Goal: Task Accomplishment & Management: Manage account settings

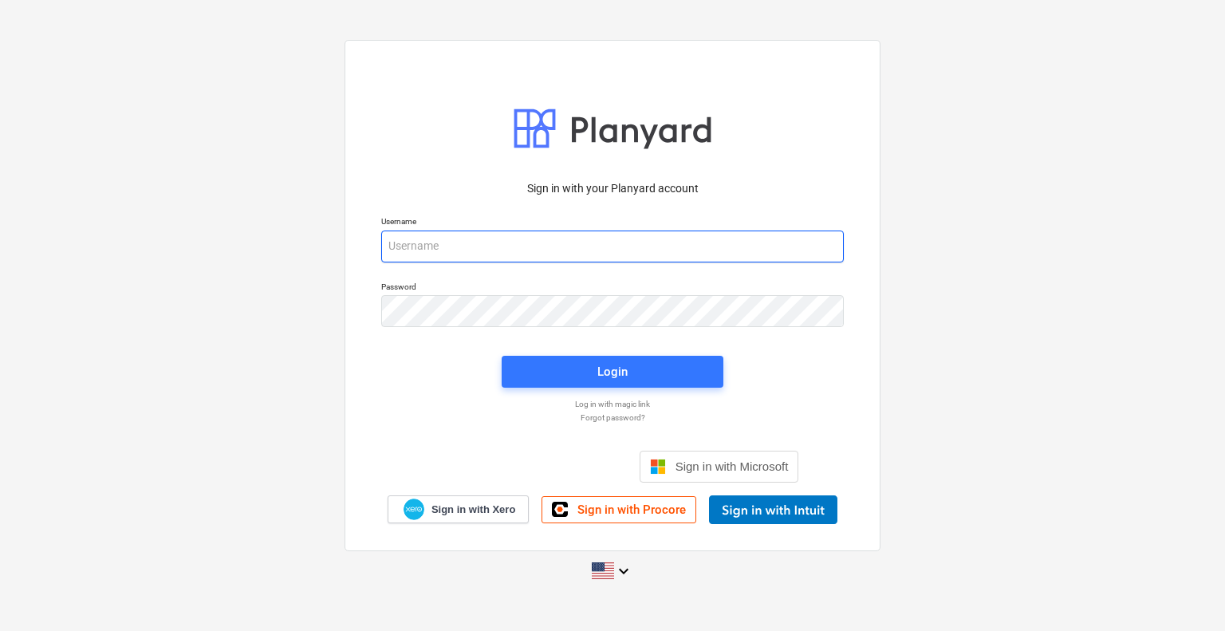
type input "projectbuildgroup"
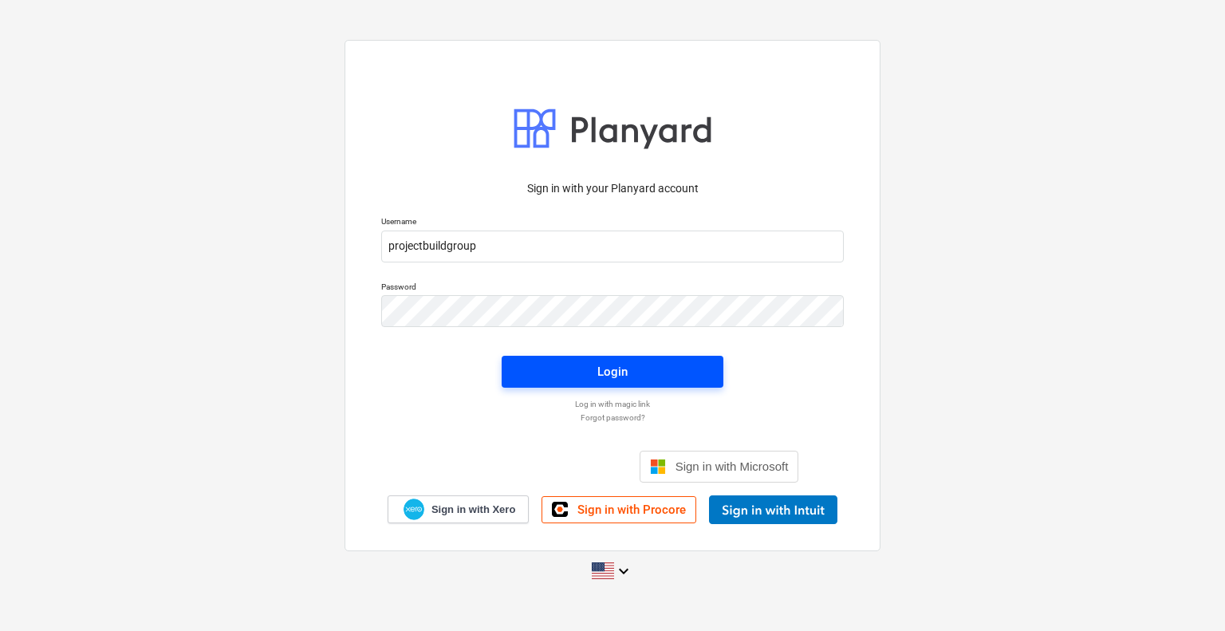
click at [648, 365] on span "Login" at bounding box center [612, 371] width 183 height 21
click at [651, 360] on button "Login" at bounding box center [612, 372] width 222 height 32
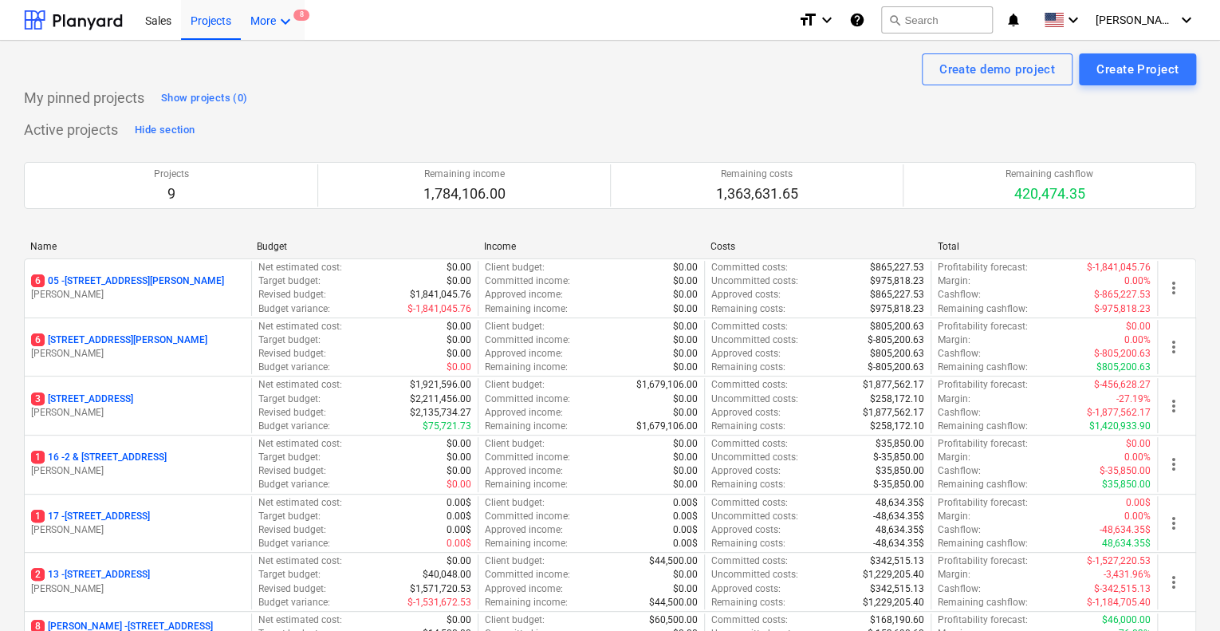
click at [279, 23] on icon "keyboard_arrow_down" at bounding box center [285, 21] width 19 height 19
click at [500, 45] on div at bounding box center [610, 315] width 1220 height 631
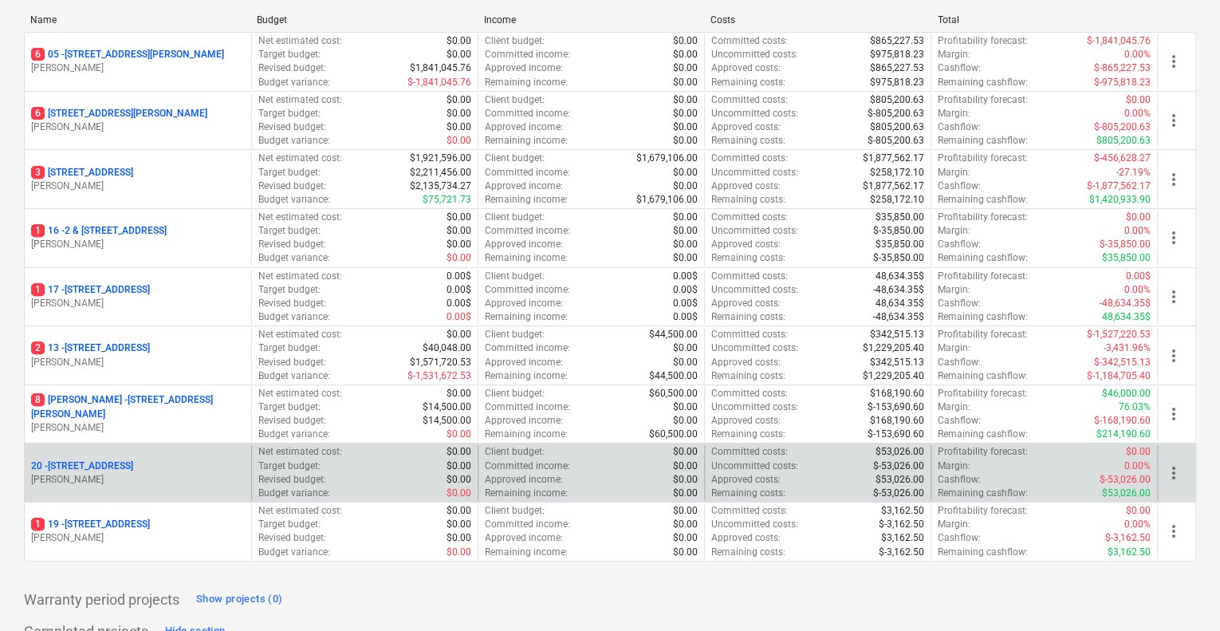
scroll to position [239, 0]
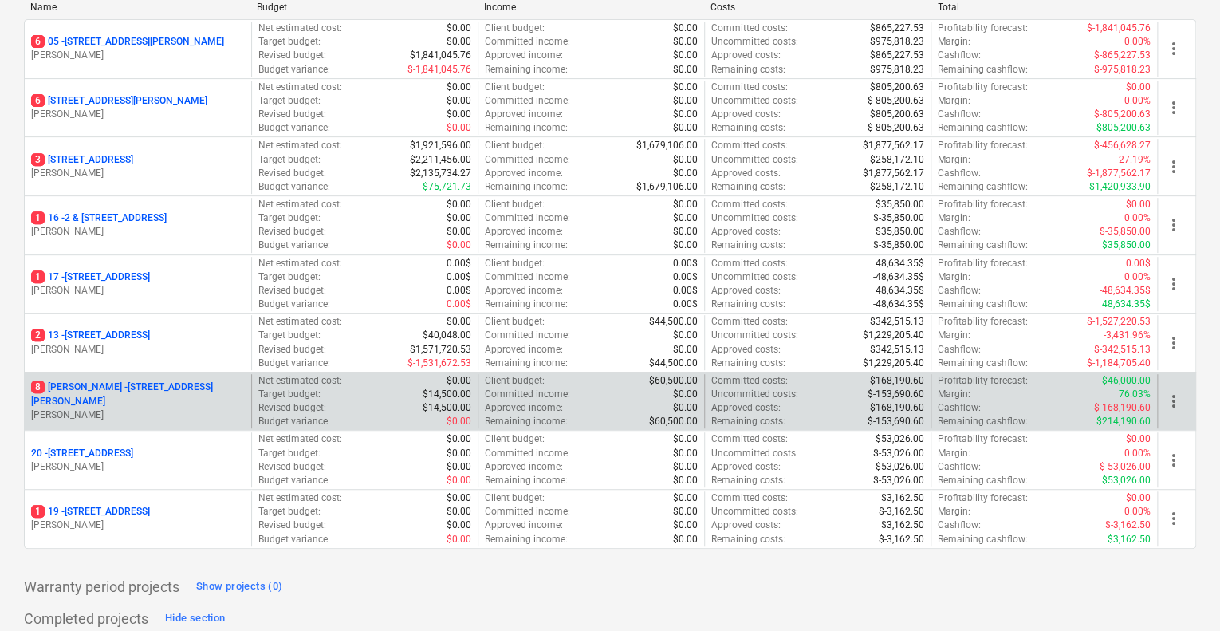
click at [184, 391] on p "[STREET_ADDRESS][PERSON_NAME][PERSON_NAME]" at bounding box center [138, 393] width 214 height 27
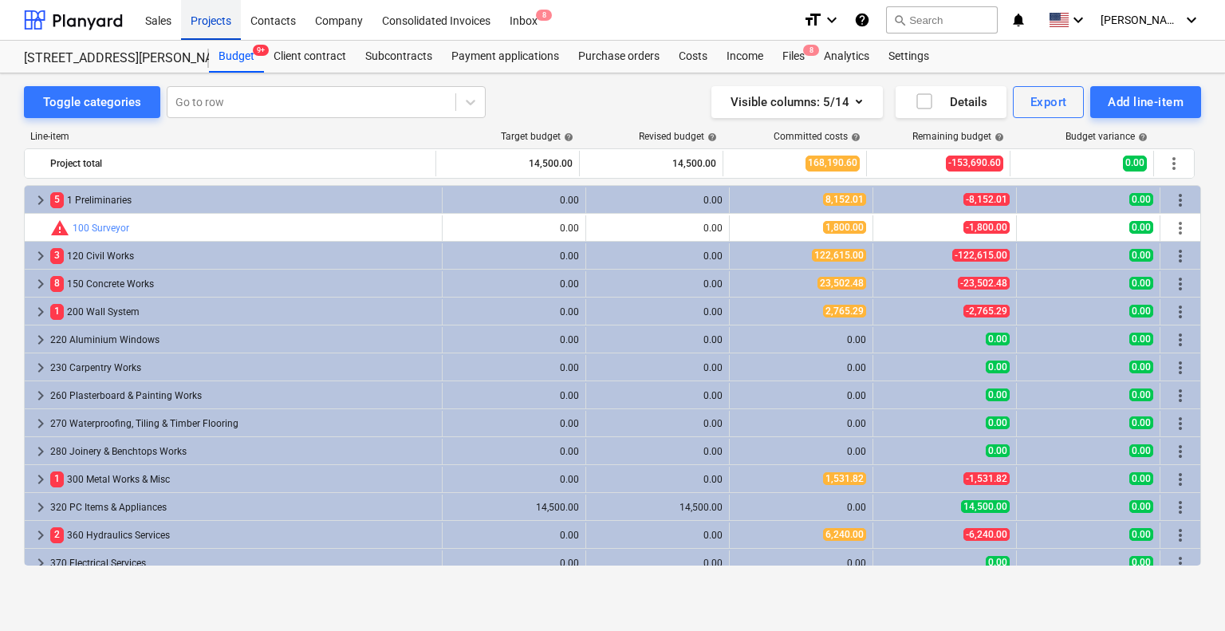
click at [212, 18] on div "Projects" at bounding box center [211, 19] width 60 height 41
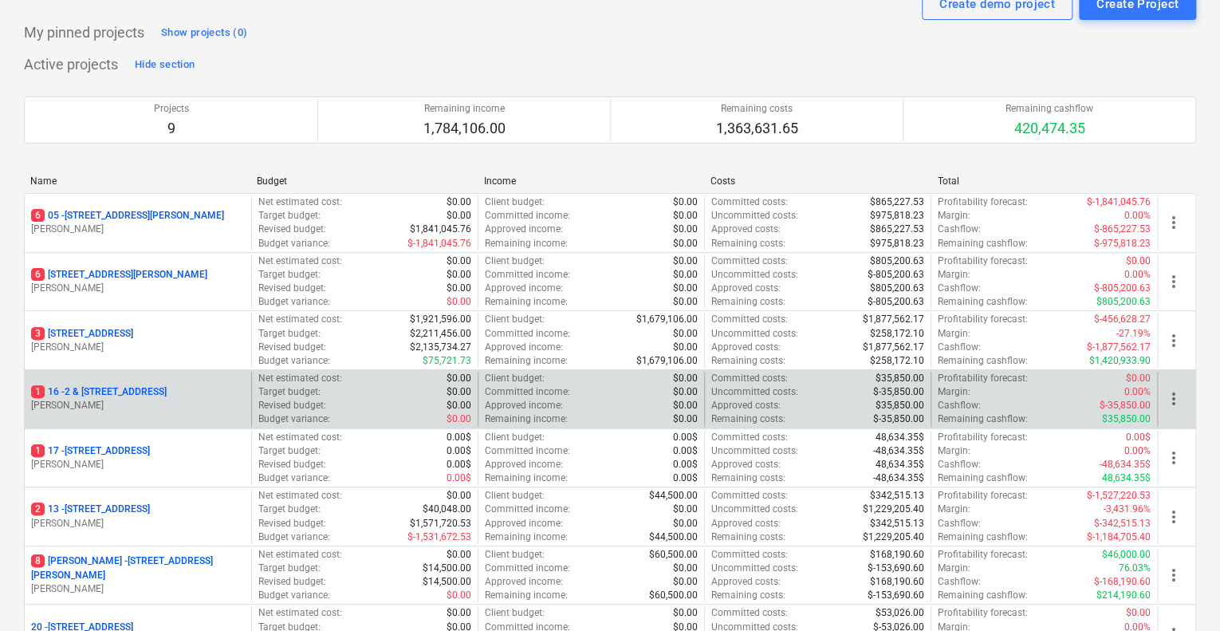
scroll to position [159, 0]
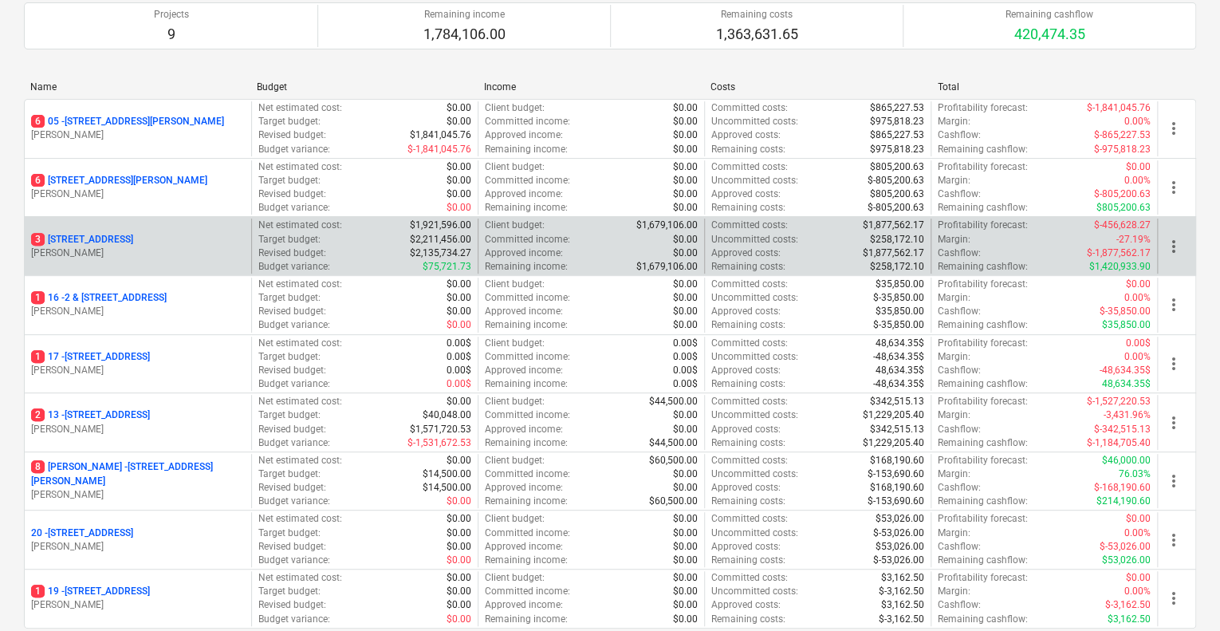
click at [128, 238] on p "[STREET_ADDRESS]" at bounding box center [82, 240] width 102 height 14
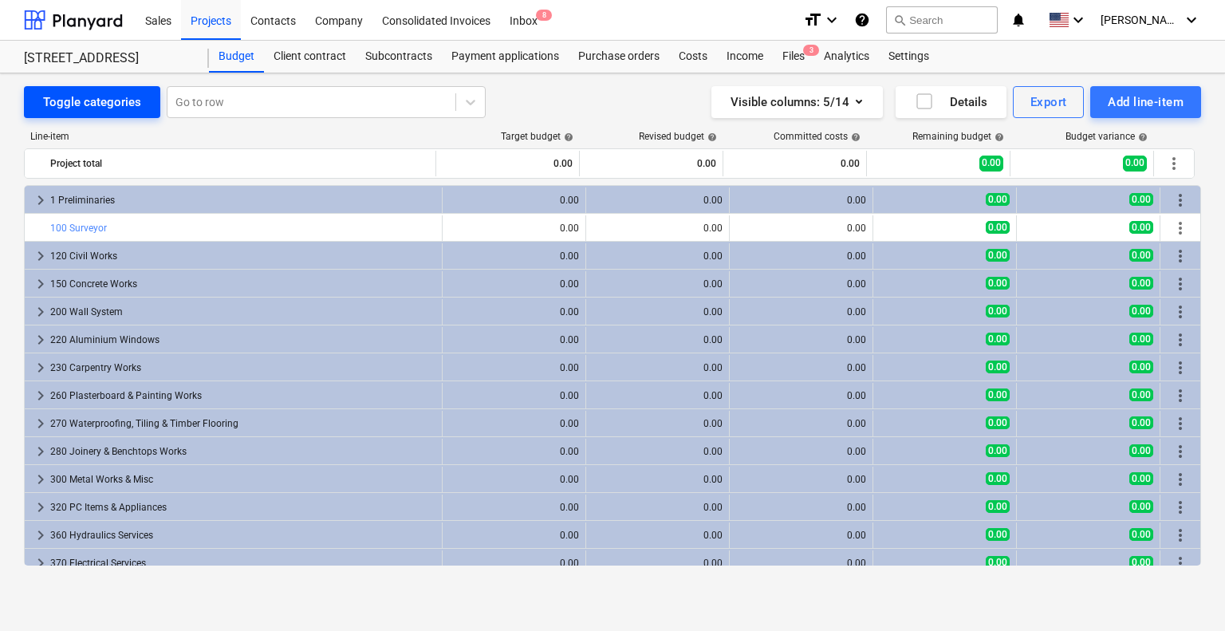
click at [48, 108] on div "Toggle categories" at bounding box center [92, 102] width 98 height 21
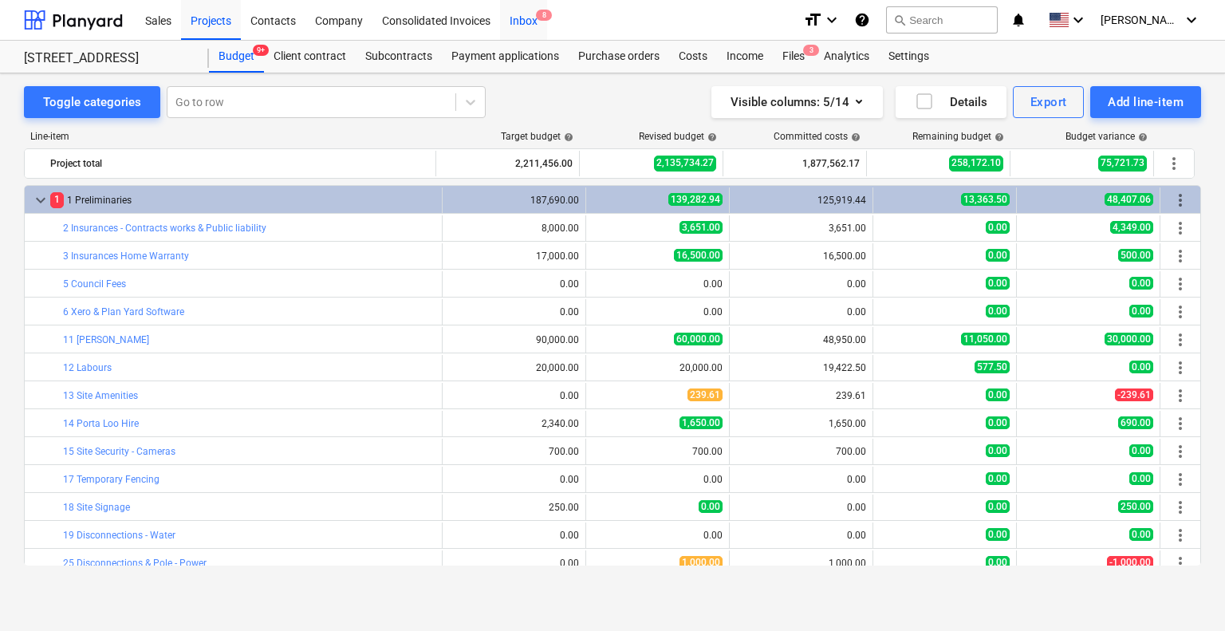
click at [526, 15] on div "Inbox 8" at bounding box center [523, 19] width 47 height 41
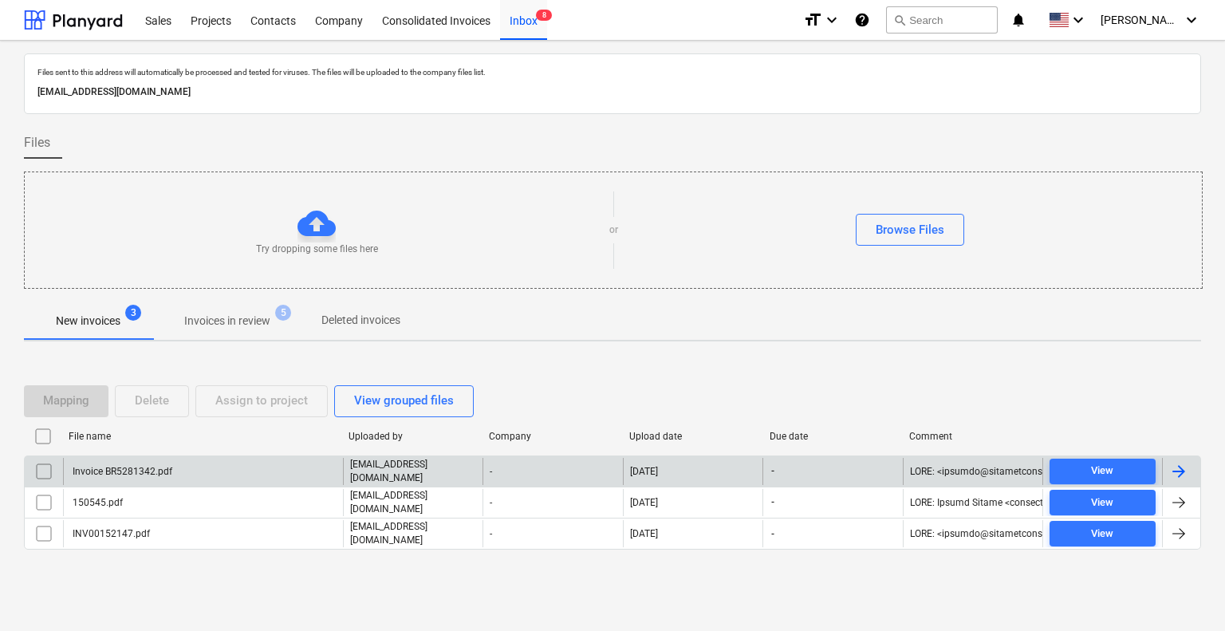
click at [195, 469] on div "Invoice BR5281342.pdf" at bounding box center [203, 471] width 280 height 27
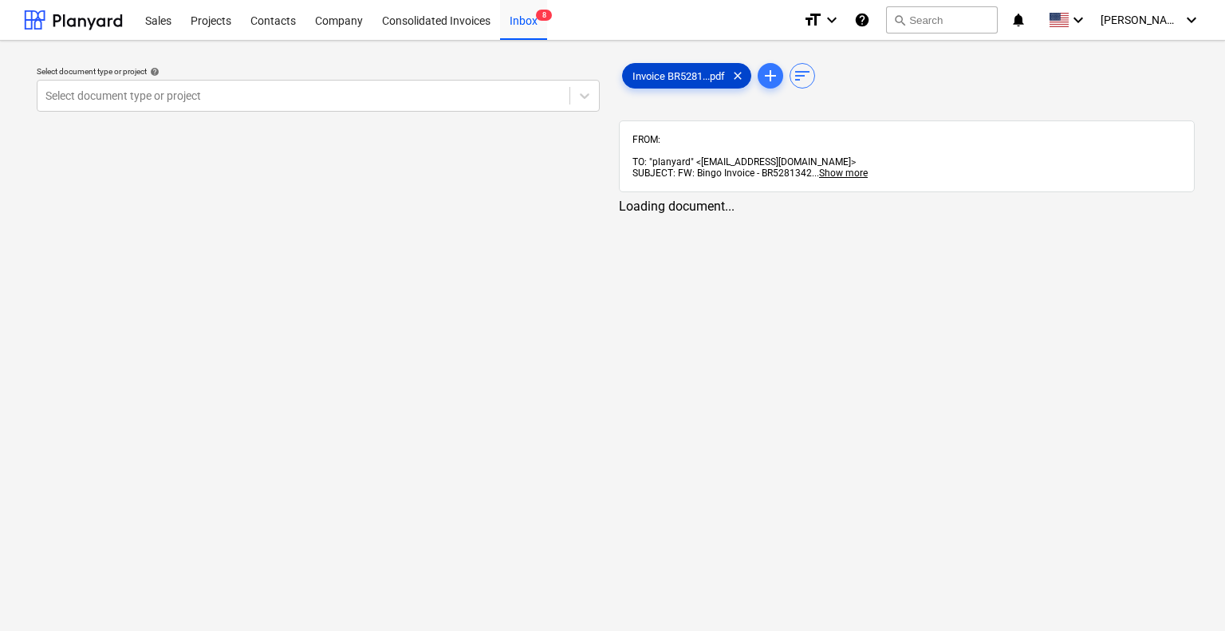
click at [659, 76] on span "Invoice BR5281...pdf" at bounding box center [679, 76] width 112 height 12
click at [459, 95] on div at bounding box center [303, 96] width 516 height 16
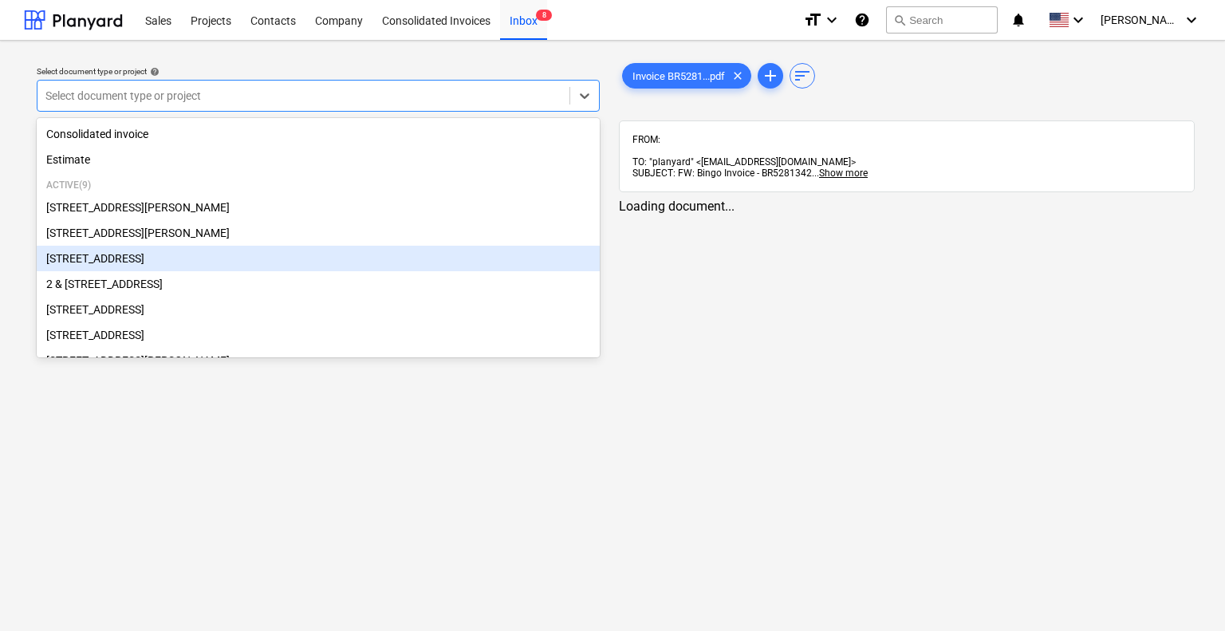
click at [238, 257] on div "[STREET_ADDRESS]" at bounding box center [318, 259] width 563 height 26
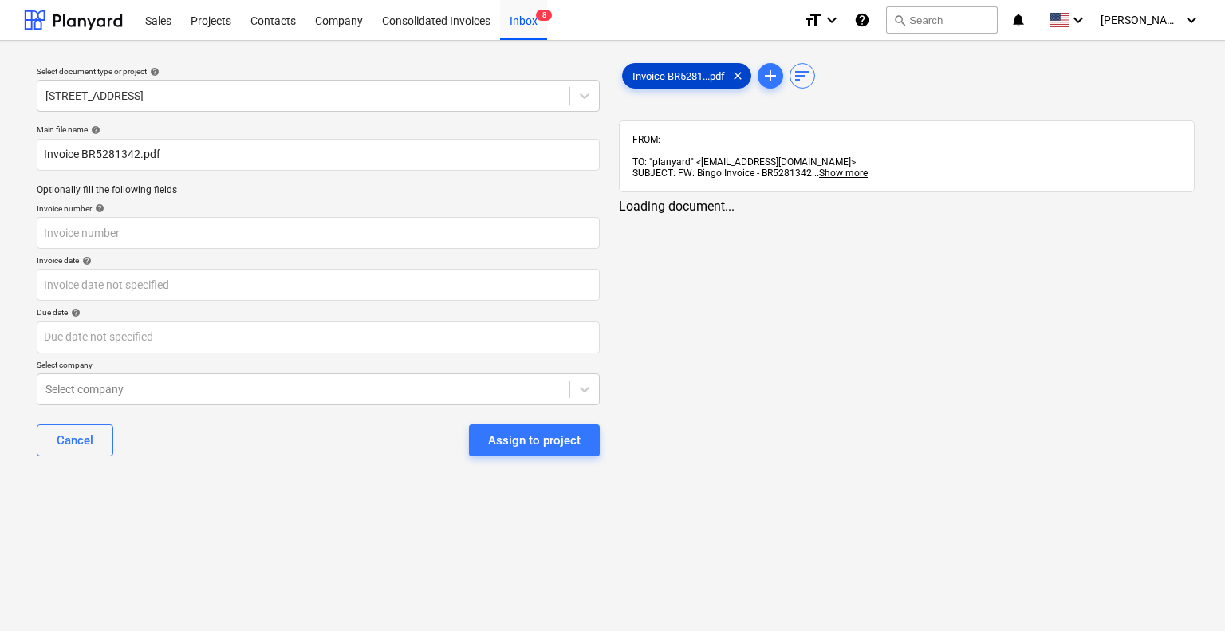
click at [662, 72] on span "Invoice BR5281...pdf" at bounding box center [679, 76] width 112 height 12
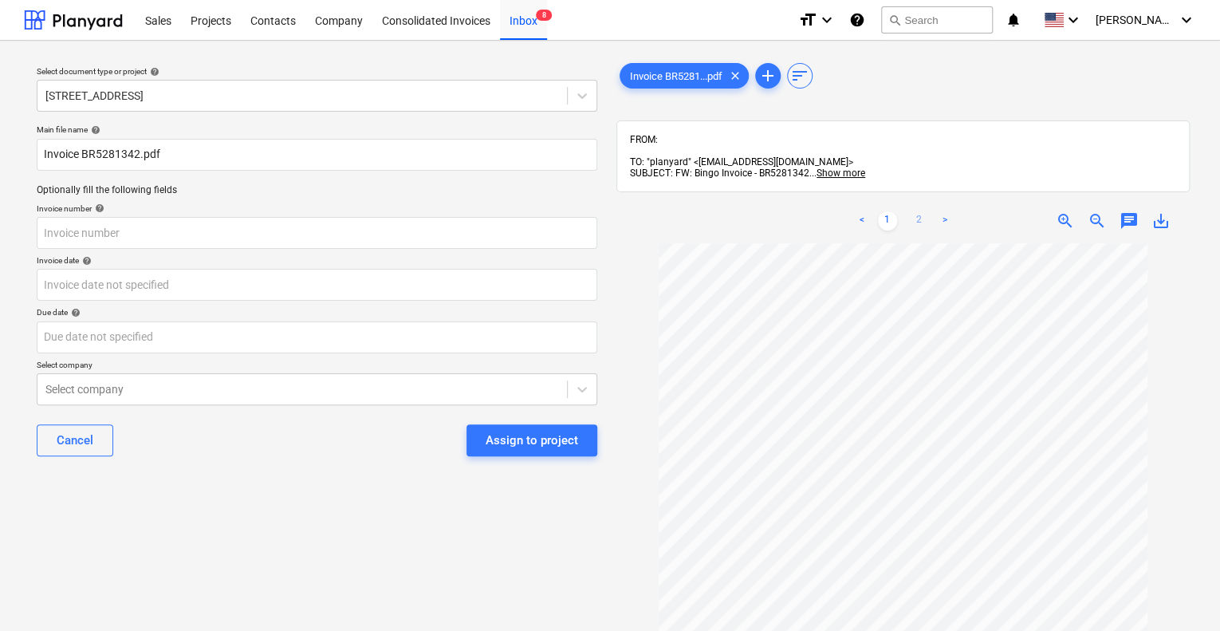
click at [922, 211] on link "2" at bounding box center [919, 220] width 19 height 19
click at [88, 442] on div "Cancel" at bounding box center [75, 440] width 37 height 21
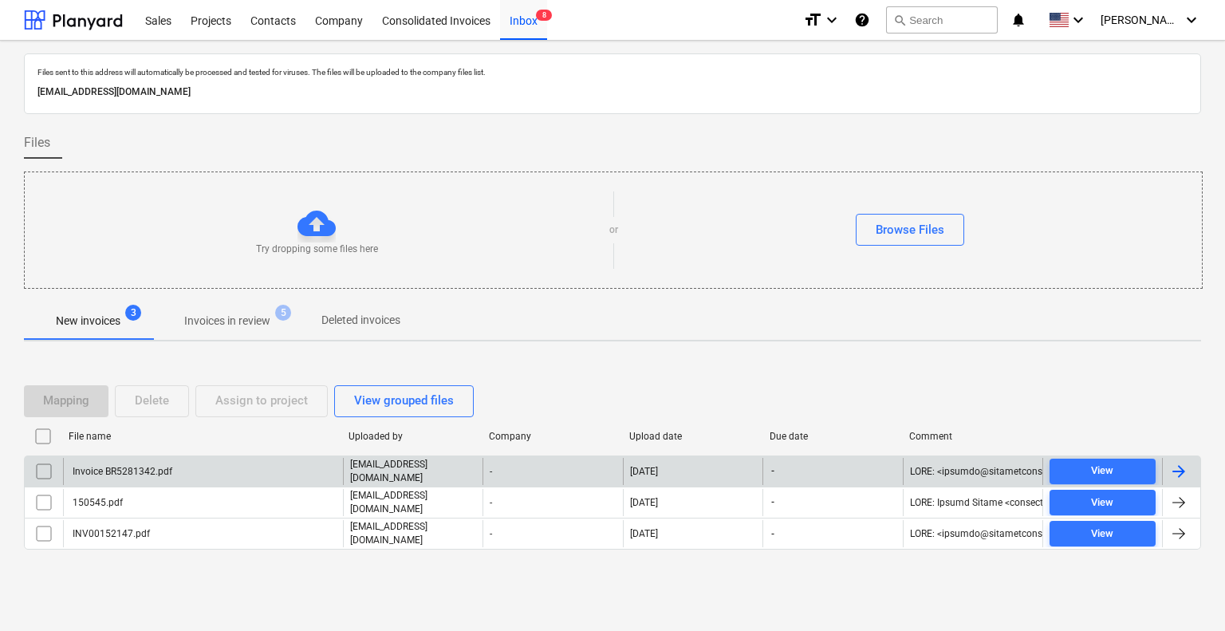
click at [48, 471] on input "checkbox" at bounding box center [44, 471] width 26 height 26
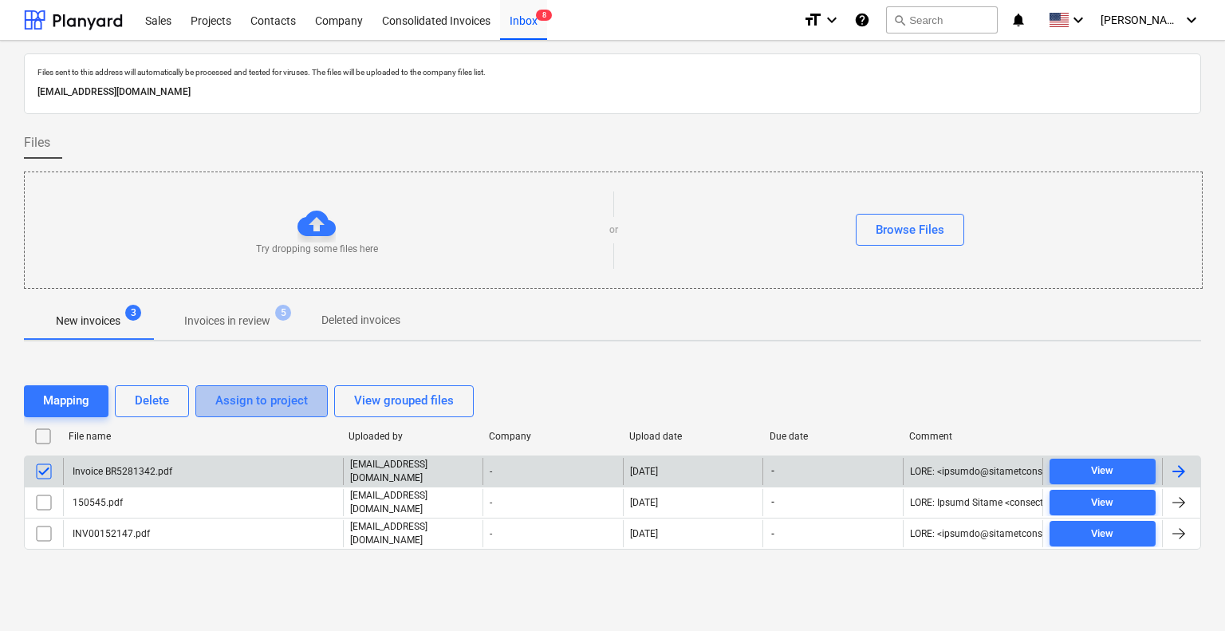
click at [258, 408] on div "Assign to project" at bounding box center [261, 400] width 92 height 21
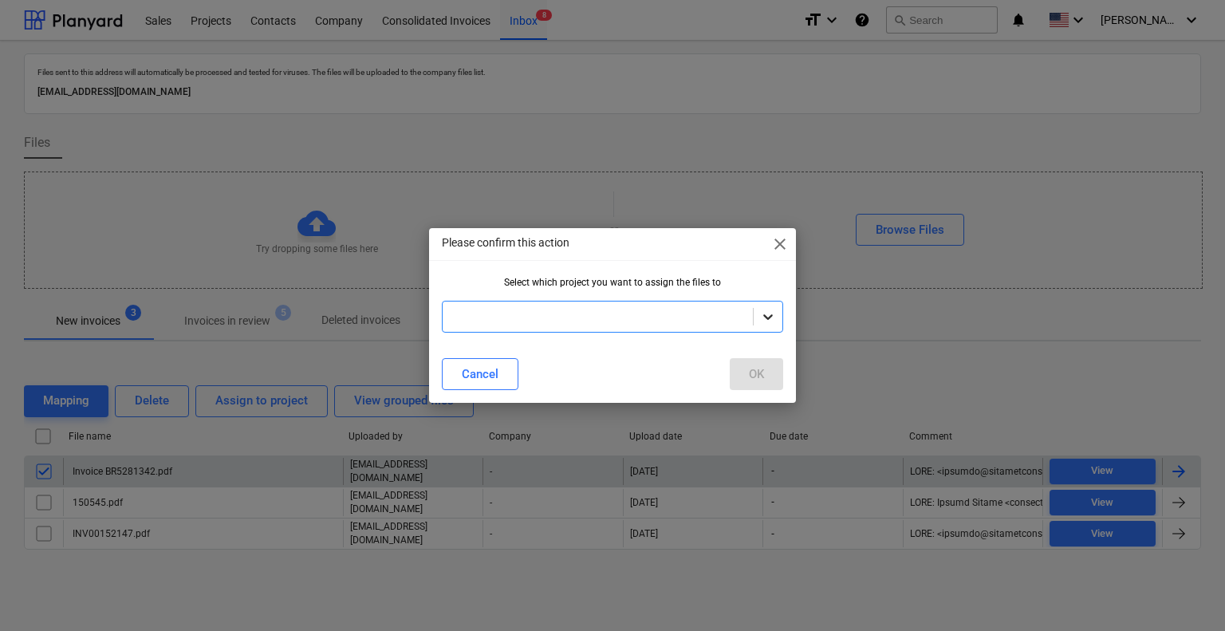
click at [756, 317] on div at bounding box center [767, 316] width 29 height 29
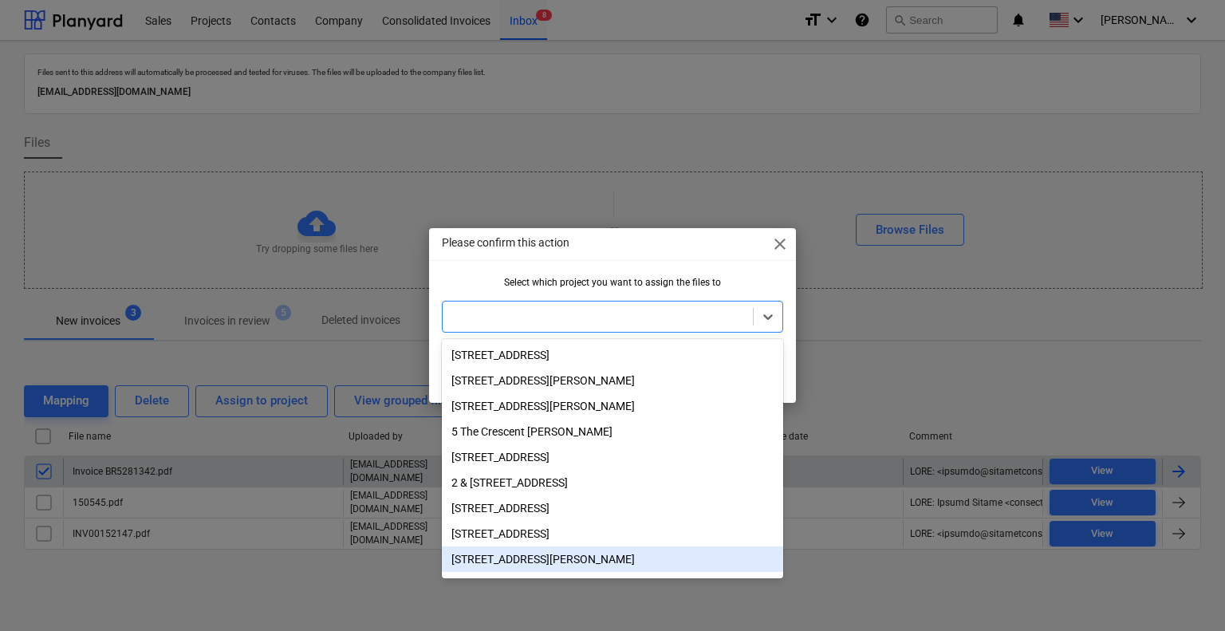
click at [577, 568] on div "[STREET_ADDRESS][PERSON_NAME]" at bounding box center [613, 559] width 342 height 26
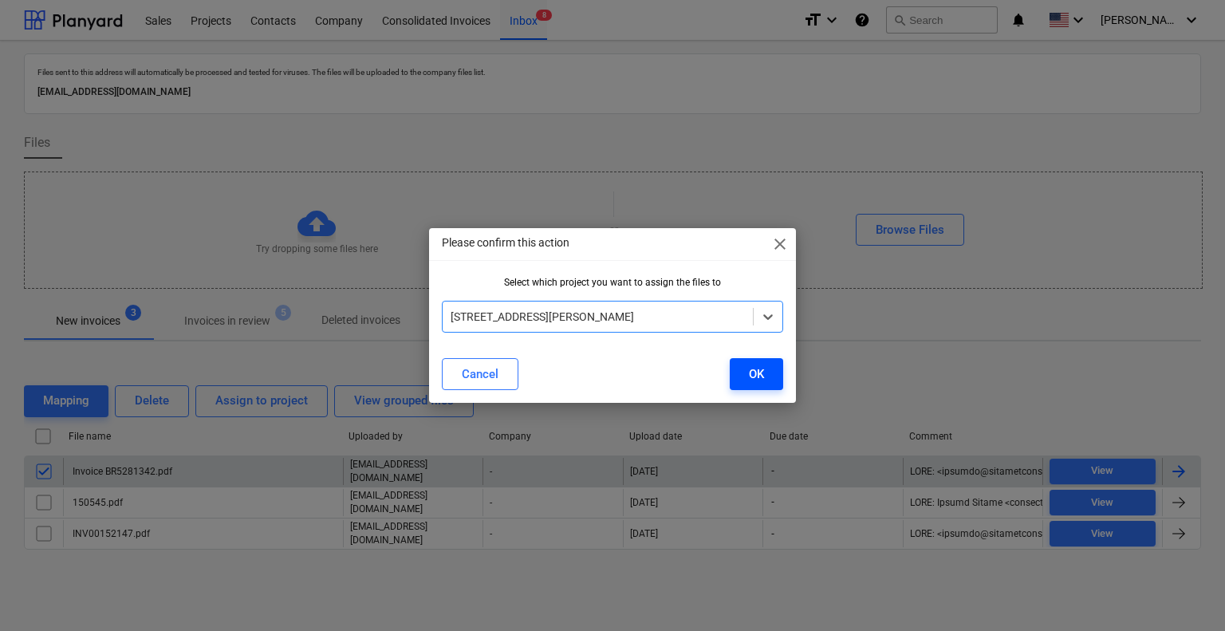
click at [765, 368] on button "OK" at bounding box center [755, 374] width 53 height 32
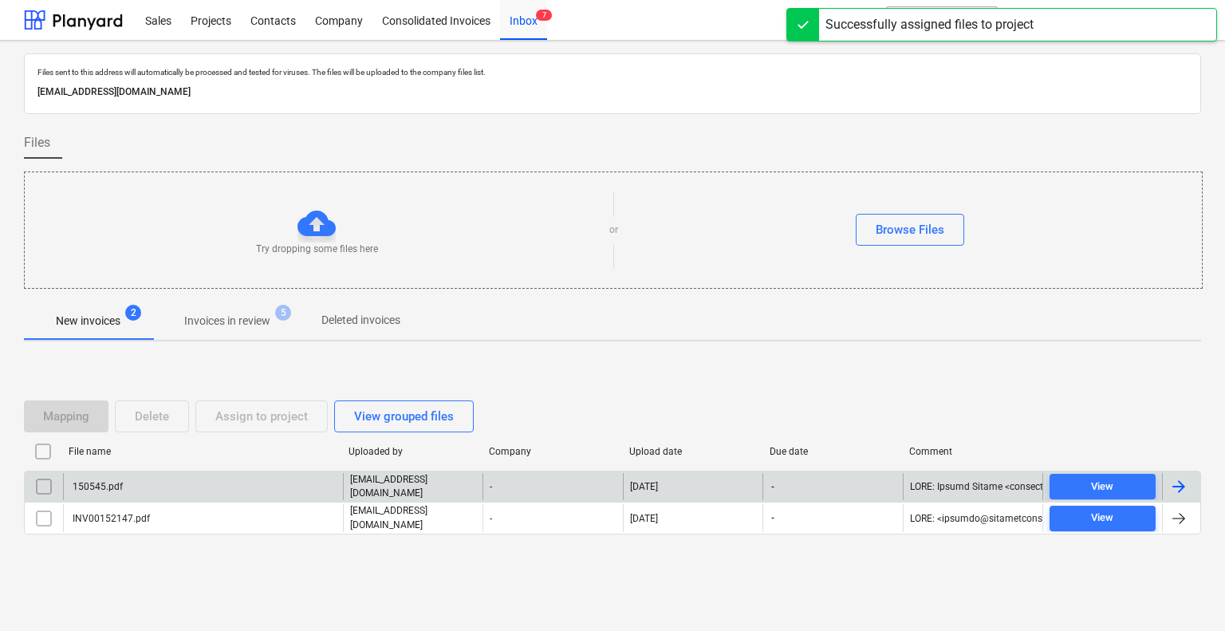
click at [113, 484] on div "150545.pdf" at bounding box center [96, 486] width 53 height 11
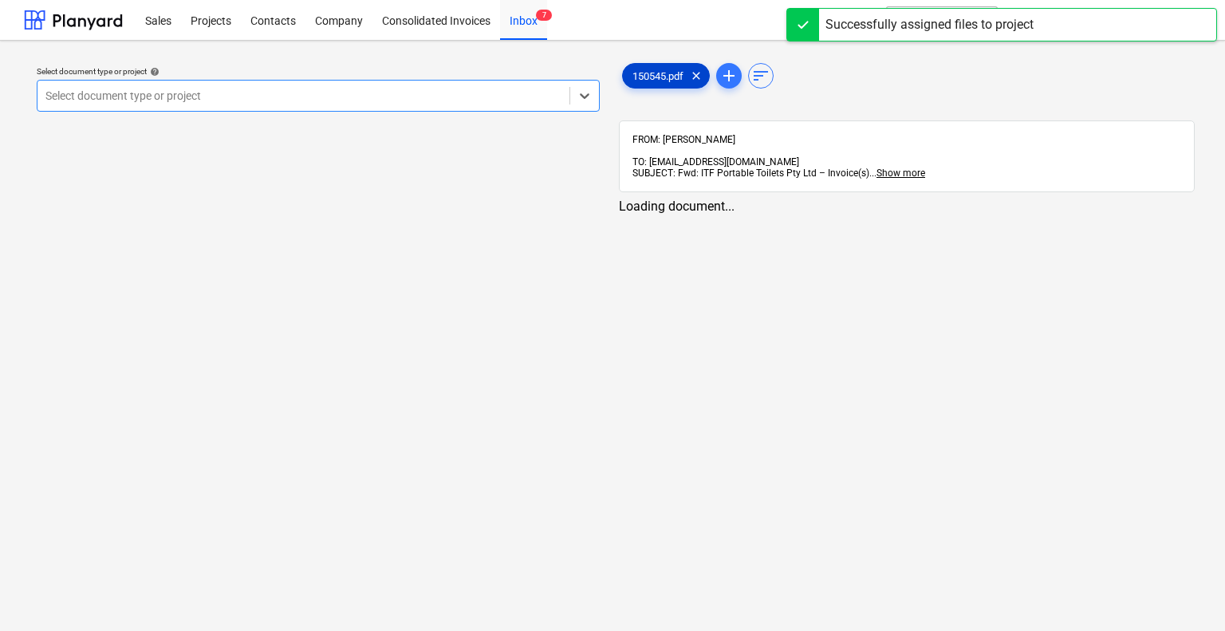
click at [660, 79] on span "150545.pdf" at bounding box center [658, 76] width 70 height 12
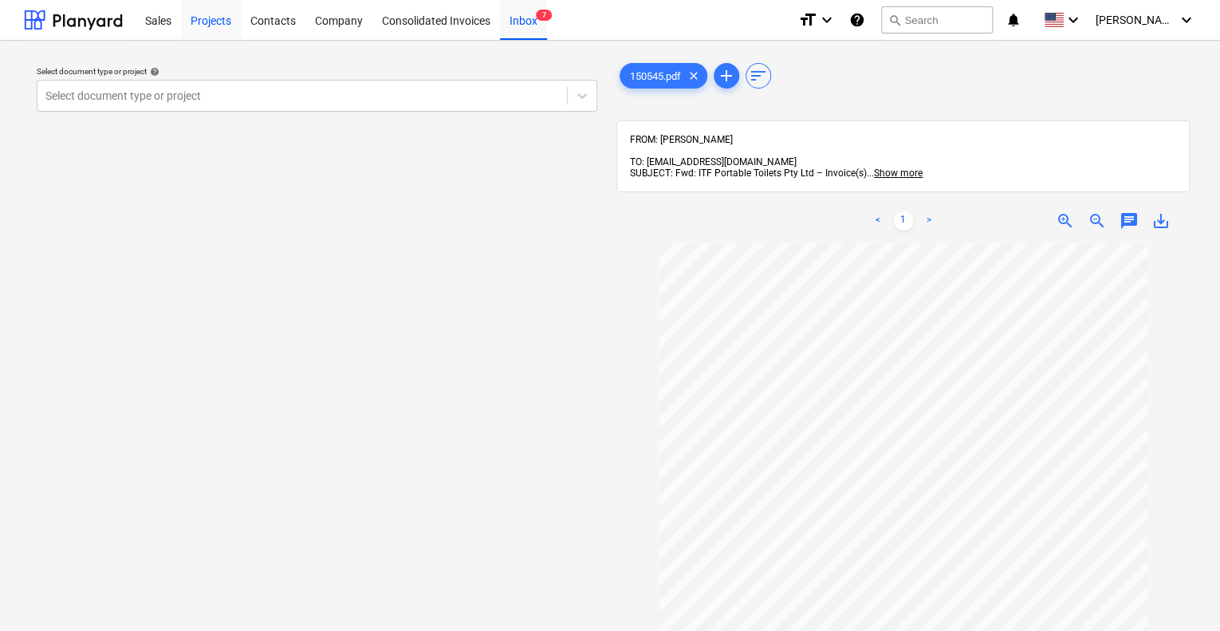
click at [211, 19] on div "Projects" at bounding box center [211, 19] width 60 height 41
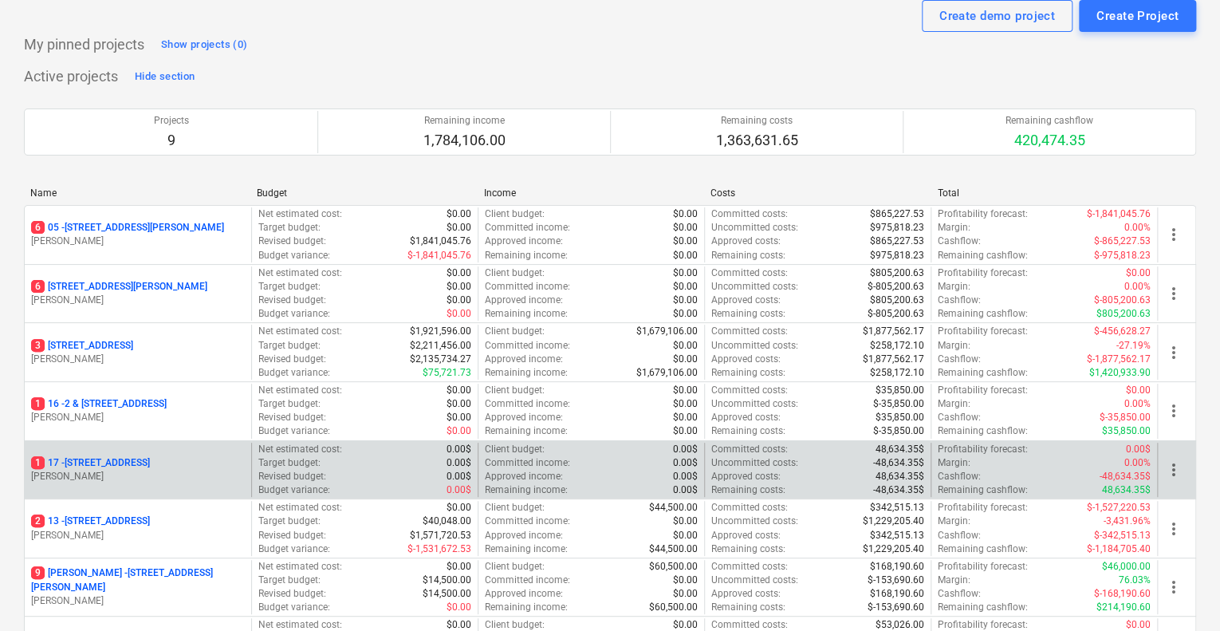
scroll to position [80, 0]
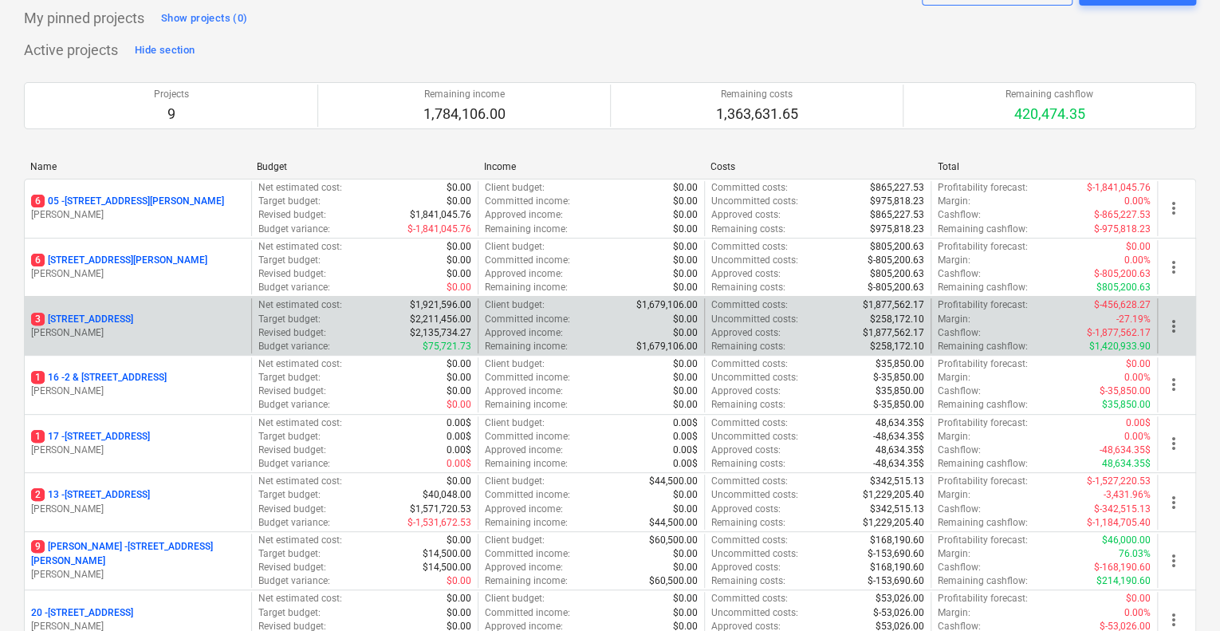
click at [133, 317] on p "[STREET_ADDRESS]" at bounding box center [82, 320] width 102 height 14
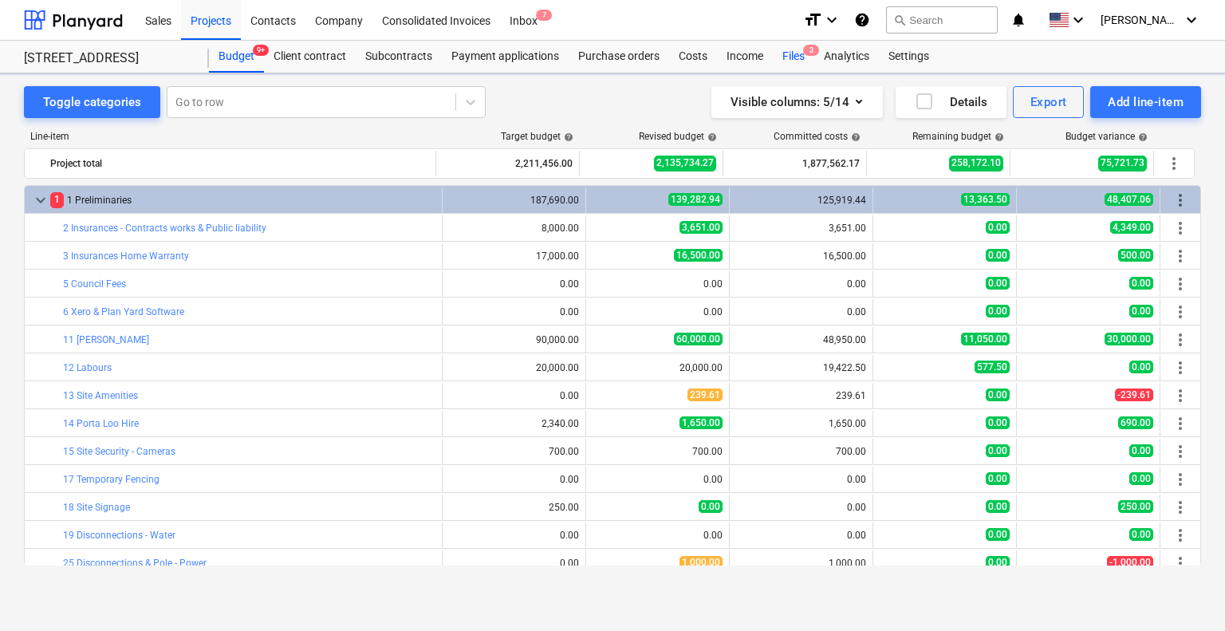
click at [794, 54] on div "Files 3" at bounding box center [793, 57] width 41 height 32
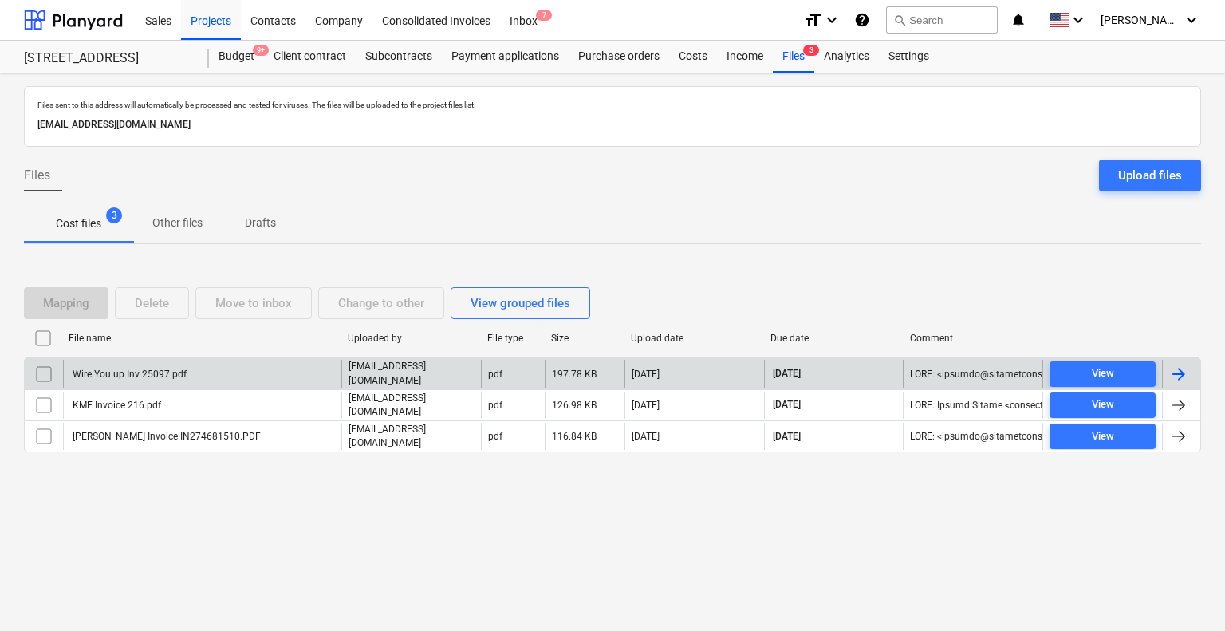
click at [167, 373] on div "Wire You up Inv 25097.pdf" at bounding box center [128, 373] width 116 height 11
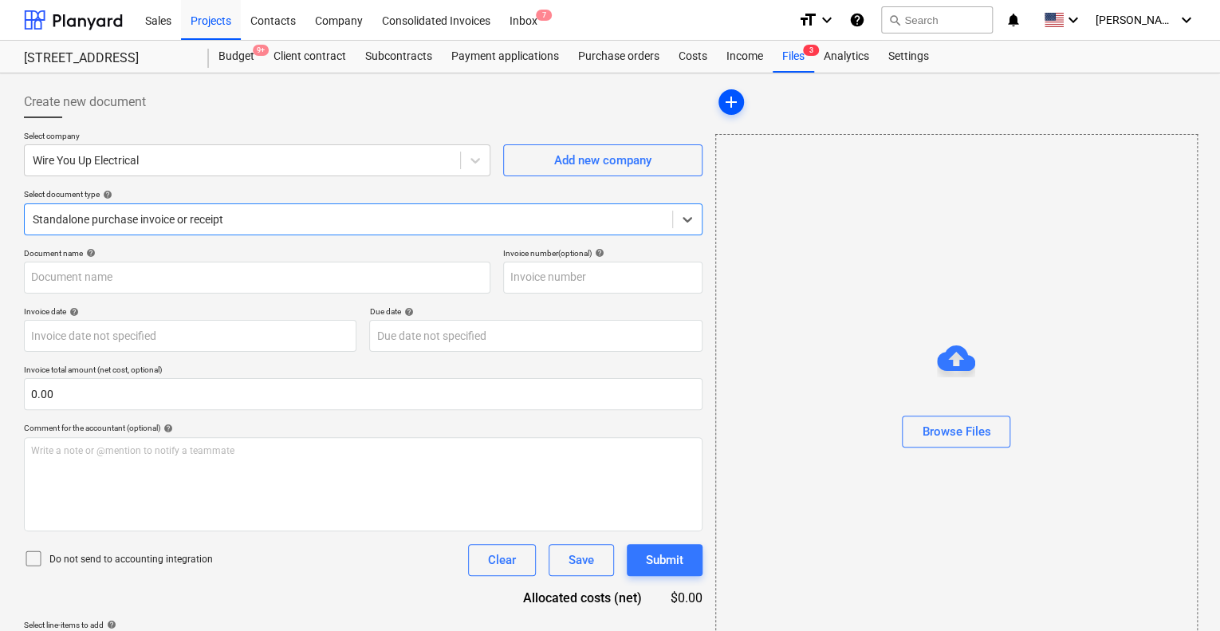
type input "25097"
type input "[DATE]"
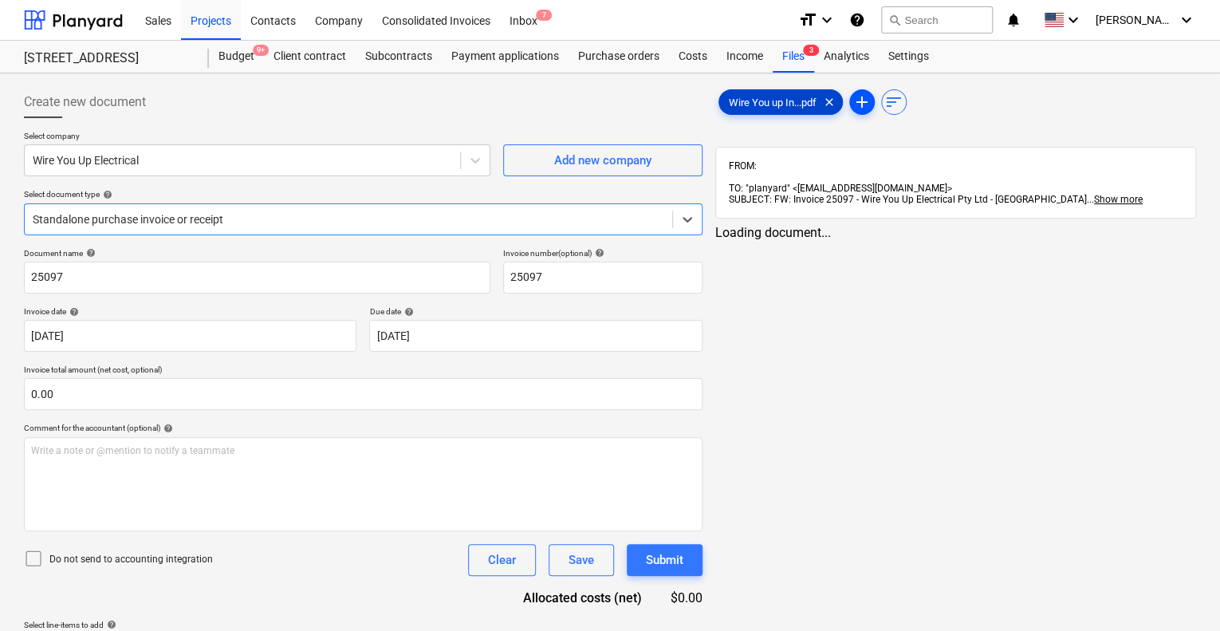
click at [730, 110] on div "Wire You up In...pdf clear" at bounding box center [780, 102] width 124 height 26
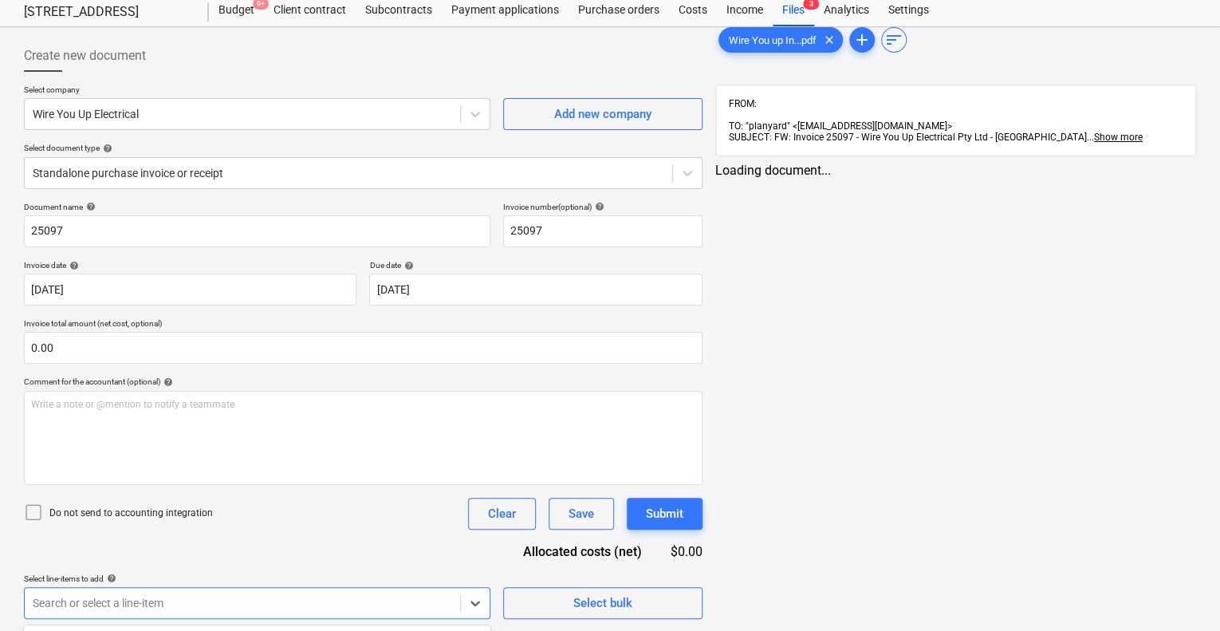
scroll to position [282, 0]
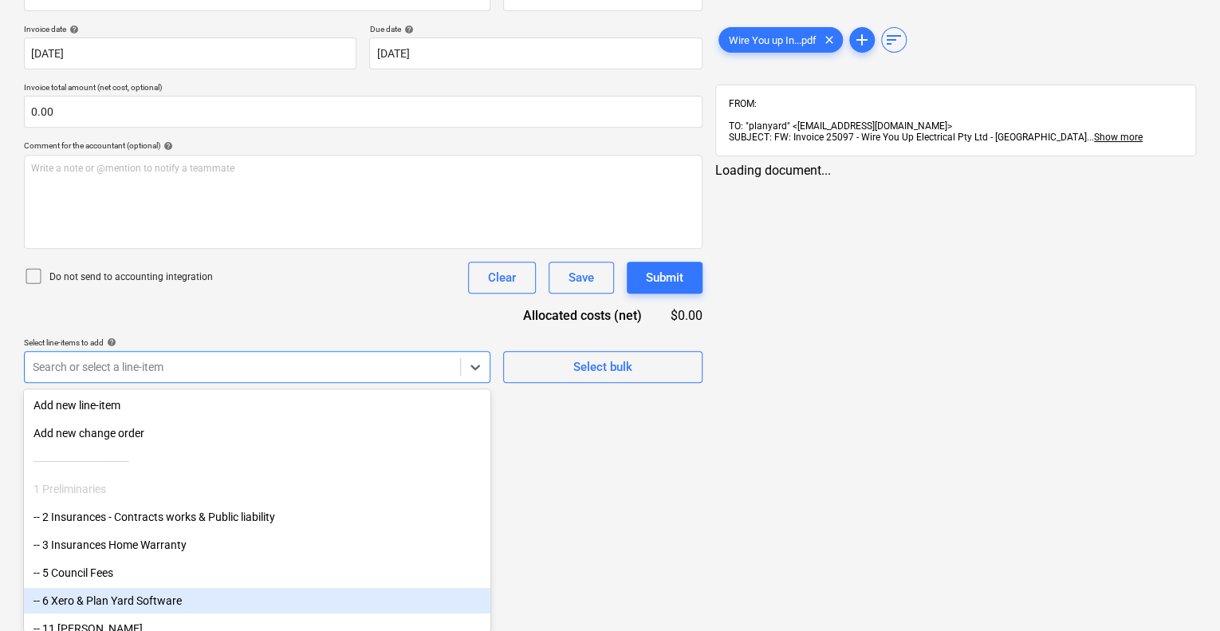
click at [199, 348] on body "Sales Projects Contacts Company Consolidated Invoices Inbox 7 format_size keybo…" at bounding box center [610, 33] width 1220 height 631
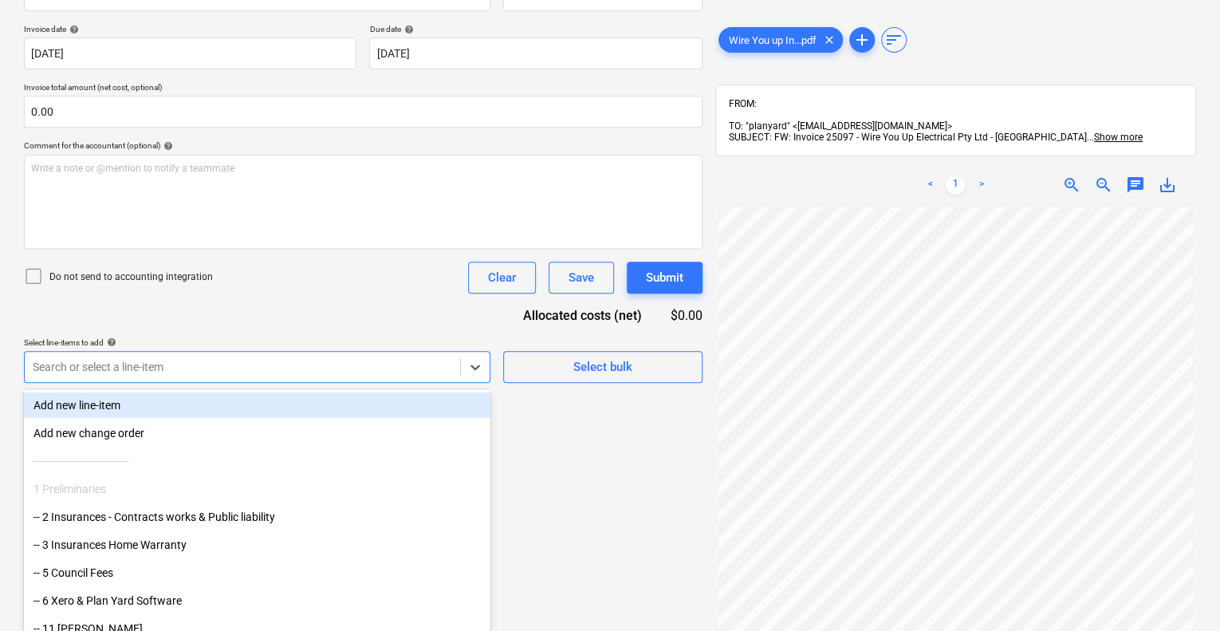
click at [242, 395] on div "Add new line-item" at bounding box center [257, 405] width 466 height 26
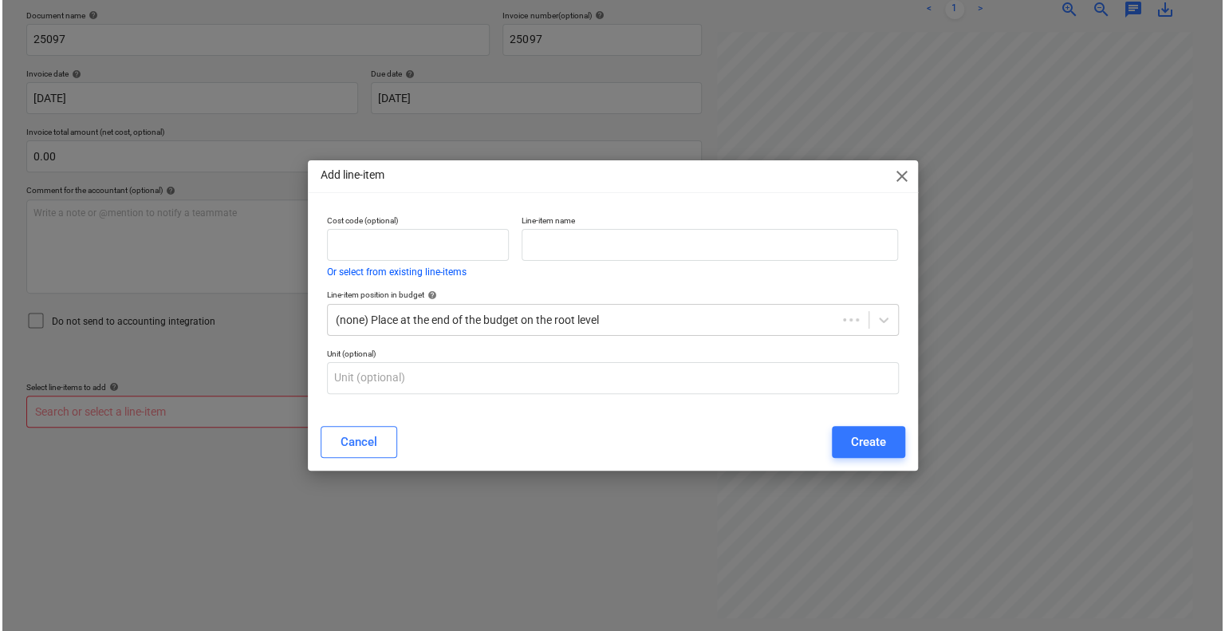
scroll to position [226, 0]
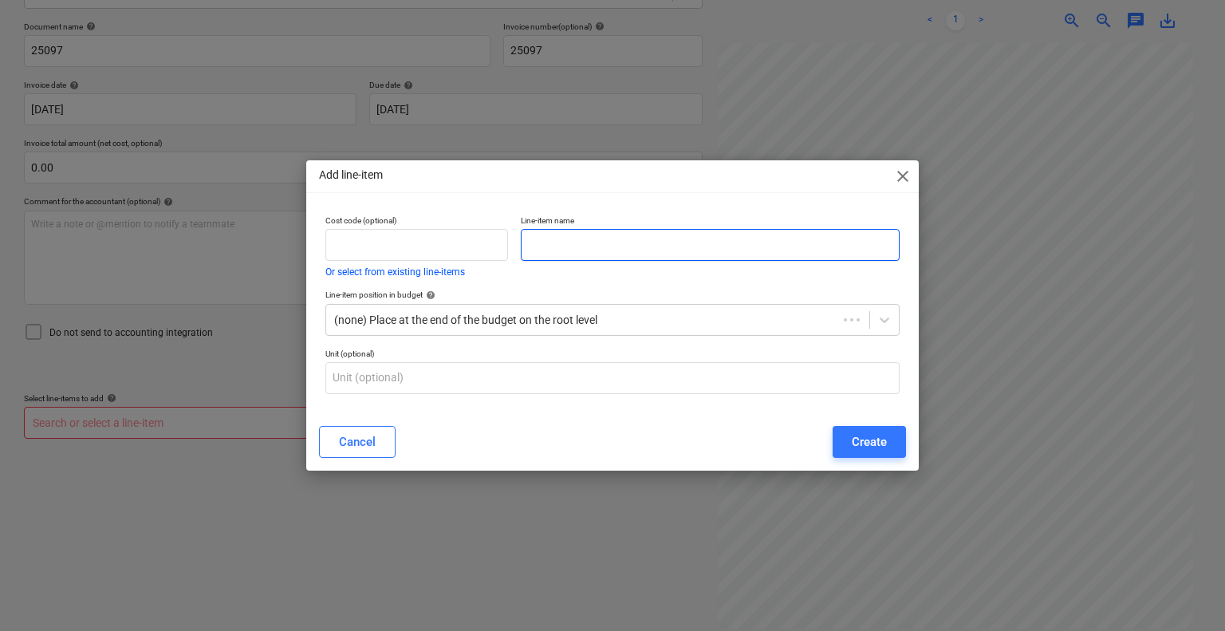
click at [614, 248] on input "text" at bounding box center [710, 245] width 379 height 32
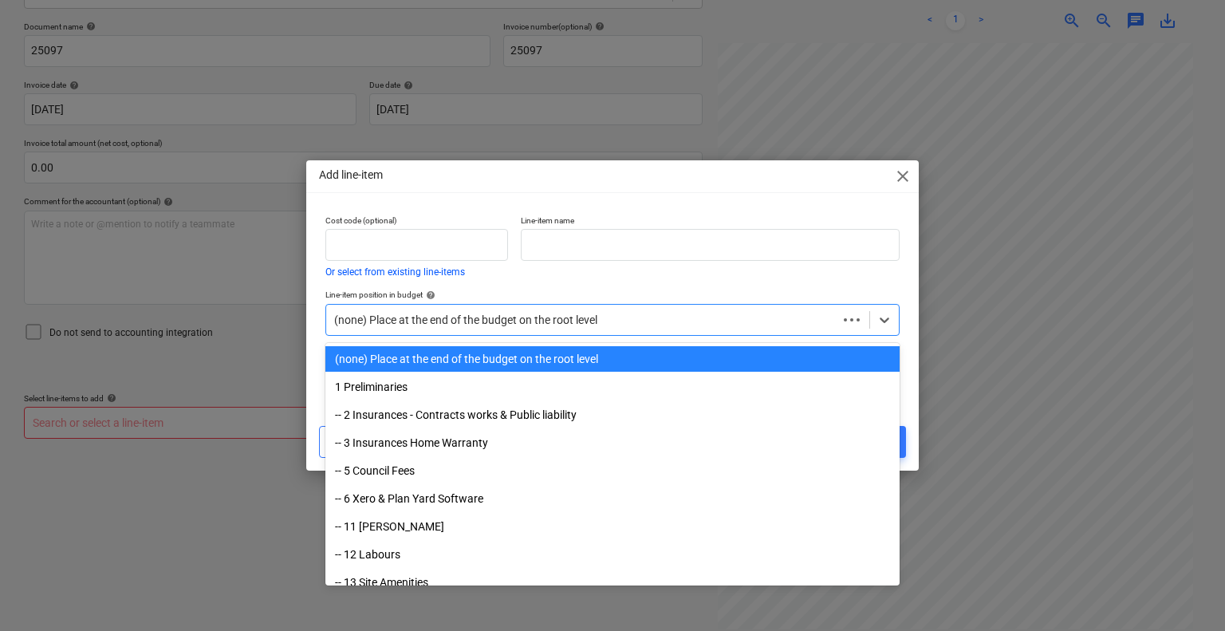
click at [561, 320] on div at bounding box center [581, 320] width 495 height 16
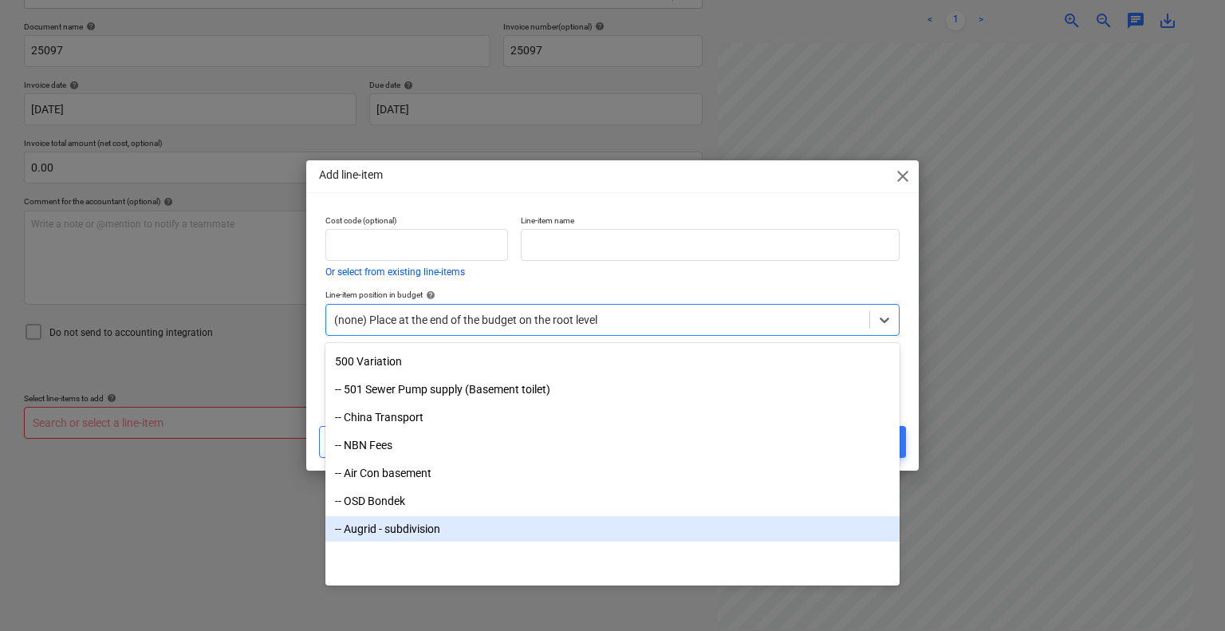
scroll to position [5063, 0]
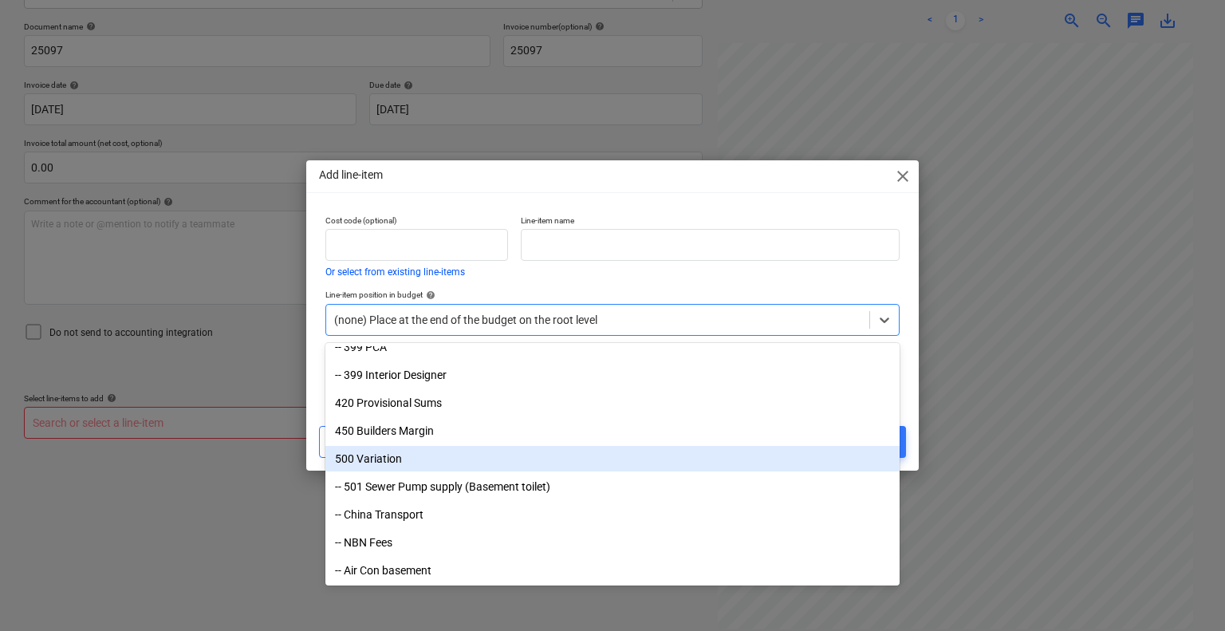
click at [386, 457] on div "500 Variation" at bounding box center [612, 459] width 574 height 26
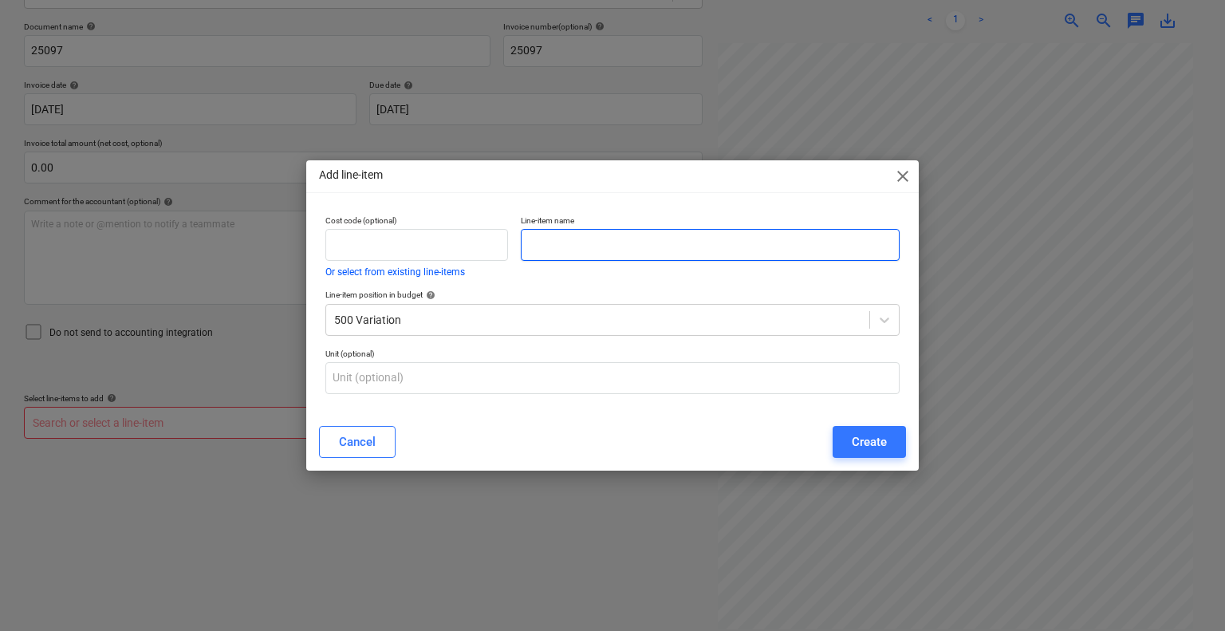
click at [643, 247] on input "text" at bounding box center [710, 245] width 379 height 32
type input "Purchaser 16 - downlights cinema room"
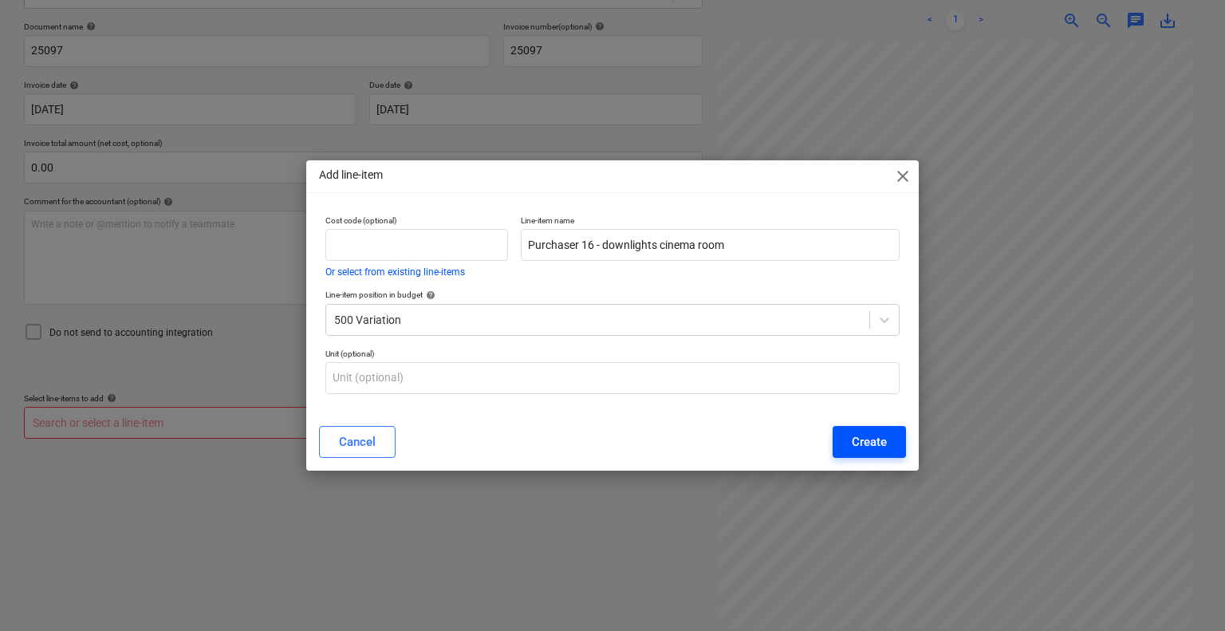
click at [896, 434] on button "Create" at bounding box center [868, 442] width 73 height 32
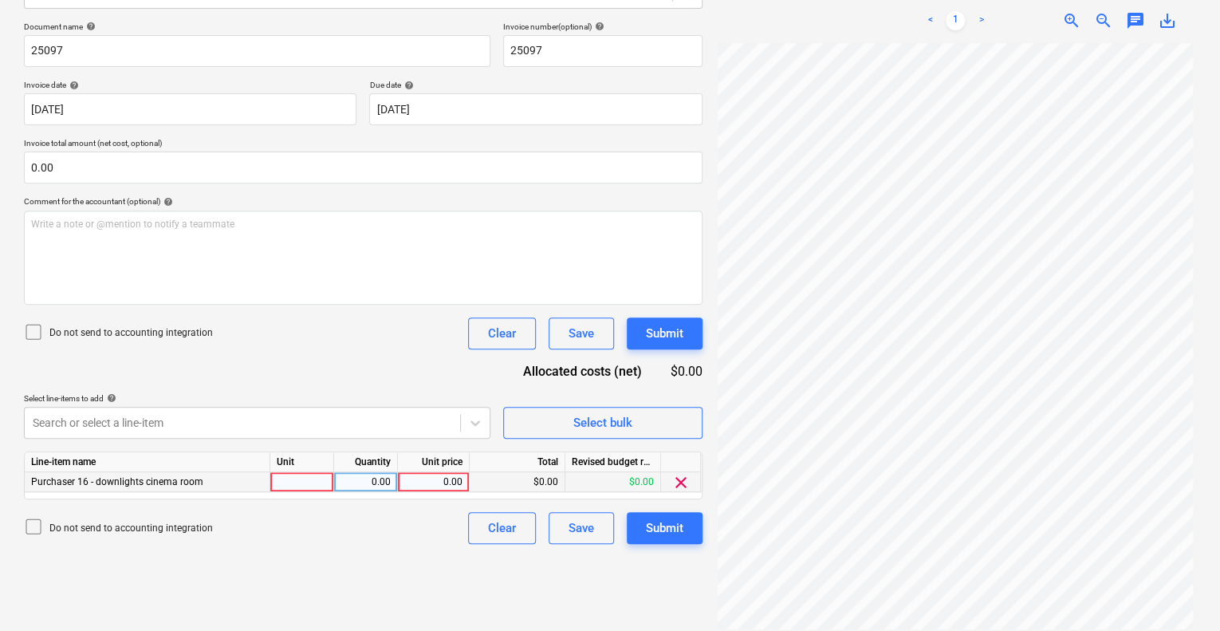
click at [322, 472] on div at bounding box center [302, 482] width 64 height 20
type input "1"
click at [360, 490] on div "Line-item name Unit Quantity Unit price Total Revised budget remaining Purchase…" at bounding box center [363, 475] width 678 height 48
drag, startPoint x: 368, startPoint y: 485, endPoint x: 404, endPoint y: 481, distance: 36.1
click at [369, 484] on div "0.00" at bounding box center [365, 482] width 50 height 20
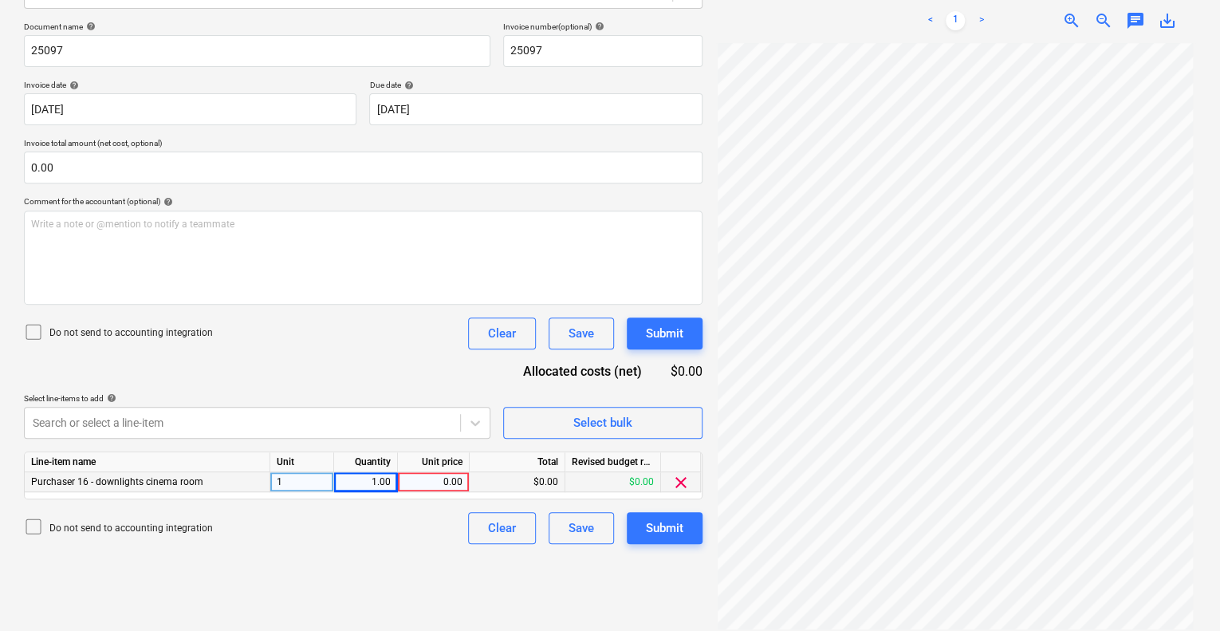
click at [421, 480] on div "0.00" at bounding box center [433, 482] width 58 height 20
type input "500"
click at [421, 533] on div "Do not send to accounting integration Clear Save Submit" at bounding box center [363, 528] width 678 height 32
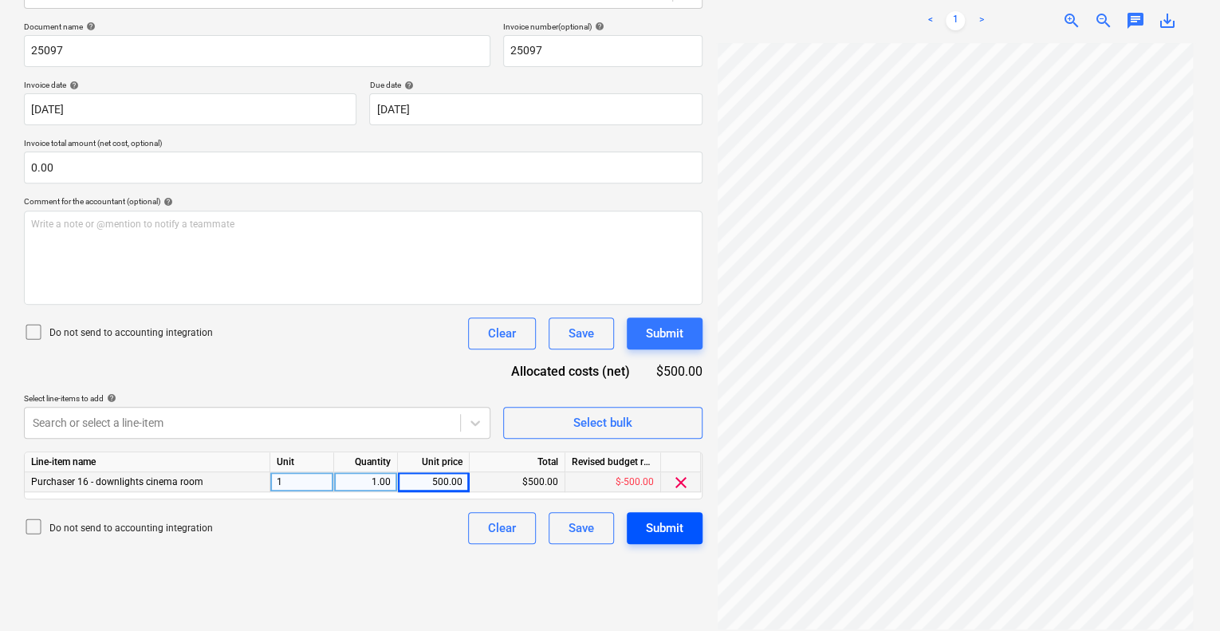
click at [681, 520] on div "Submit" at bounding box center [664, 527] width 37 height 21
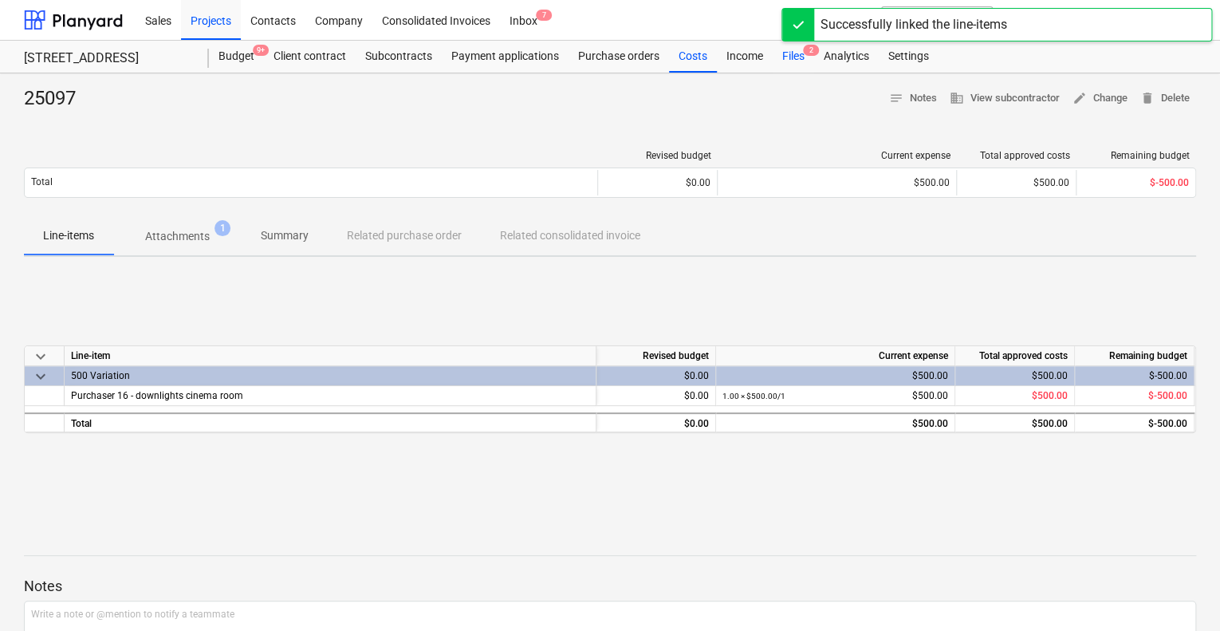
click at [804, 59] on div "Files 2" at bounding box center [793, 57] width 41 height 32
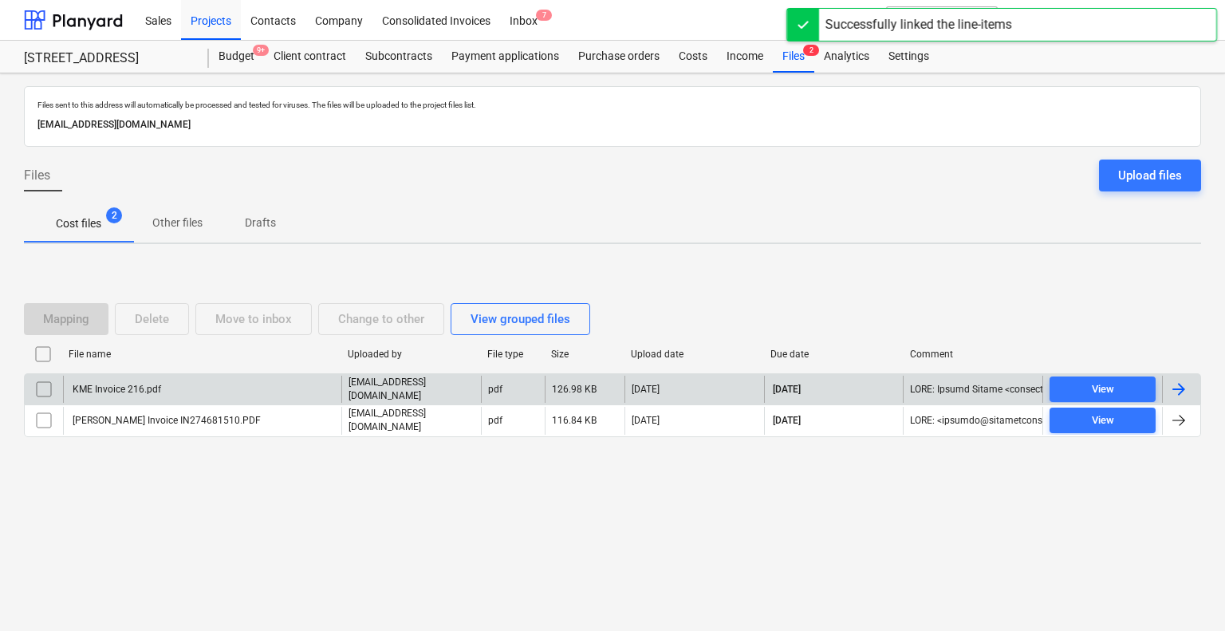
click at [146, 389] on div "KME Invoice 216.pdf" at bounding box center [115, 388] width 91 height 11
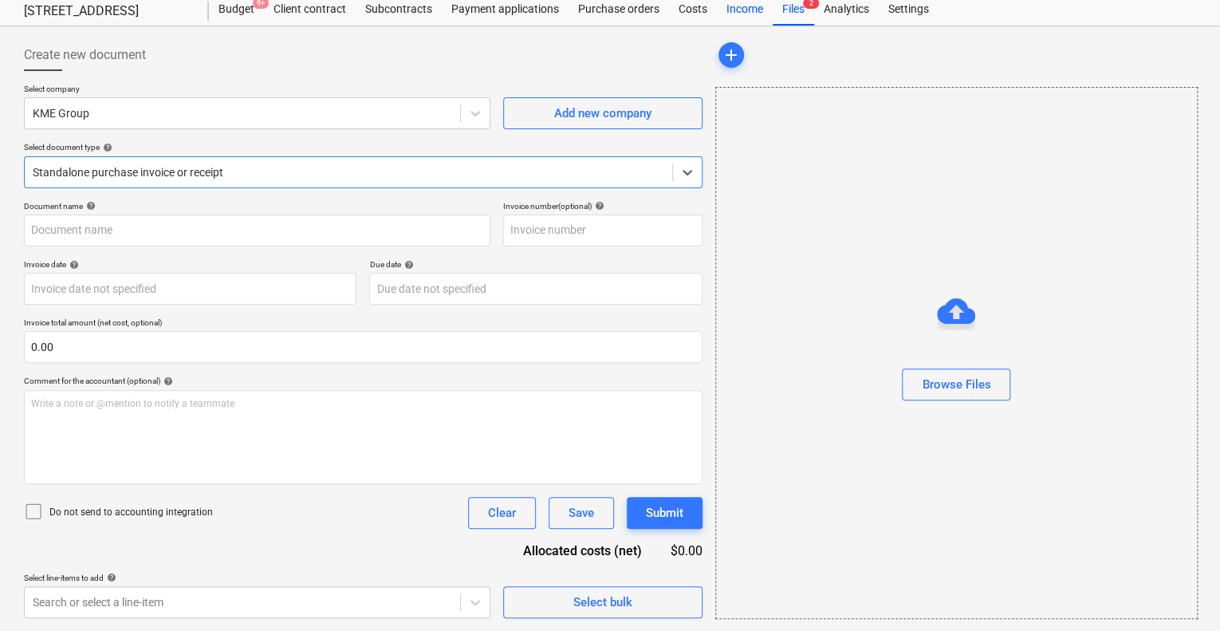
type input "216"
type input "[DATE]"
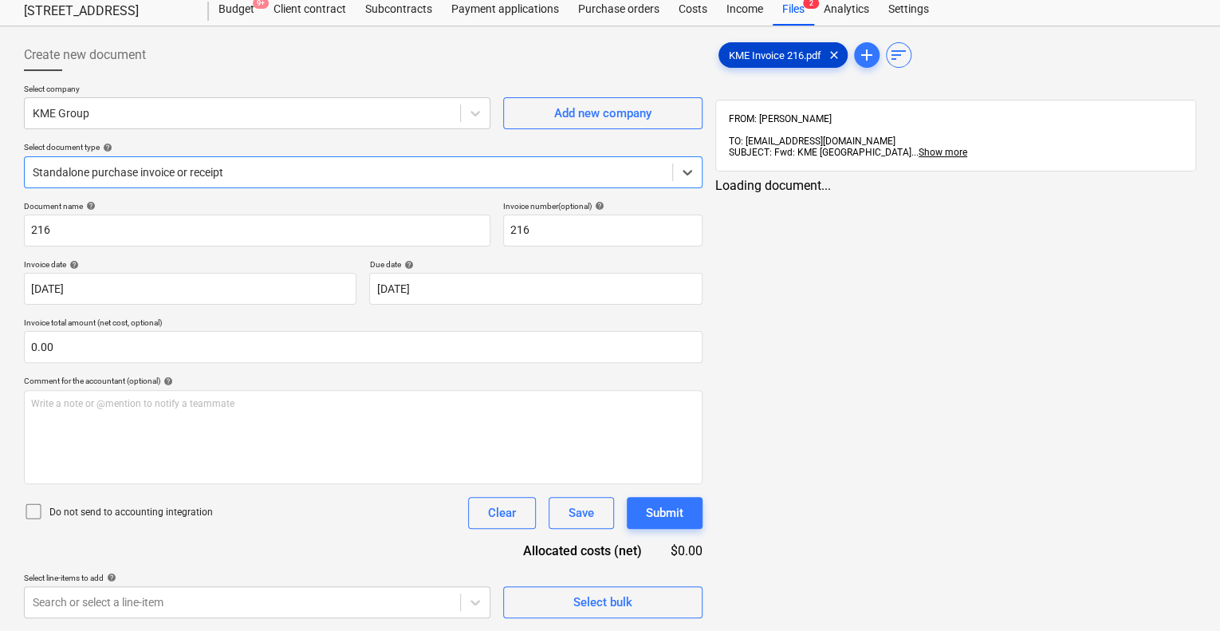
scroll to position [46, 0]
click at [772, 60] on span "KME Invoice 216.pdf" at bounding box center [775, 56] width 112 height 12
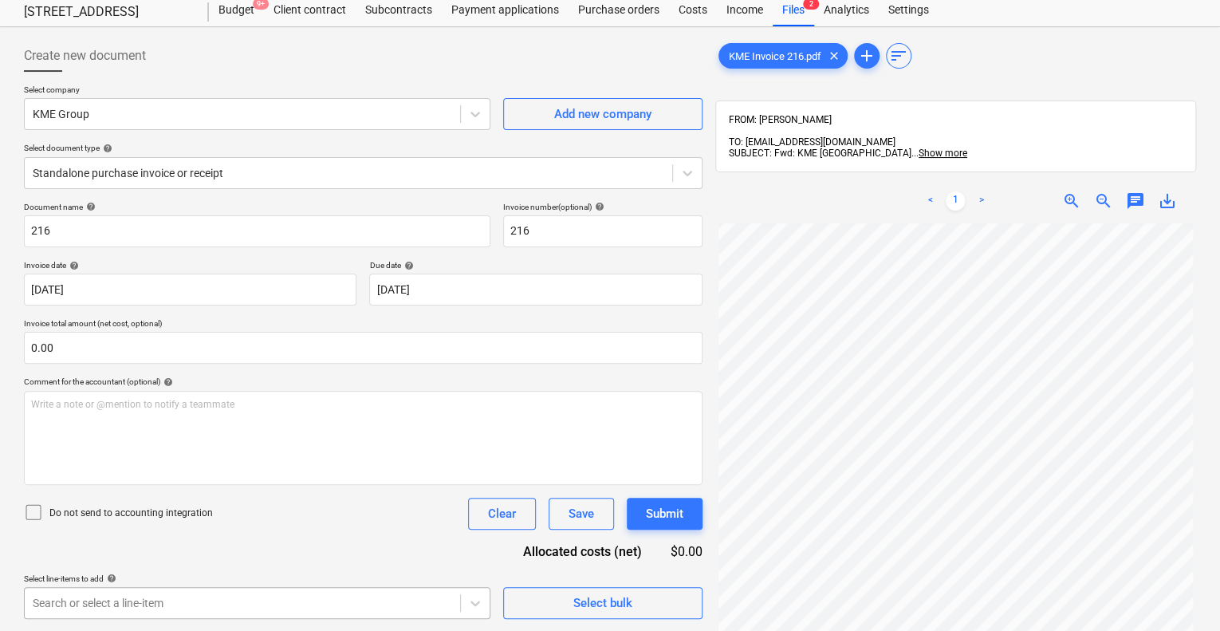
scroll to position [282, 0]
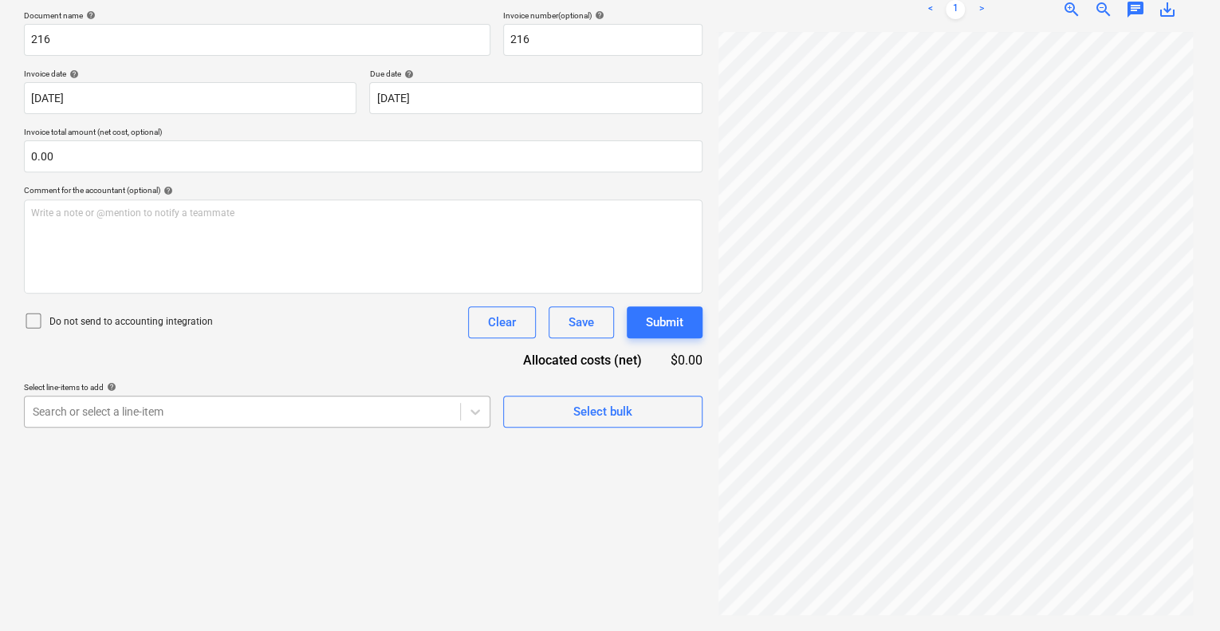
click at [376, 393] on body "Sales Projects Contacts Company Consolidated Invoices Inbox 7 format_size keybo…" at bounding box center [610, 77] width 1220 height 631
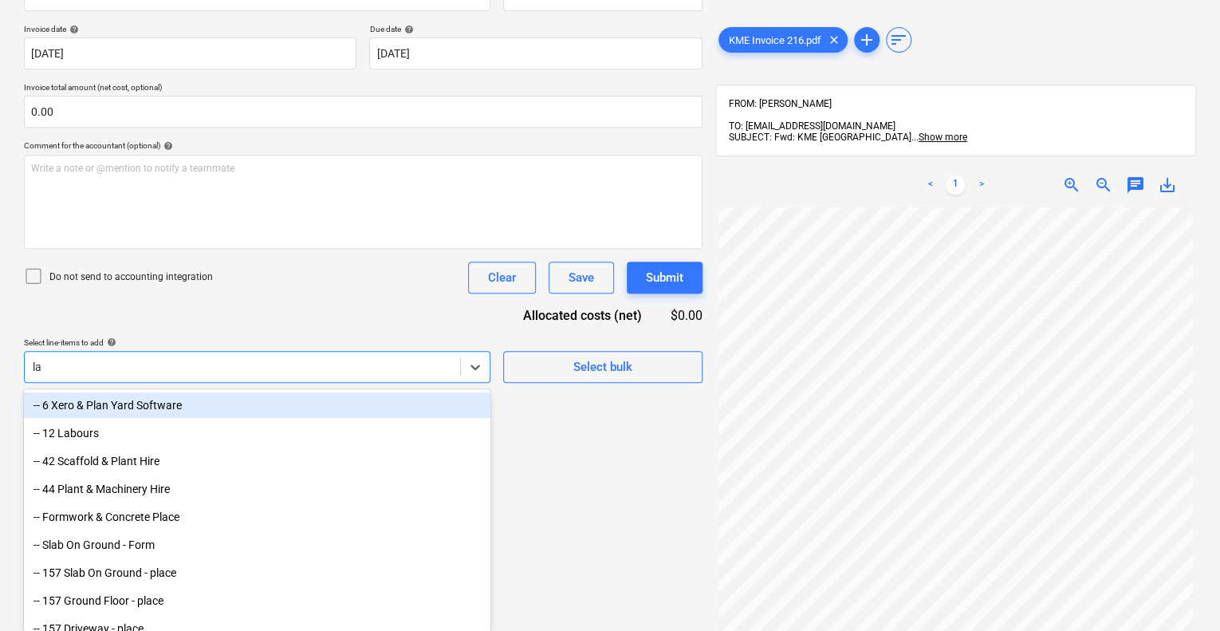
type input "lab"
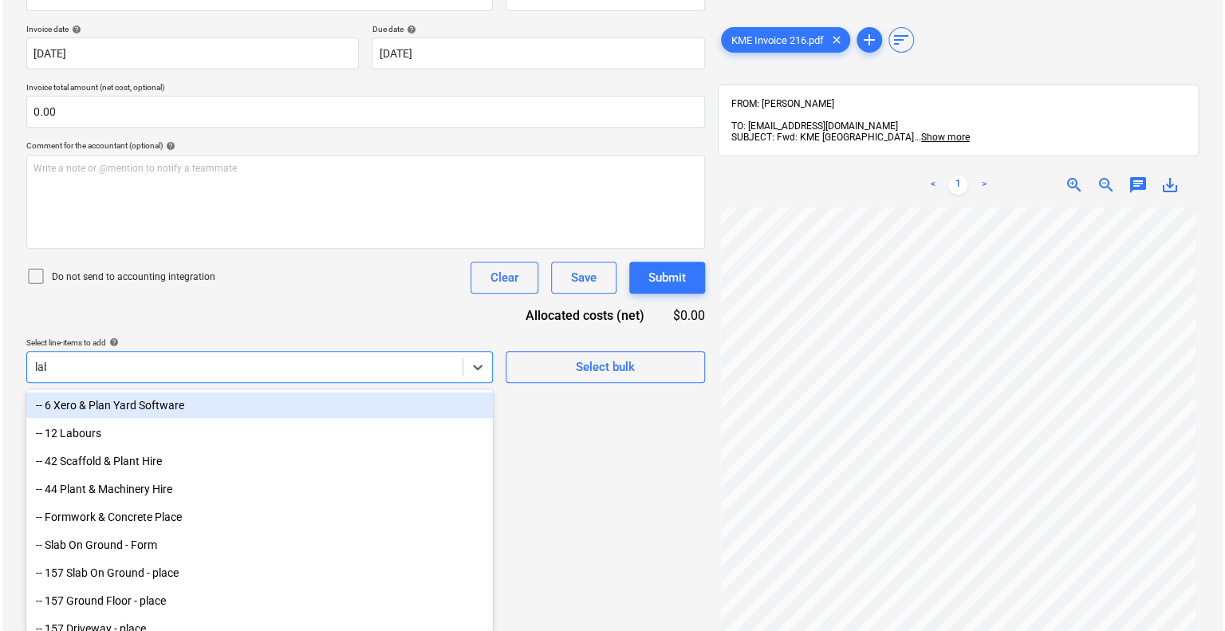
scroll to position [226, 0]
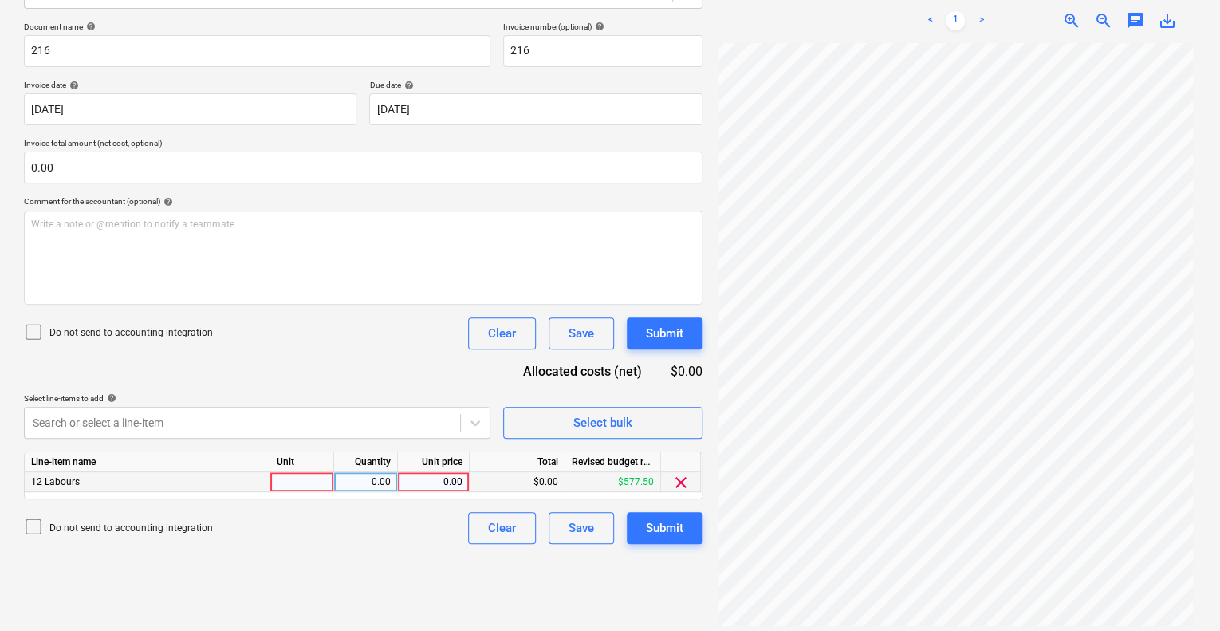
drag, startPoint x: 325, startPoint y: 484, endPoint x: 404, endPoint y: 487, distance: 79.0
click at [328, 484] on div at bounding box center [302, 482] width 64 height 20
click at [387, 484] on div "0.00" at bounding box center [365, 482] width 50 height 20
type input "1"
click at [415, 482] on div "0.00" at bounding box center [433, 482] width 58 height 20
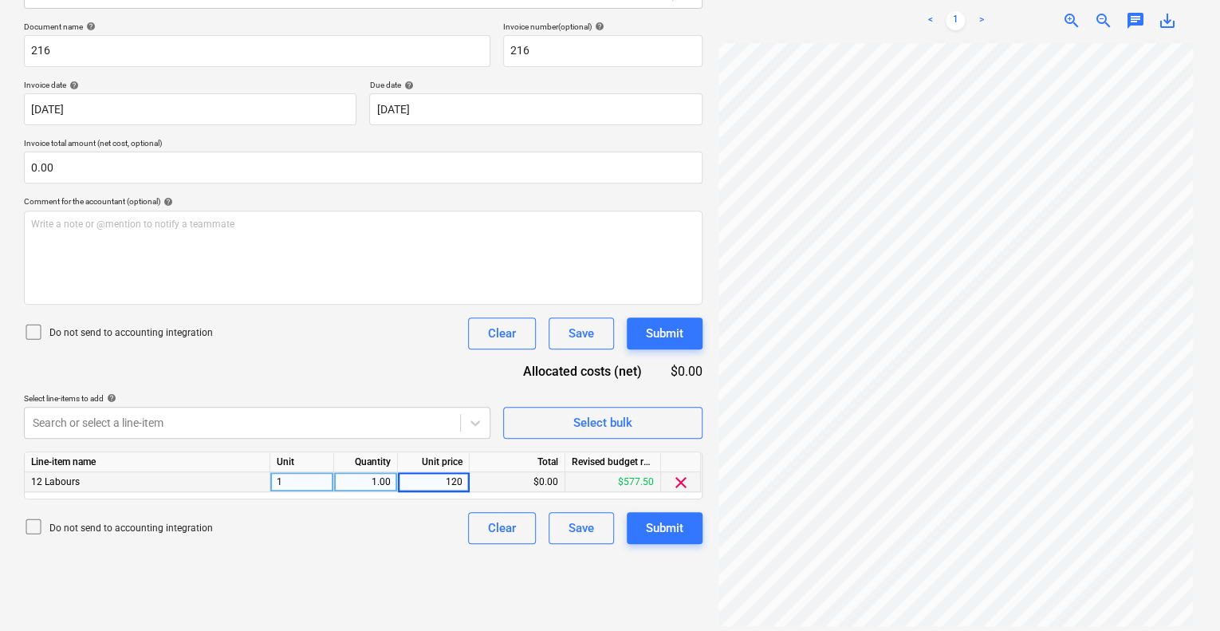
type input "1200"
click at [398, 546] on div "Create new document Select company KME Group Add new company Select document ty…" at bounding box center [363, 239] width 691 height 772
click at [663, 529] on div "Submit" at bounding box center [664, 527] width 37 height 21
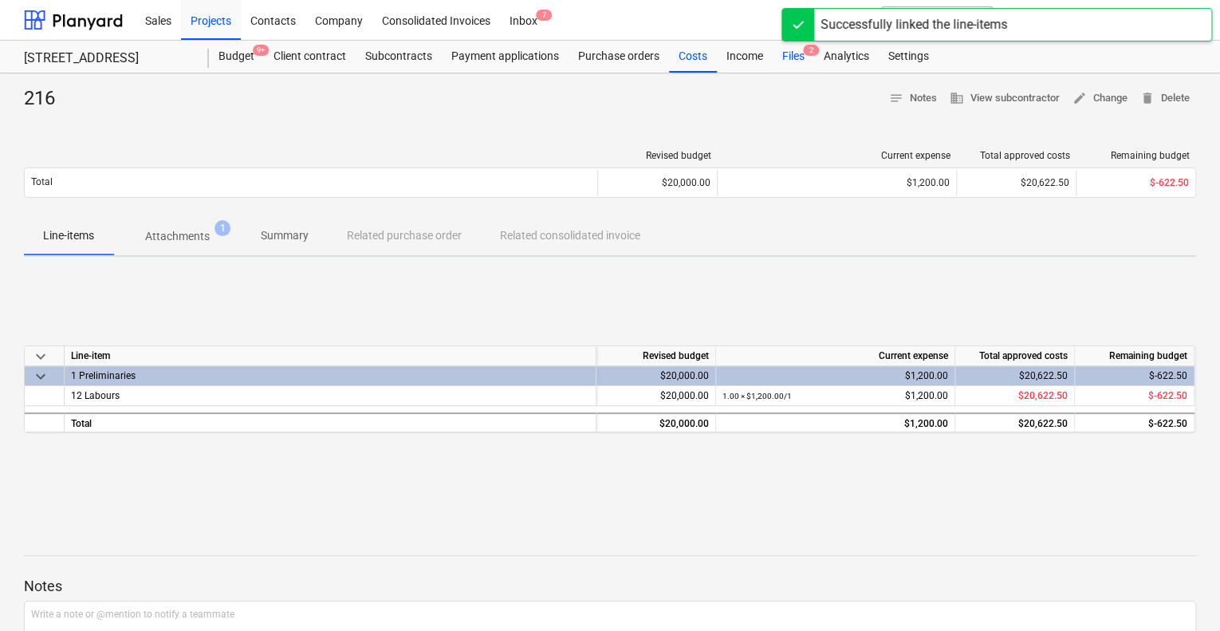
click at [800, 54] on div "Files 2" at bounding box center [793, 57] width 41 height 32
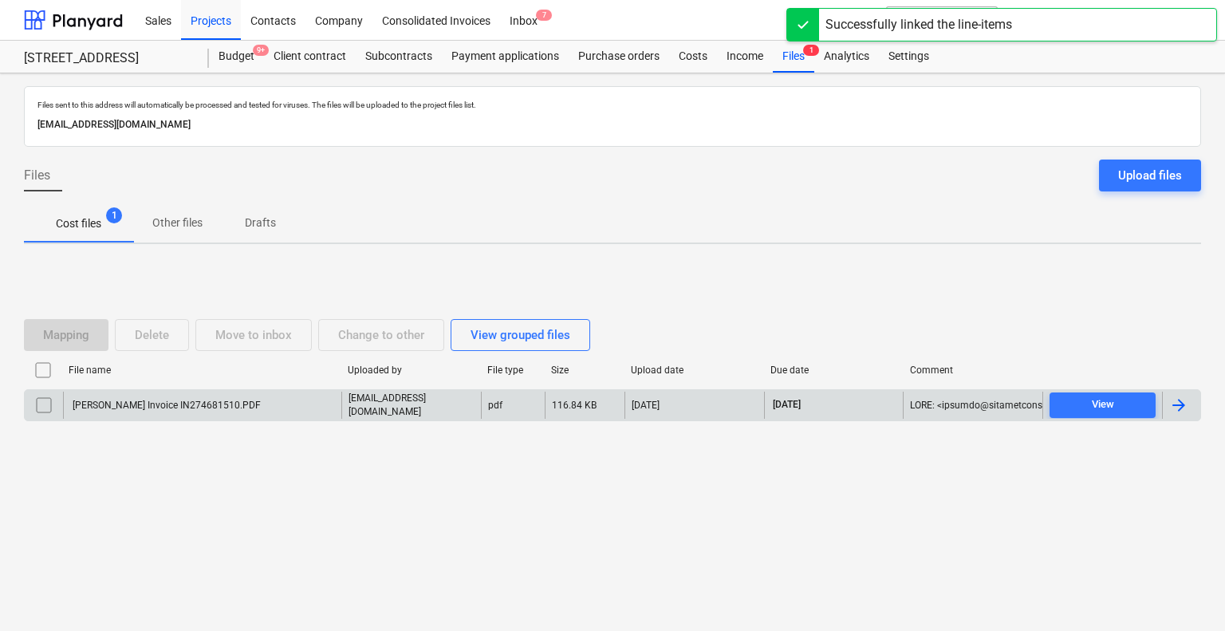
click at [164, 401] on div "[PERSON_NAME] Invoice IN274681510.PDF" at bounding box center [165, 404] width 191 height 11
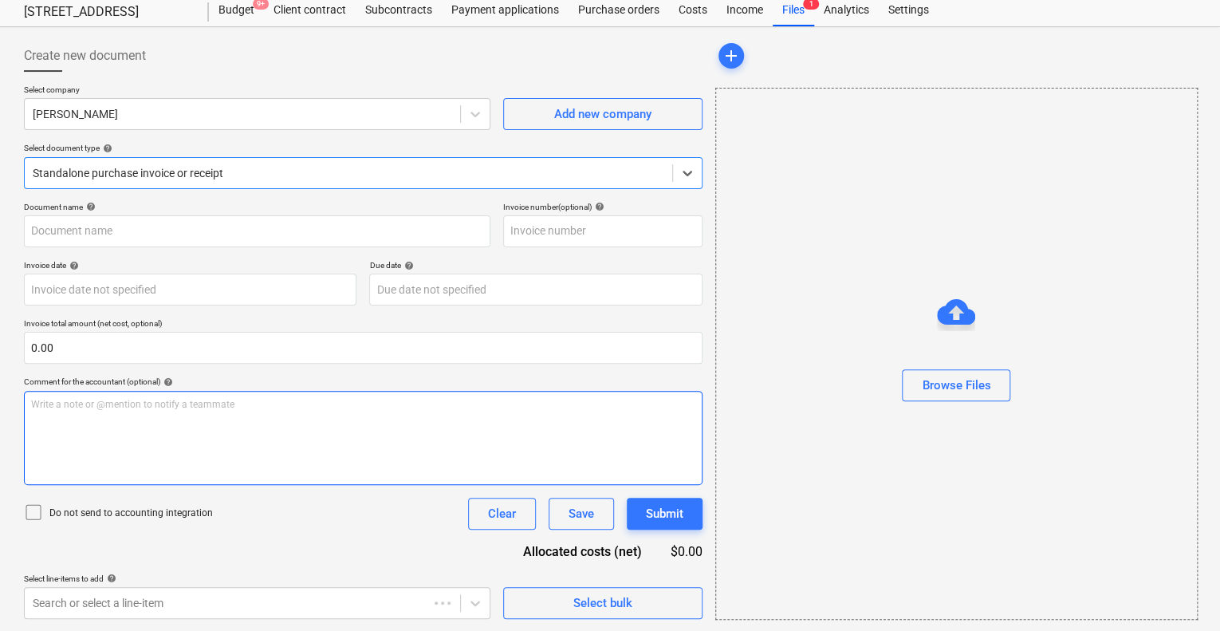
type input "IN274681510"
type input "[DATE]"
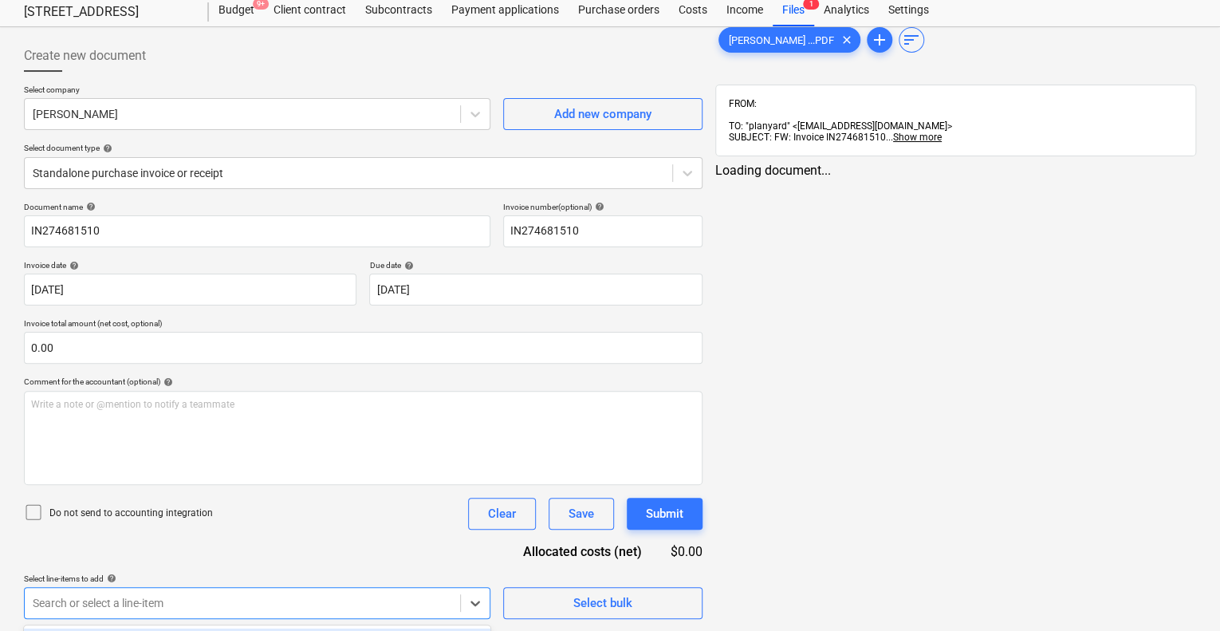
click at [204, 584] on body "Sales Projects Contacts Company Consolidated Invoices Inbox 7 format_size keybo…" at bounding box center [610, 269] width 1220 height 631
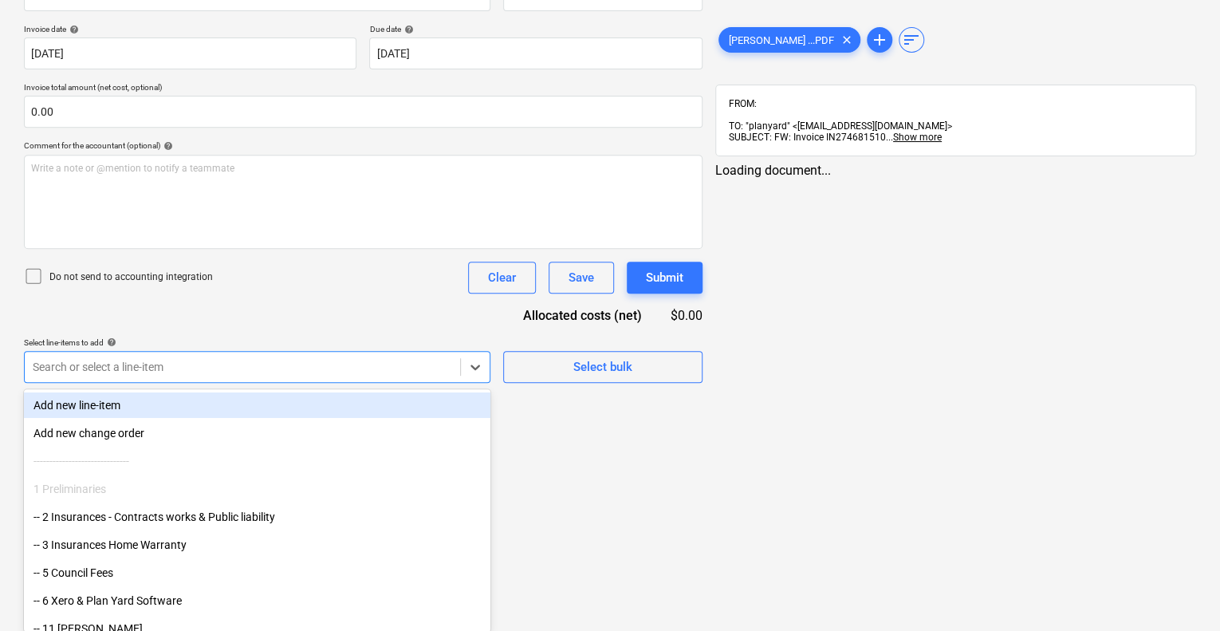
click at [175, 406] on div "Add new line-item" at bounding box center [257, 405] width 466 height 26
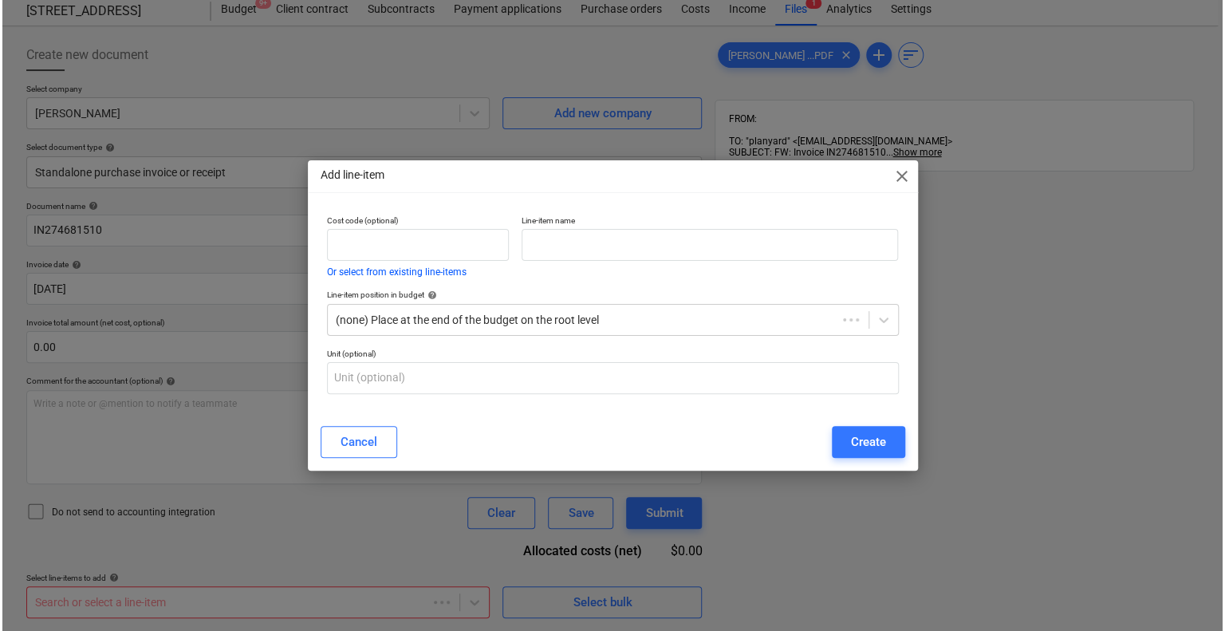
scroll to position [46, 0]
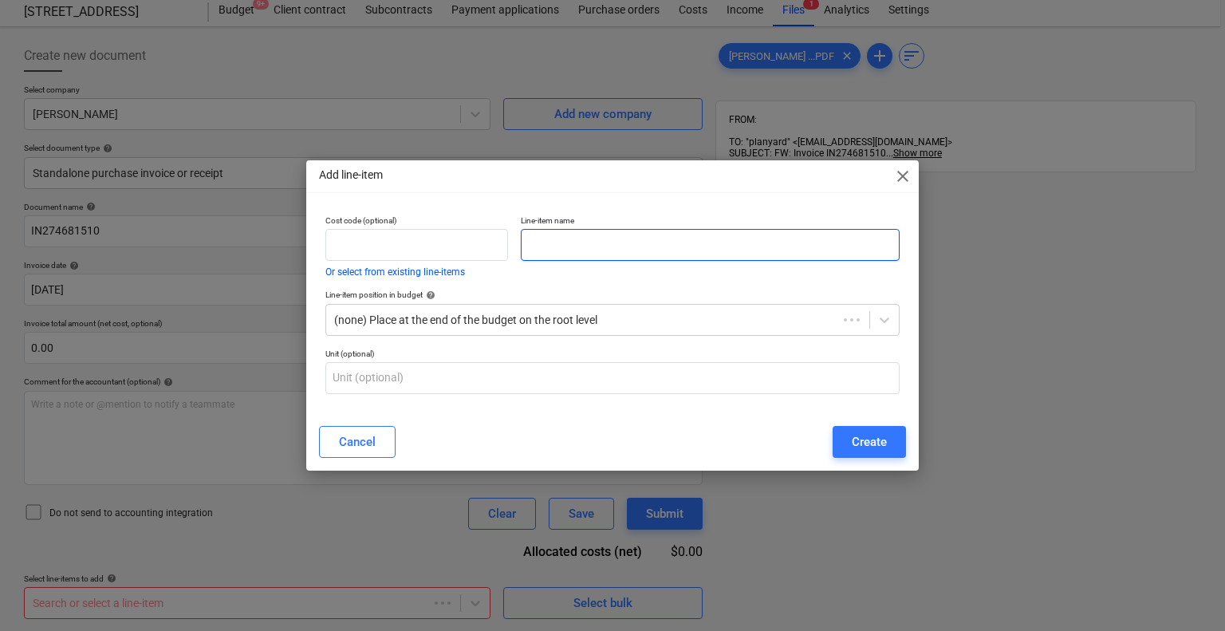
click at [648, 247] on input "text" at bounding box center [710, 245] width 379 height 32
click at [566, 320] on div at bounding box center [581, 320] width 495 height 16
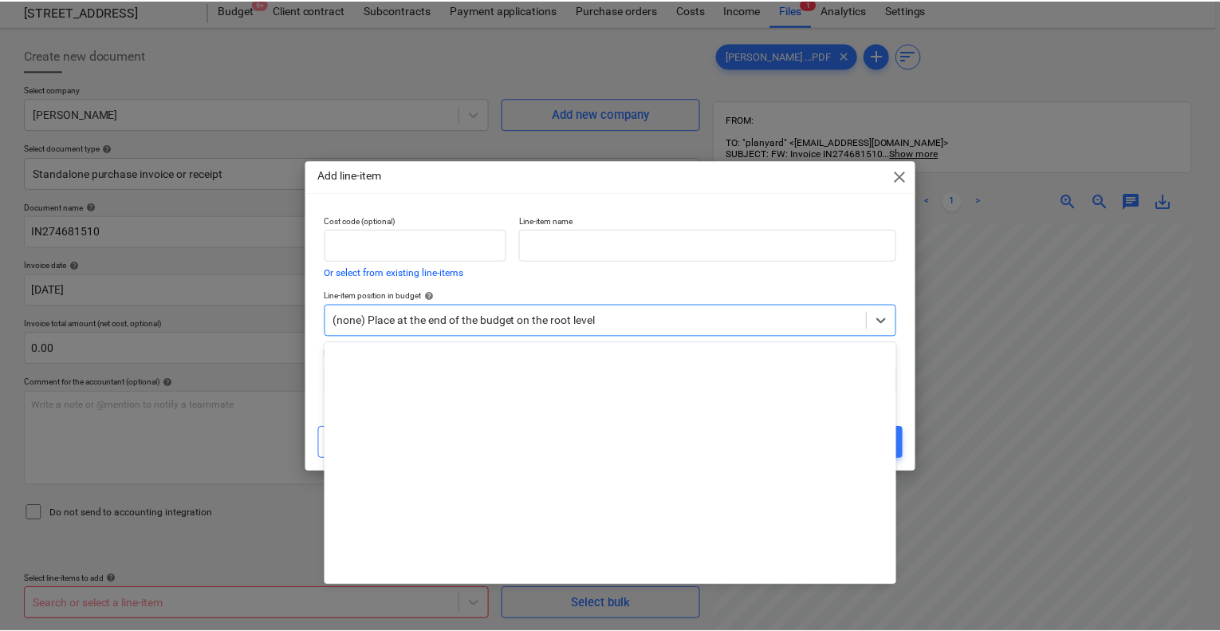
scroll to position [5648, 0]
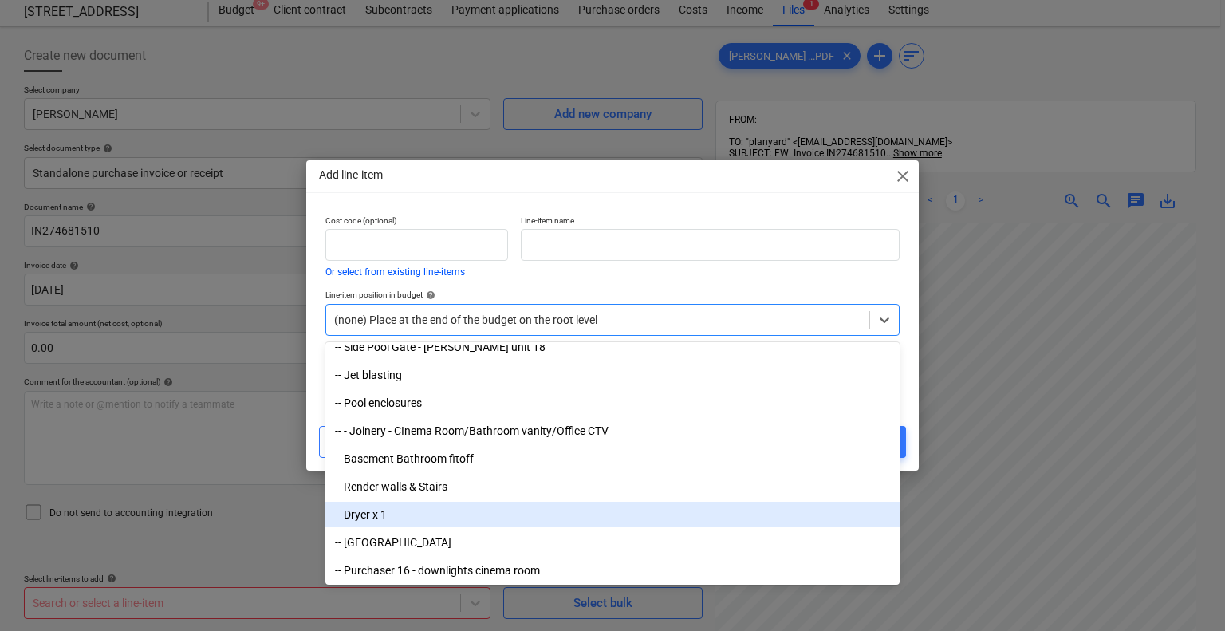
click at [479, 518] on div "-- Dryer x 1" at bounding box center [612, 514] width 574 height 26
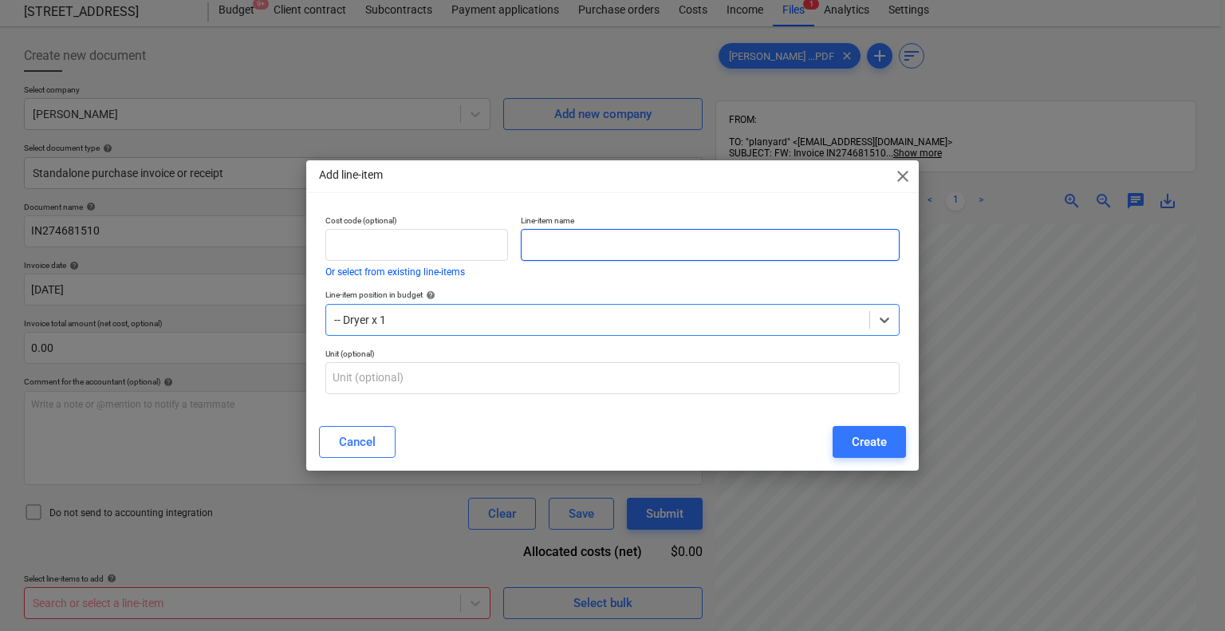
click at [607, 249] on input "text" at bounding box center [710, 245] width 379 height 32
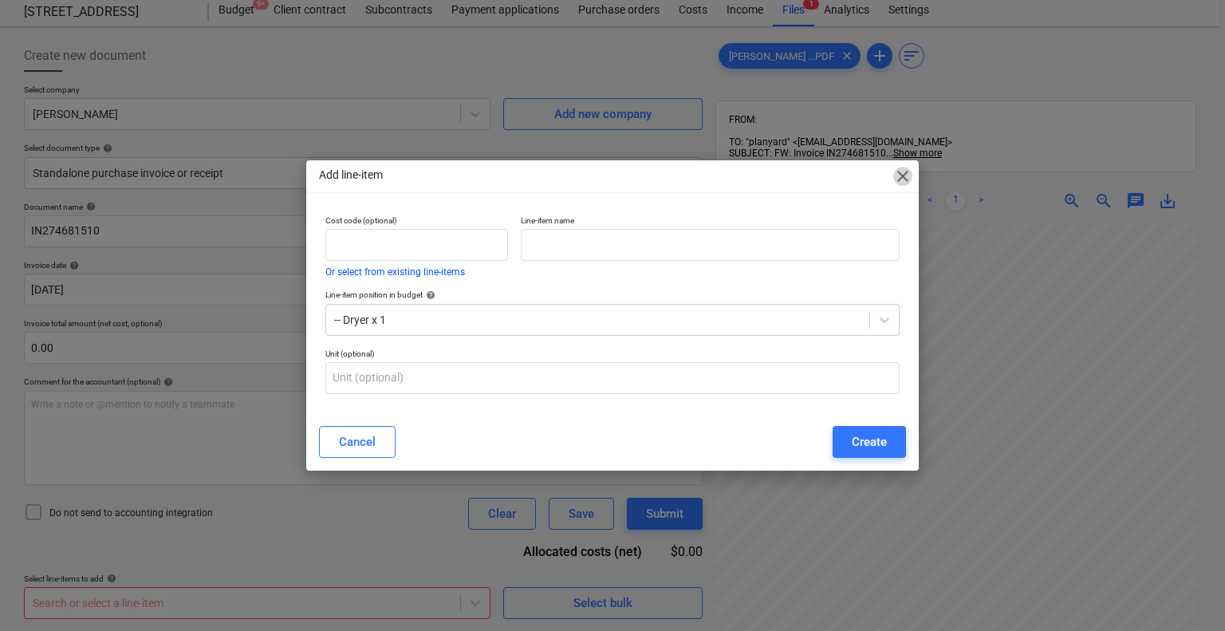
click at [899, 175] on span "close" at bounding box center [902, 176] width 19 height 19
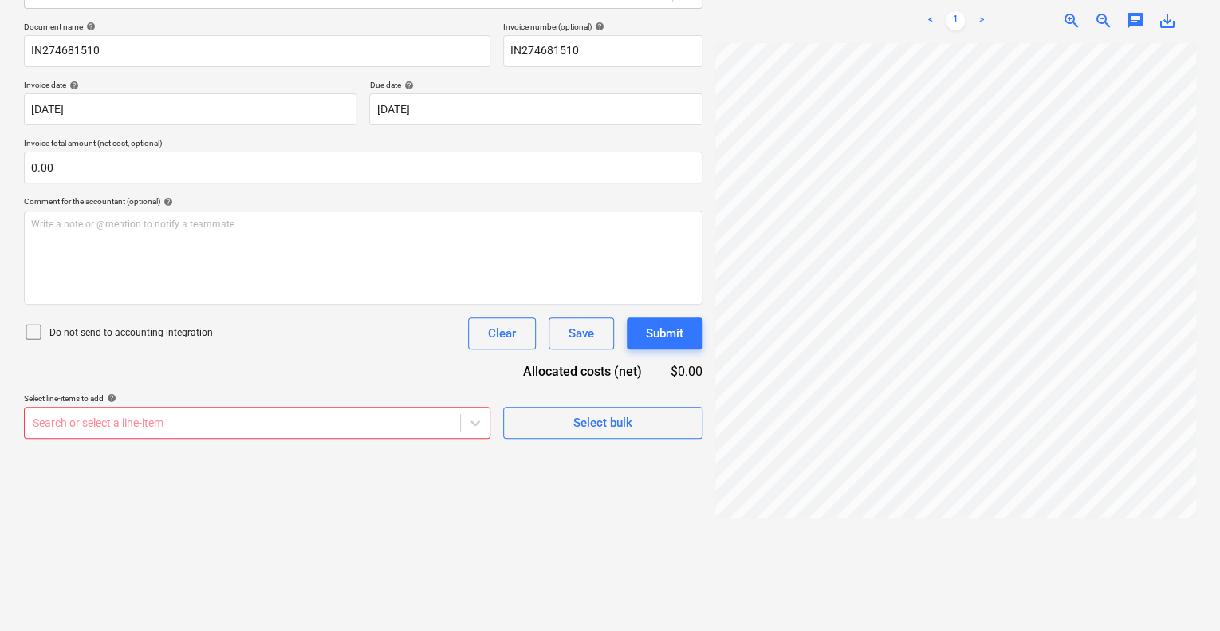
scroll to position [226, 0]
click at [303, 423] on div at bounding box center [242, 423] width 419 height 16
type input "dry"
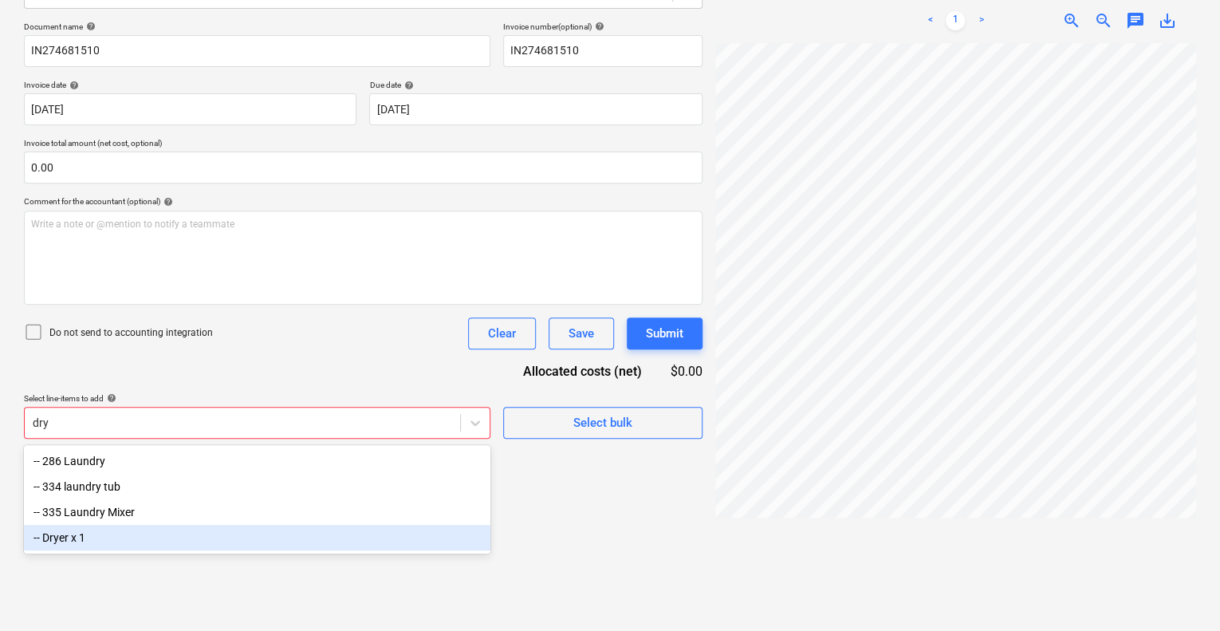
click at [130, 534] on div "-- Dryer x 1" at bounding box center [257, 538] width 466 height 26
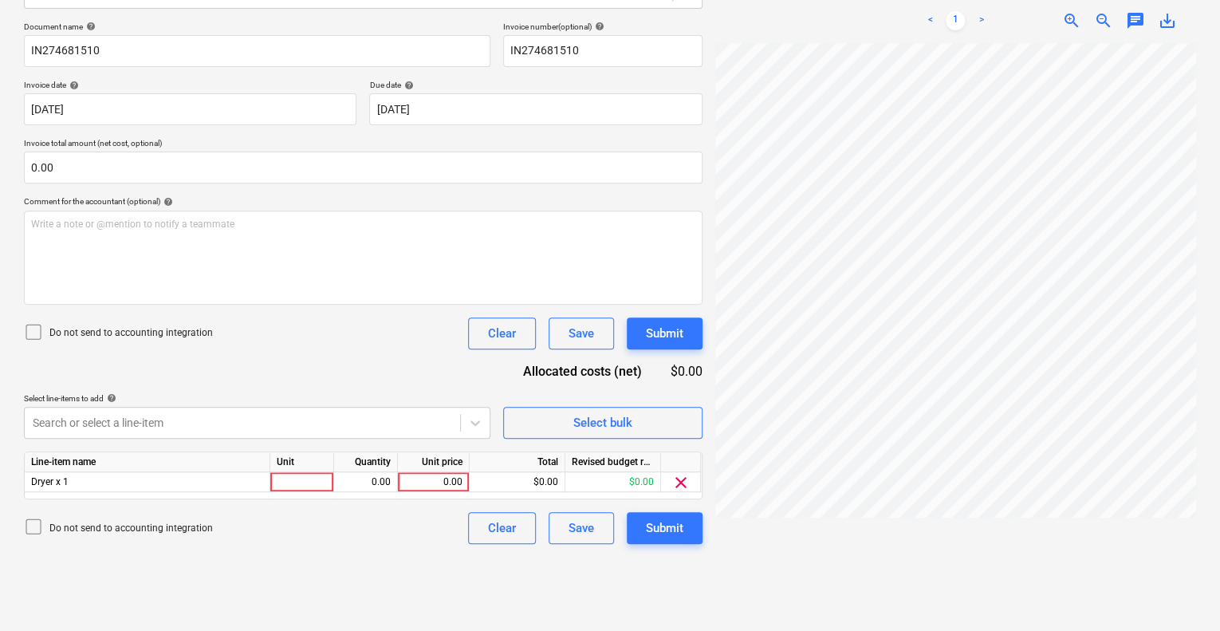
click at [572, 564] on div "Create new document Select company [PERSON_NAME] Add new company Select documen…" at bounding box center [363, 239] width 691 height 772
click at [311, 487] on div at bounding box center [302, 482] width 64 height 20
type input "1"
drag, startPoint x: 362, startPoint y: 484, endPoint x: 446, endPoint y: 483, distance: 84.5
click at [369, 483] on div "0.00" at bounding box center [365, 482] width 50 height 20
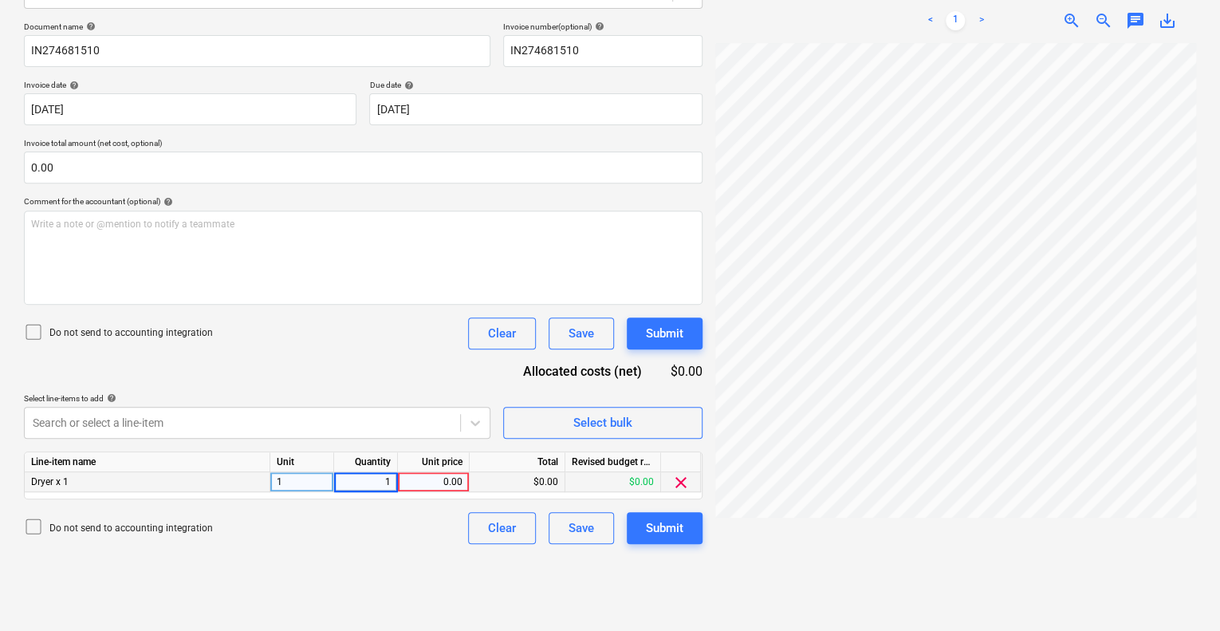
click at [449, 482] on div "0.00" at bounding box center [433, 482] width 58 height 20
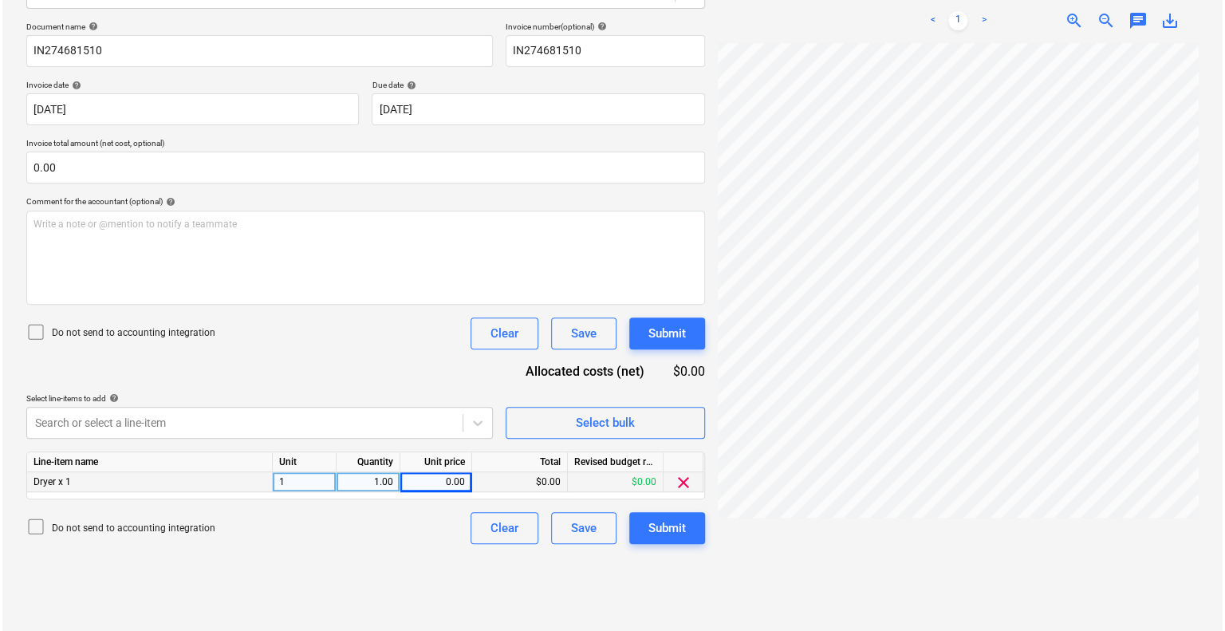
scroll to position [0, 198]
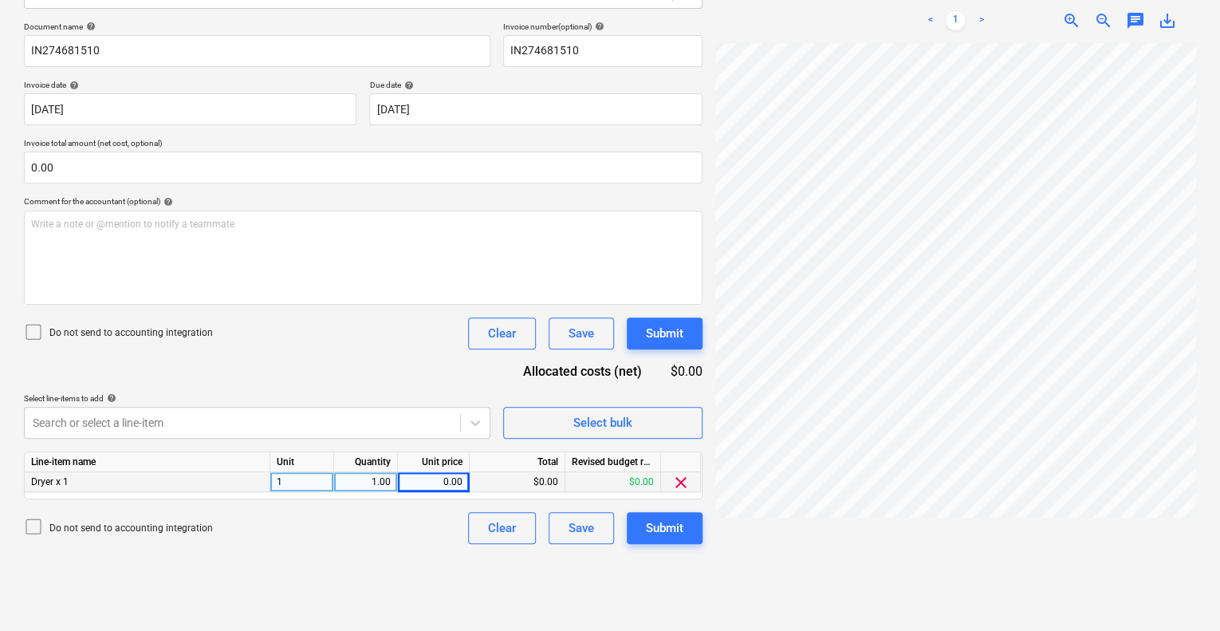
click at [446, 487] on div "0.00" at bounding box center [433, 482] width 58 height 20
type input "400"
click at [686, 533] on button "Submit" at bounding box center [665, 528] width 76 height 32
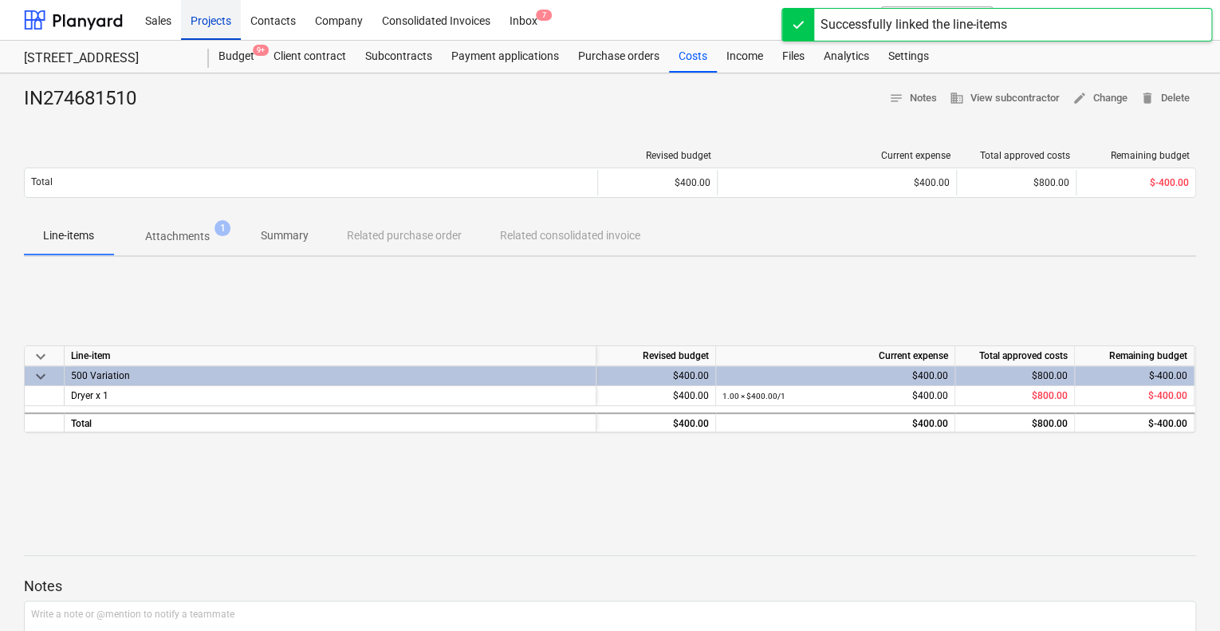
click at [227, 29] on div "Projects" at bounding box center [211, 19] width 60 height 41
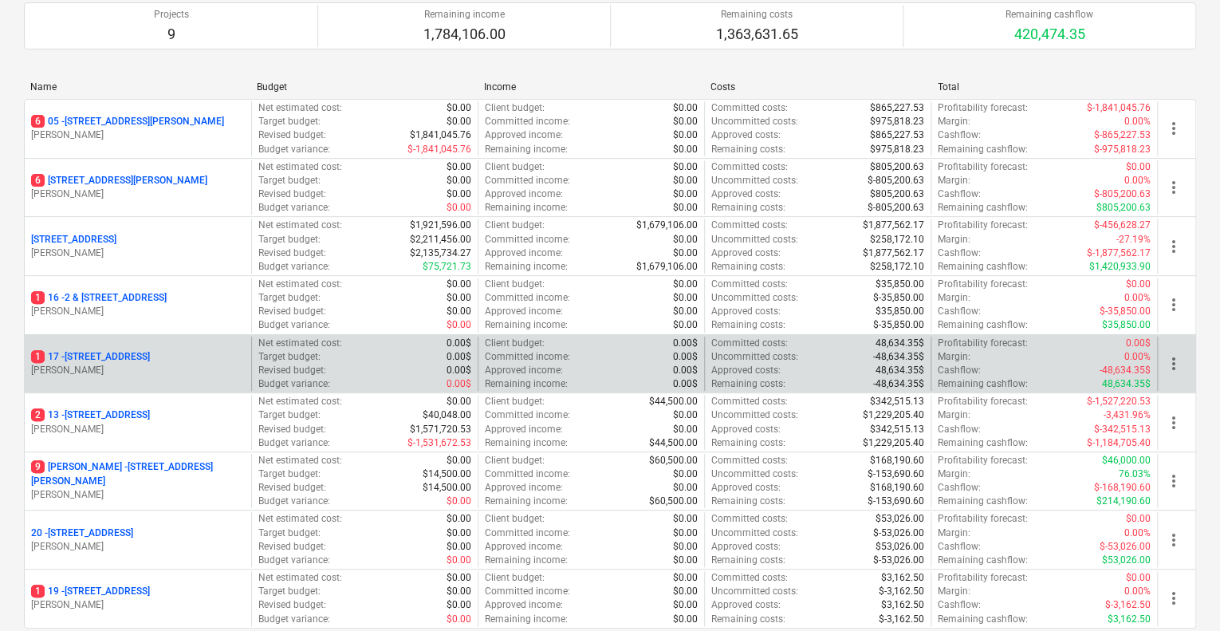
scroll to position [239, 0]
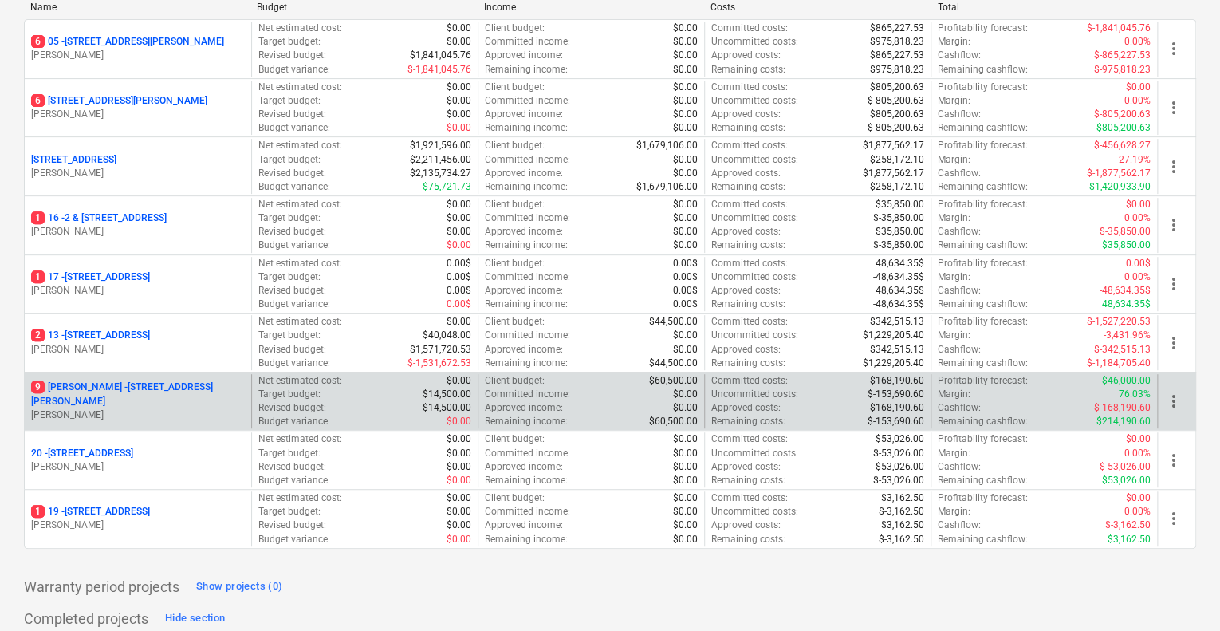
click at [178, 395] on p "[STREET_ADDRESS][PERSON_NAME][PERSON_NAME]" at bounding box center [138, 393] width 214 height 27
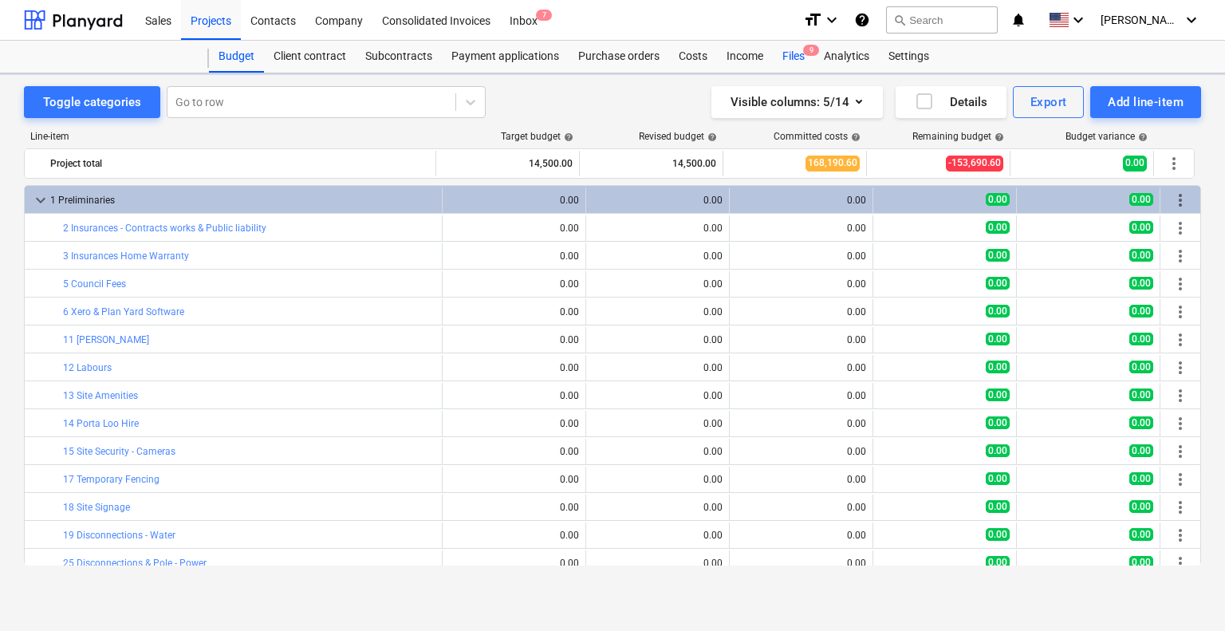
click at [786, 55] on div "Files 9" at bounding box center [793, 57] width 41 height 32
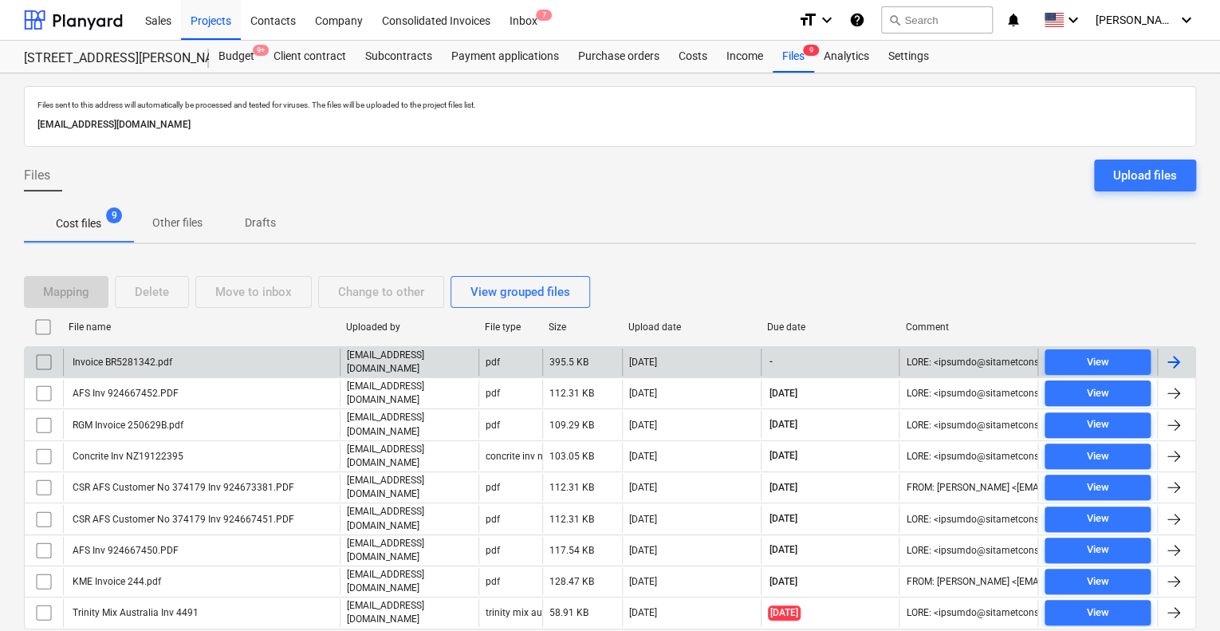
click at [434, 350] on div "[EMAIL_ADDRESS][DOMAIN_NAME]" at bounding box center [409, 361] width 139 height 27
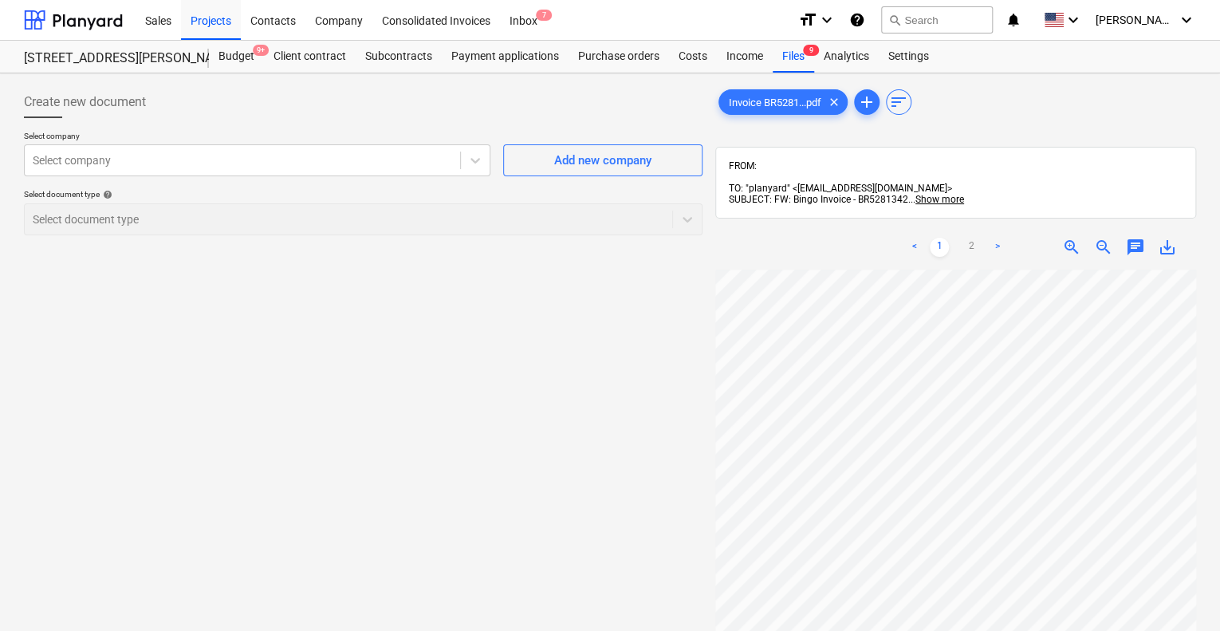
scroll to position [57, 0]
click at [977, 238] on link "2" at bounding box center [970, 247] width 19 height 19
click at [341, 178] on div "Select company Select company Add new company Select document type help Select …" at bounding box center [363, 189] width 678 height 117
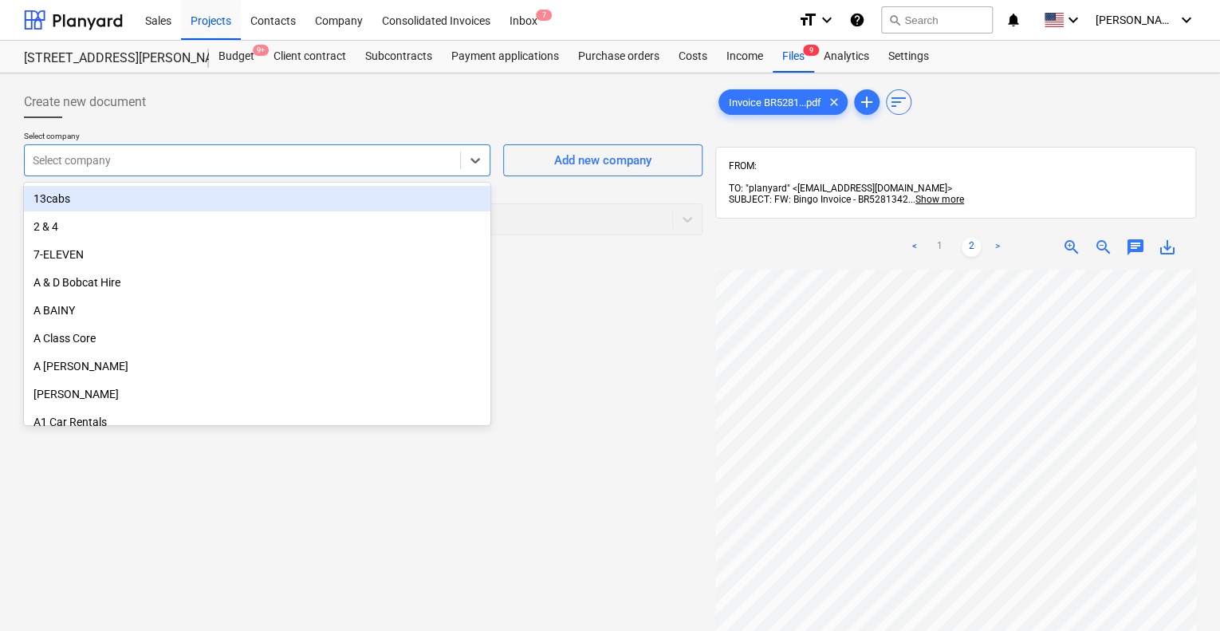
click at [347, 163] on div at bounding box center [242, 160] width 419 height 16
type input "bingo"
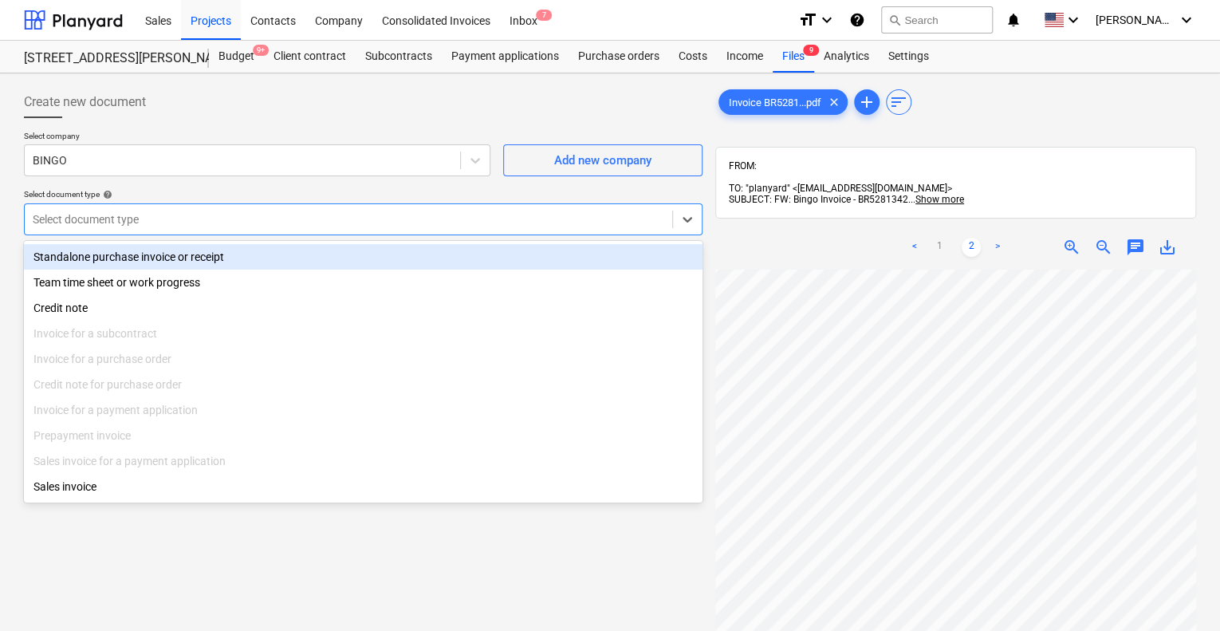
click at [317, 218] on div at bounding box center [348, 219] width 631 height 16
click at [287, 248] on div "Standalone purchase invoice or receipt" at bounding box center [363, 257] width 678 height 26
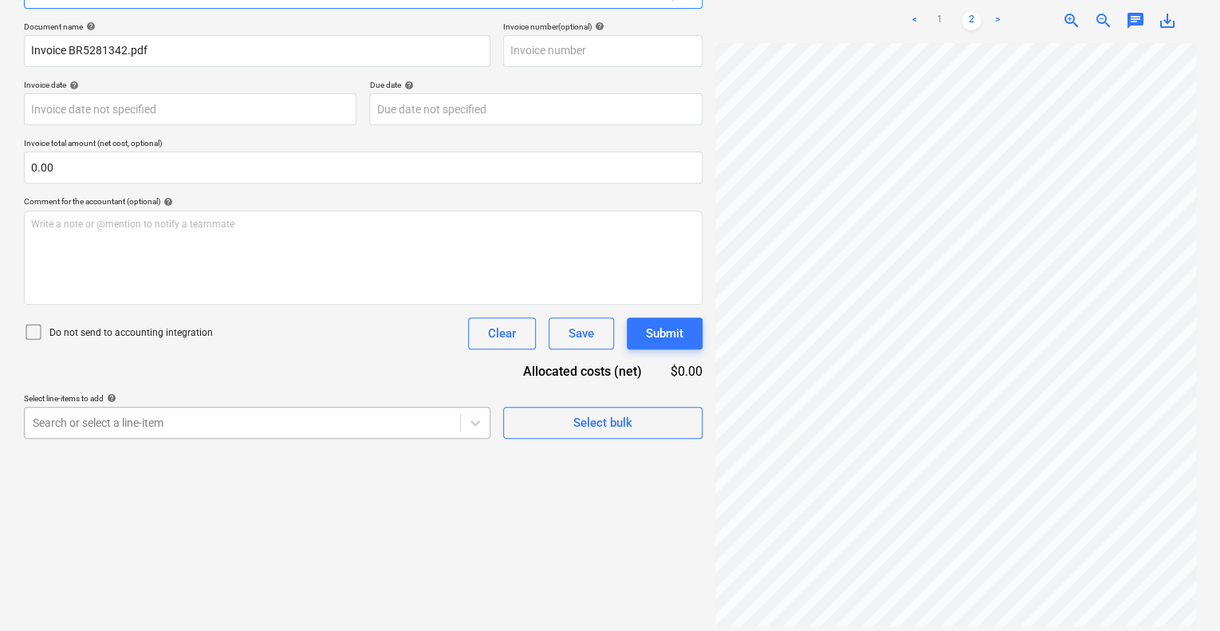
scroll to position [282, 0]
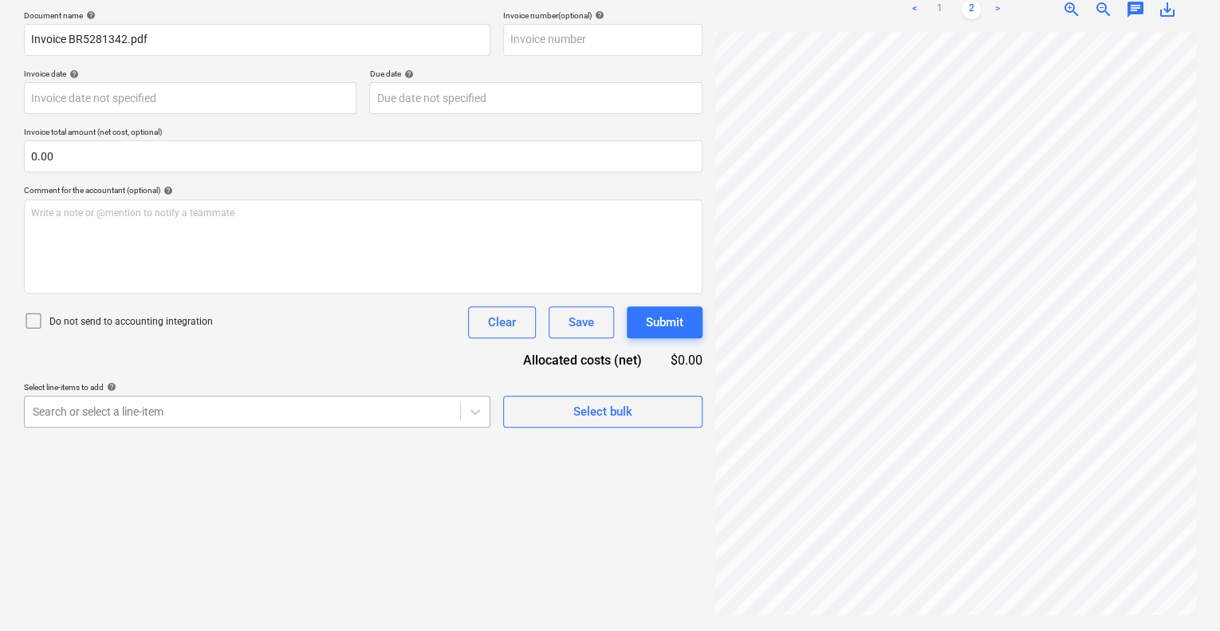
click at [328, 393] on body "Sales Projects Contacts Company Consolidated Invoices Inbox 7 format_size keybo…" at bounding box center [610, 77] width 1220 height 631
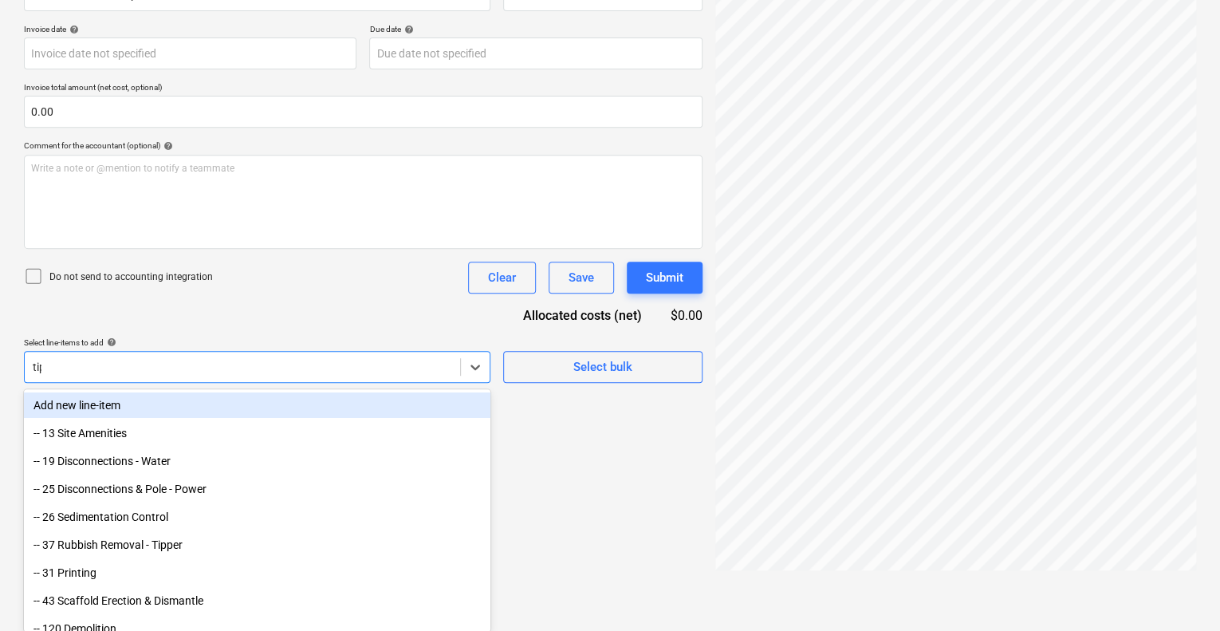
scroll to position [226, 0]
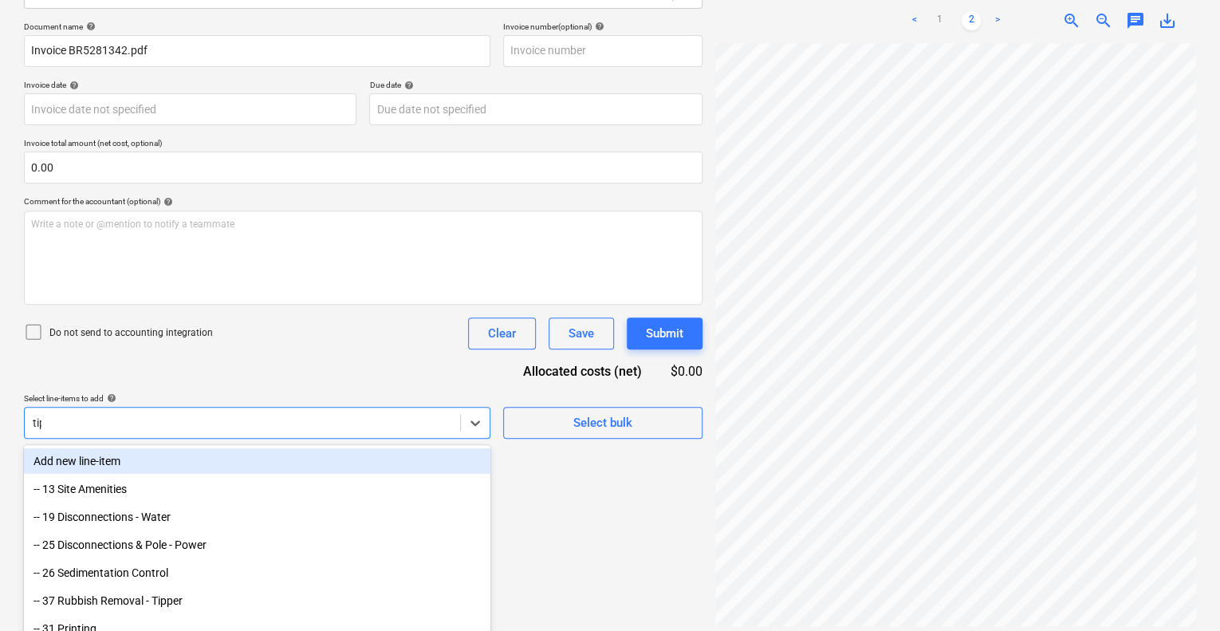
type input "tipp"
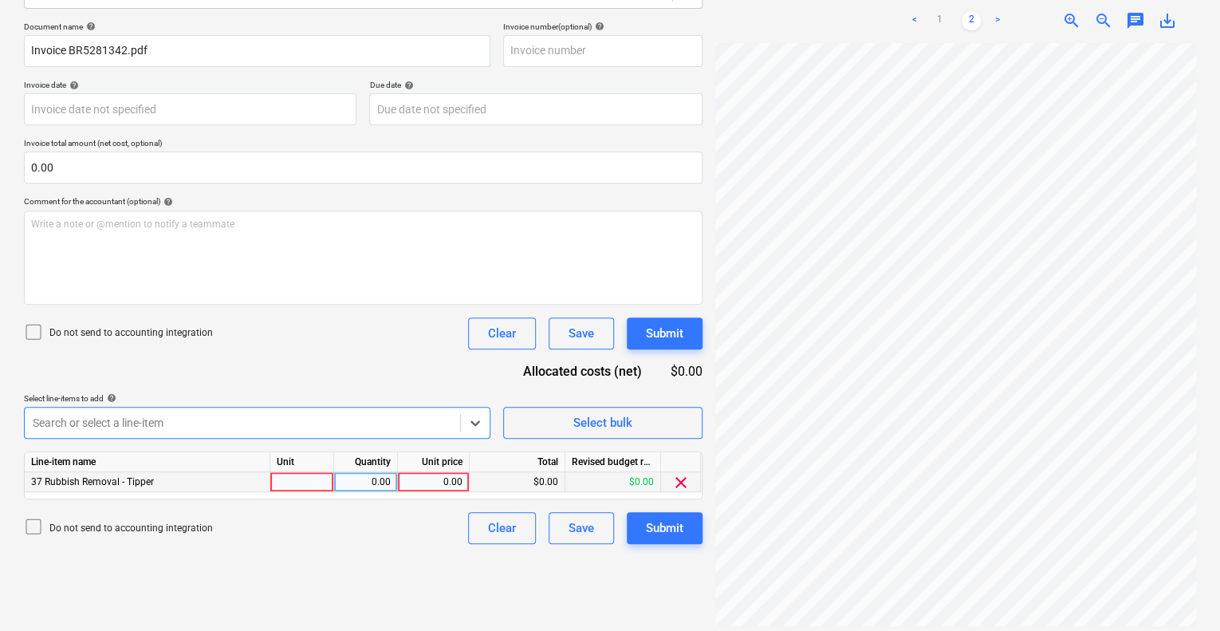
click at [327, 479] on div at bounding box center [302, 482] width 64 height 20
type input "1"
drag, startPoint x: 381, startPoint y: 479, endPoint x: 439, endPoint y: 480, distance: 58.2
click at [389, 479] on div "0.00" at bounding box center [365, 482] width 50 height 20
click at [443, 481] on div "0.00" at bounding box center [433, 482] width 58 height 20
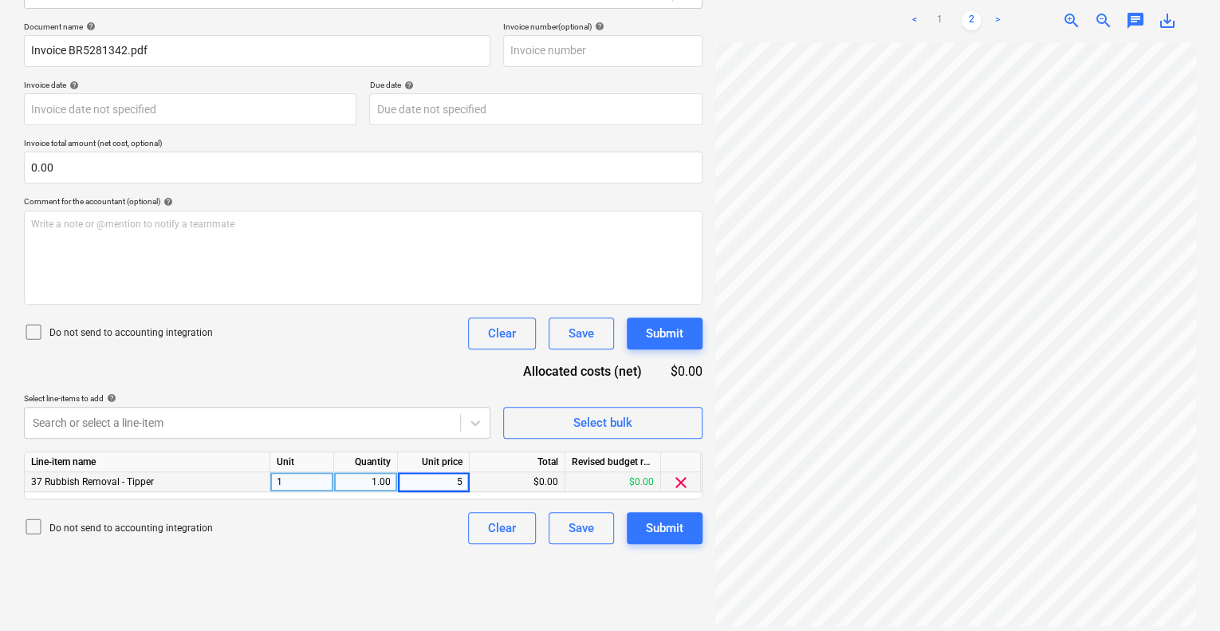
type input "52"
click at [450, 474] on input "52" at bounding box center [433, 481] width 71 height 19
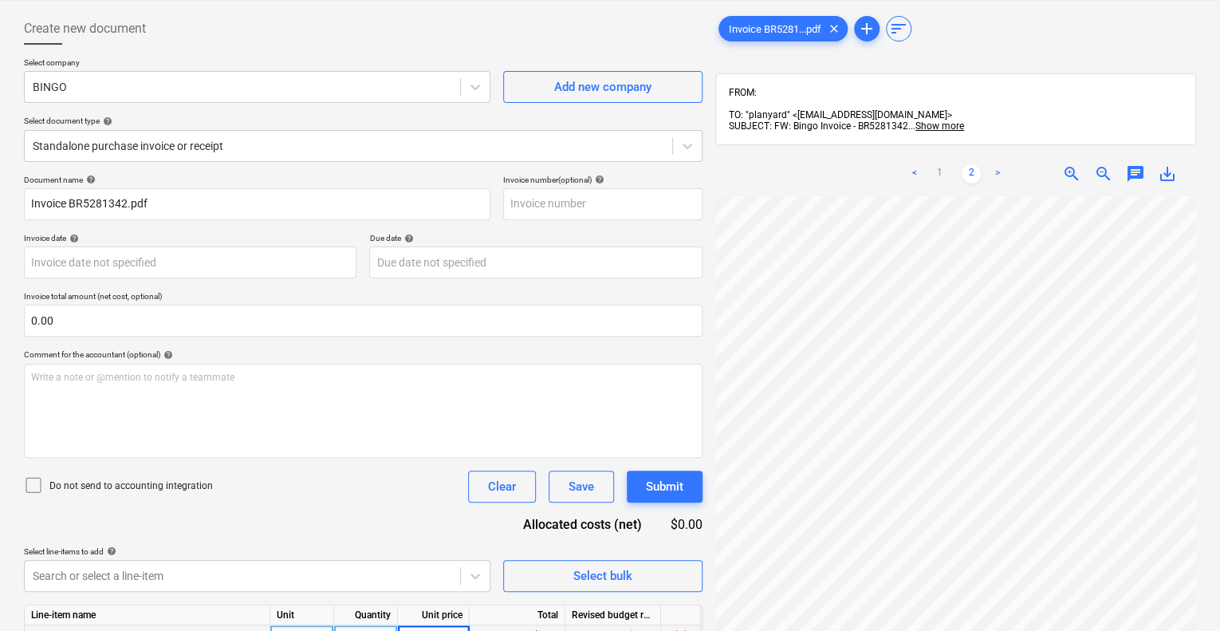
scroll to position [0, 0]
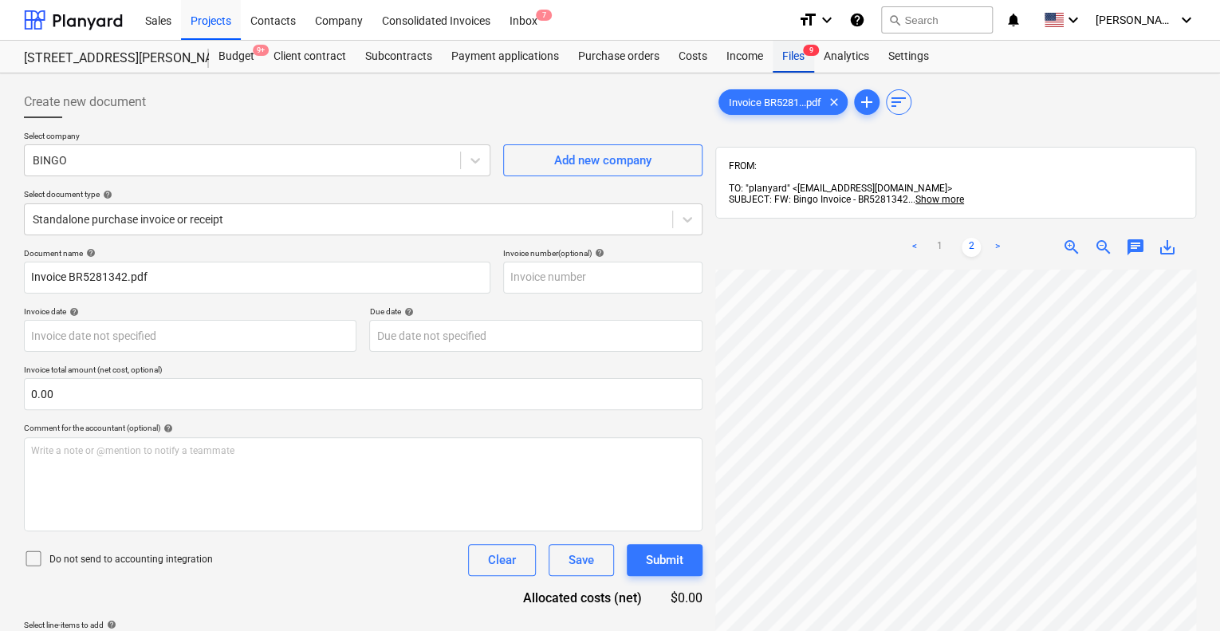
click at [798, 53] on div "Files 9" at bounding box center [793, 57] width 41 height 32
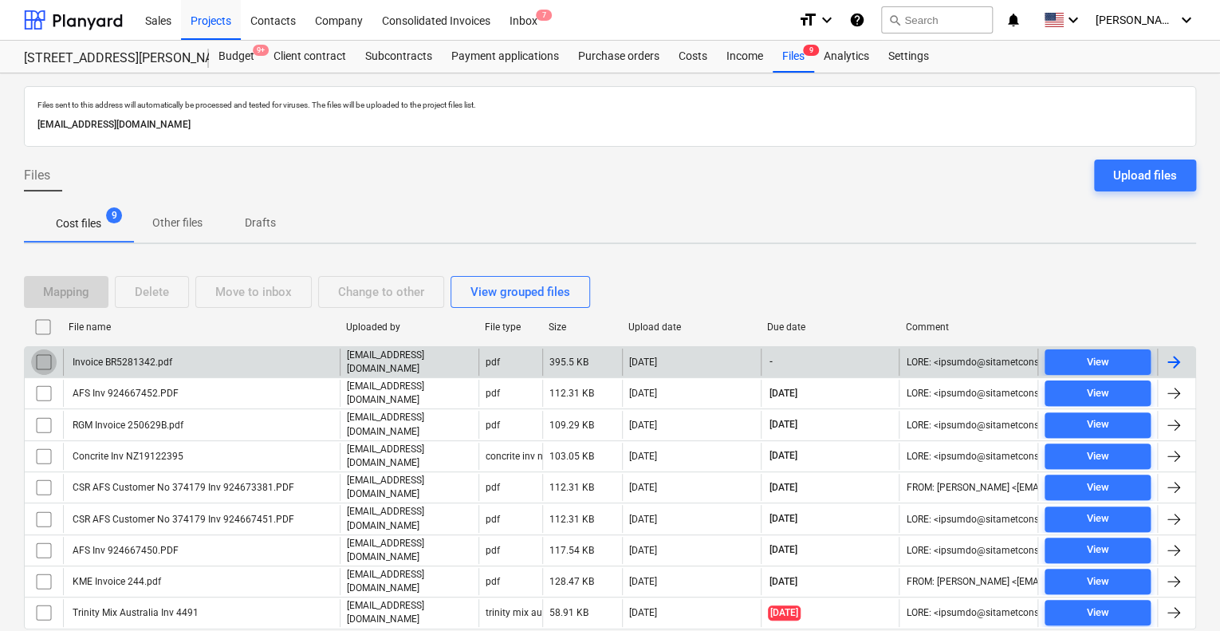
click at [35, 355] on input "checkbox" at bounding box center [44, 362] width 26 height 26
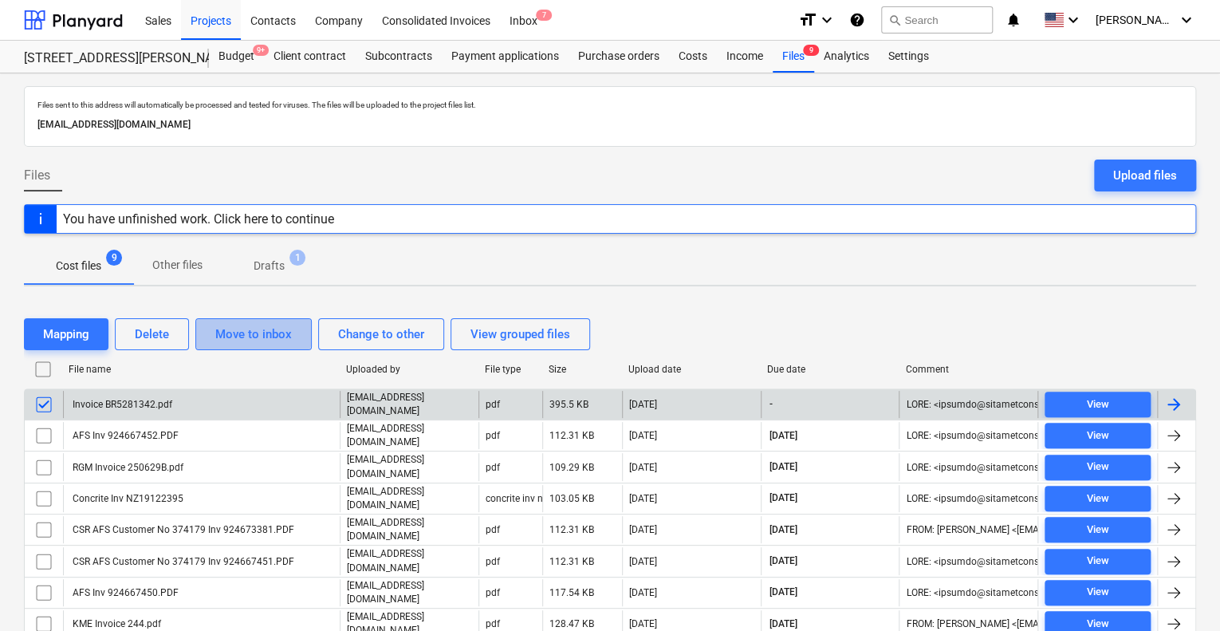
click at [241, 329] on div "Move to inbox" at bounding box center [253, 334] width 77 height 21
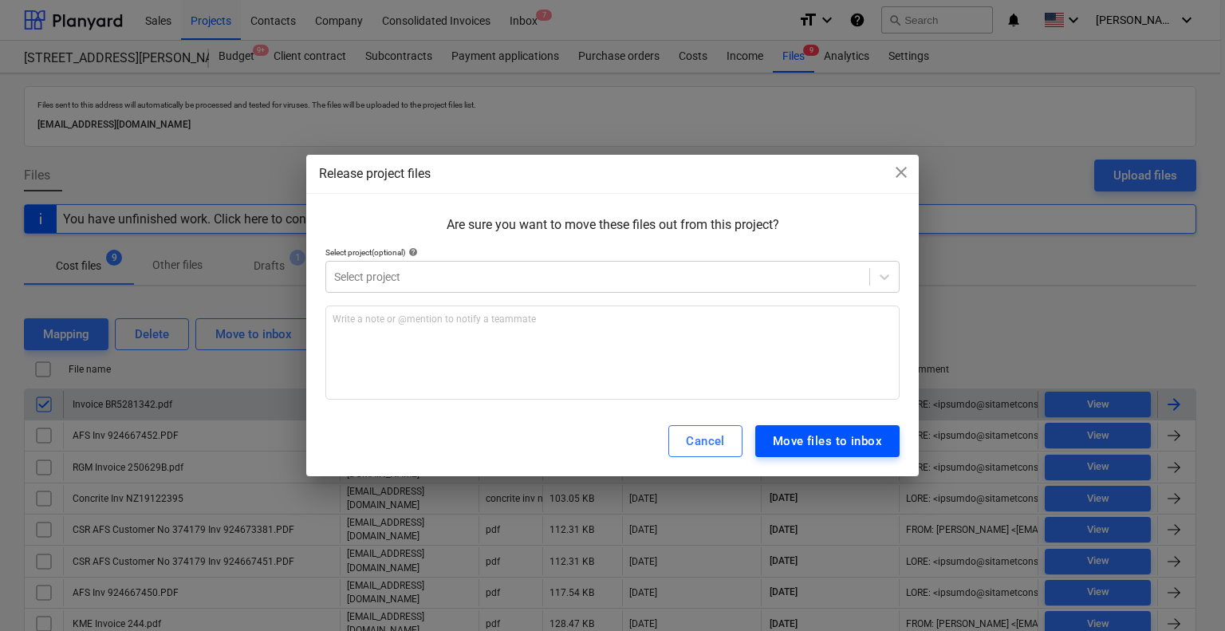
click at [816, 442] on div "Move files to inbox" at bounding box center [827, 441] width 109 height 21
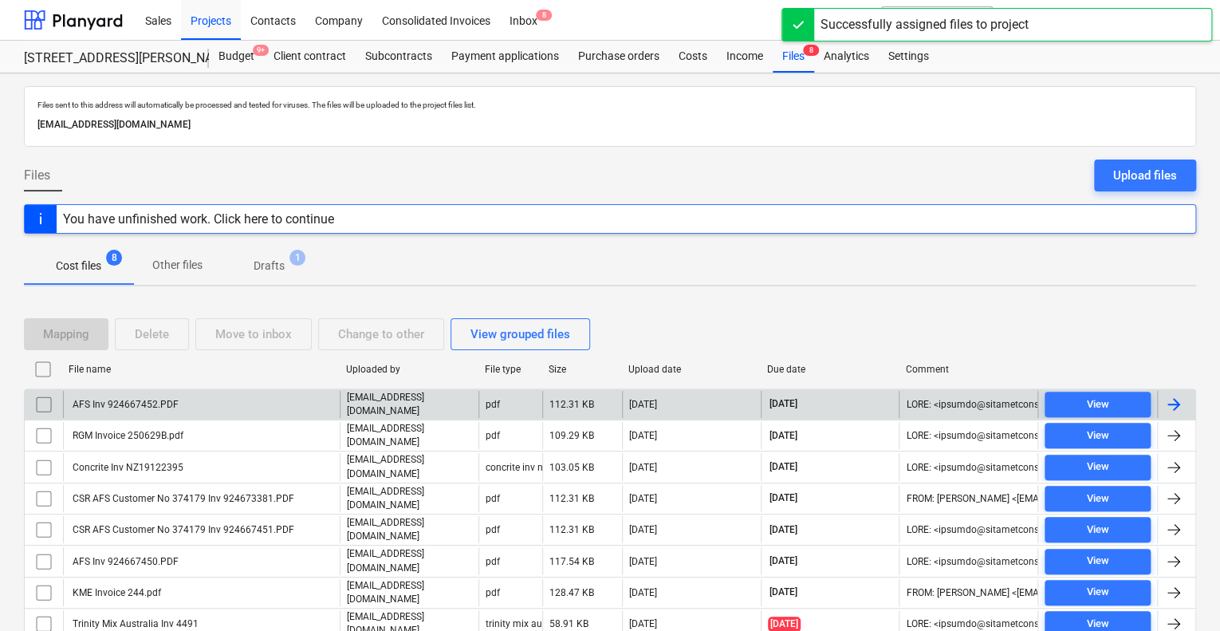
click at [218, 401] on div "AFS Inv 924667452.PDF" at bounding box center [201, 404] width 277 height 27
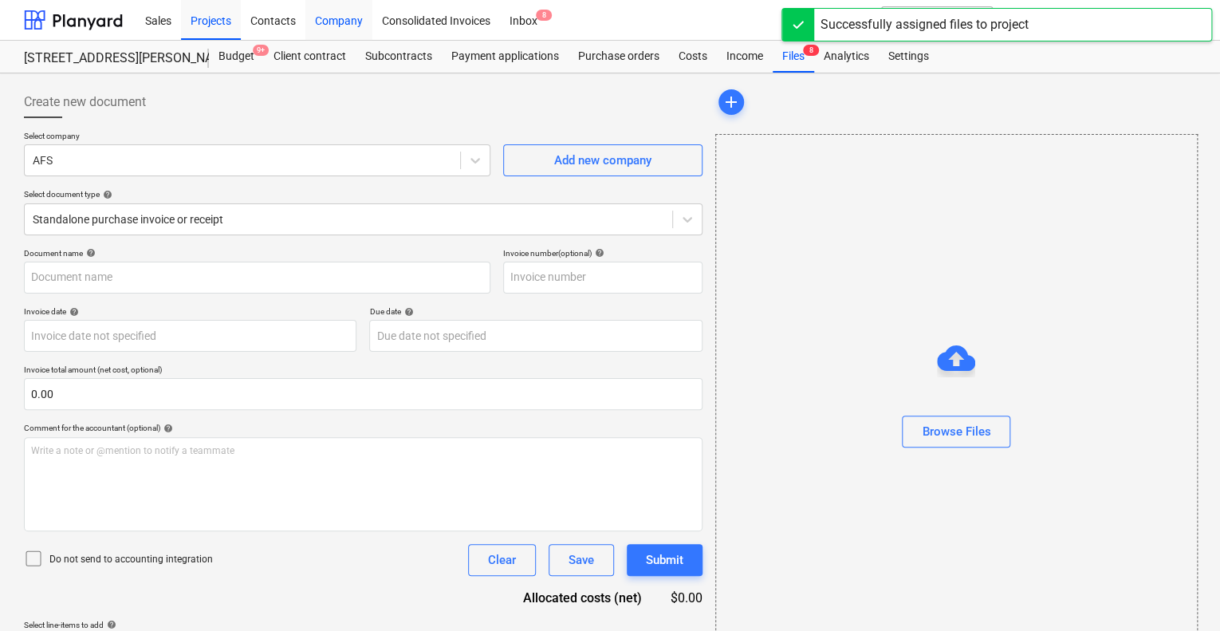
type input "924667452"
type input "[DATE]"
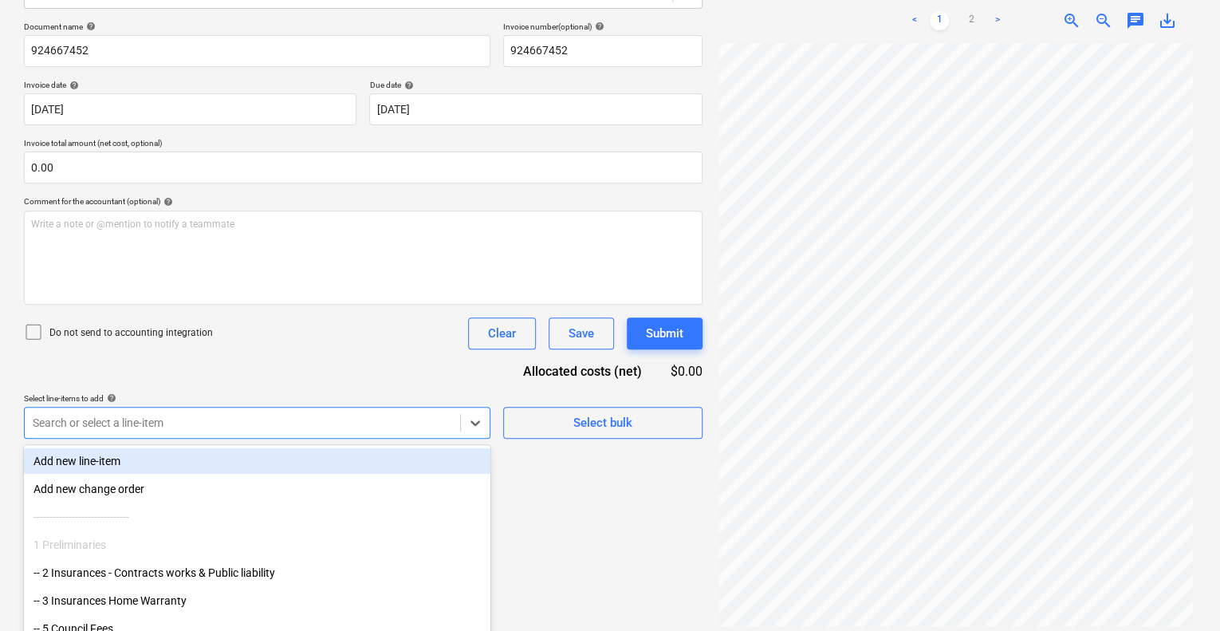
scroll to position [282, 0]
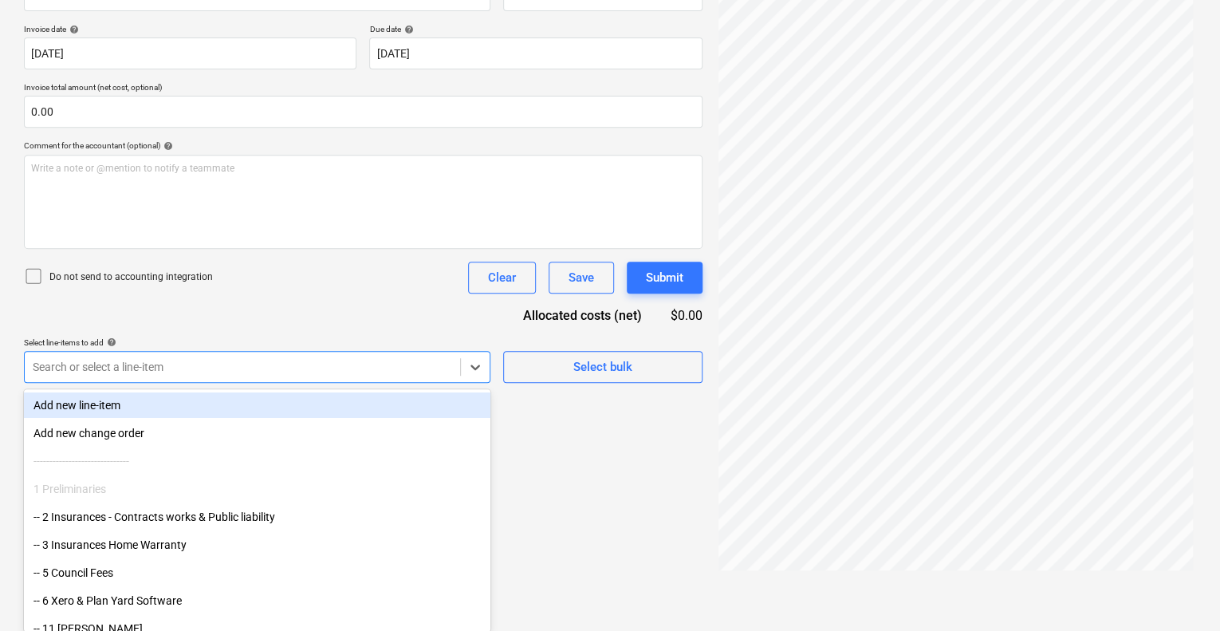
click at [379, 348] on body "Sales Projects Contacts Company Consolidated Invoices Inbox 8 format_size keybo…" at bounding box center [610, 33] width 1220 height 631
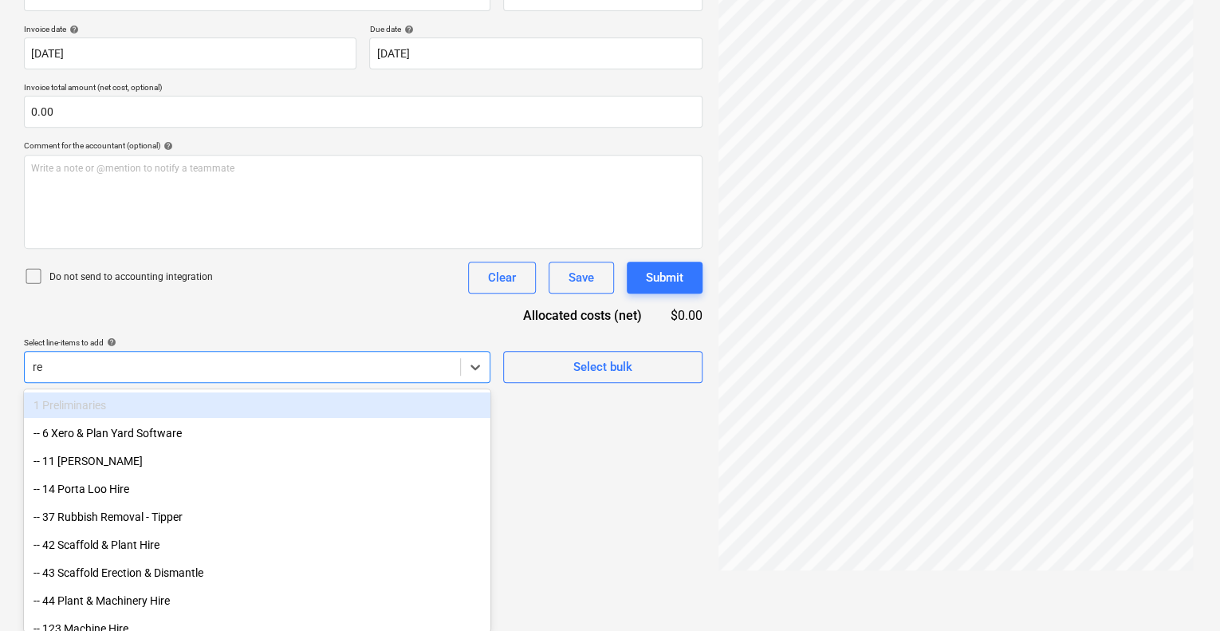
type input "red"
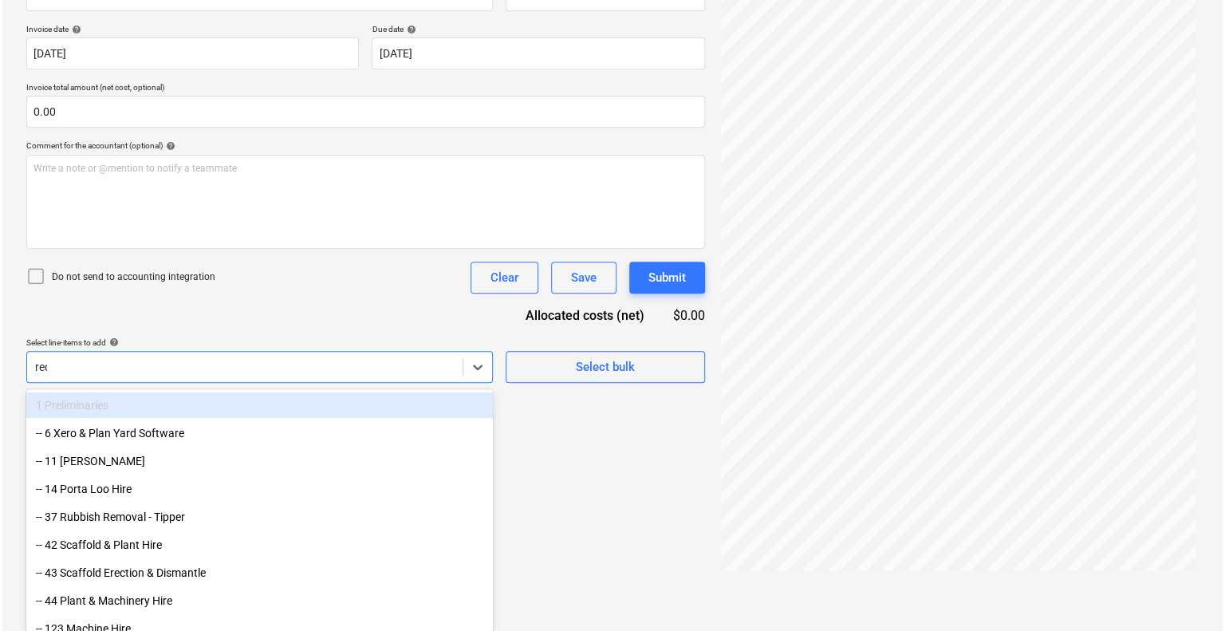
scroll to position [226, 0]
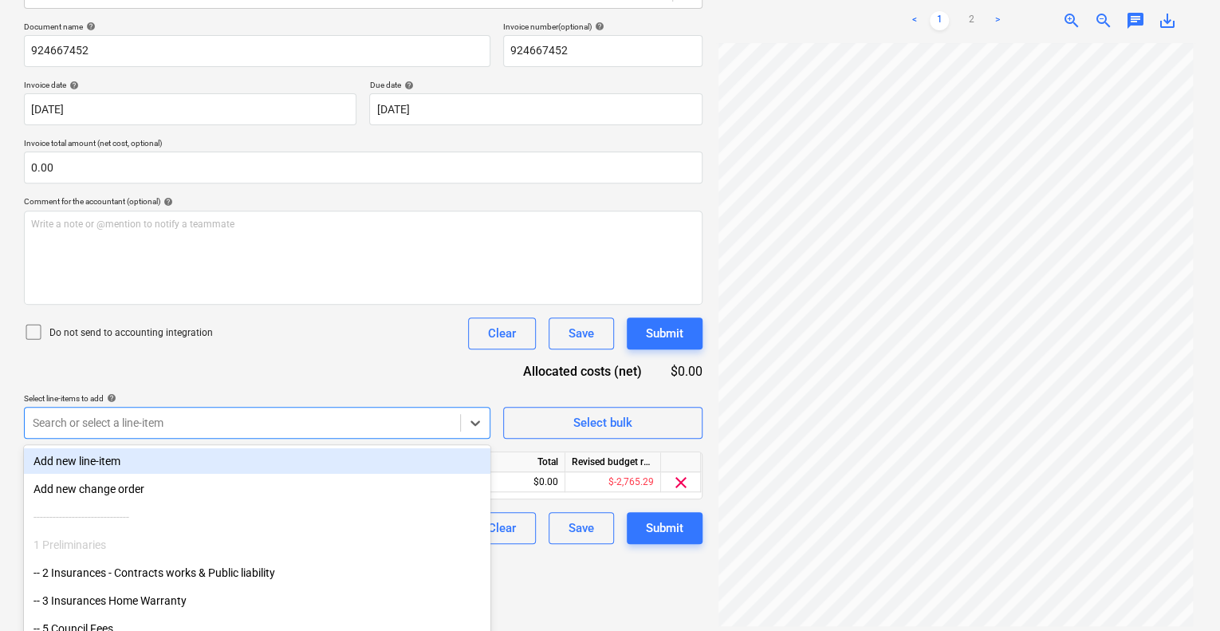
click at [399, 376] on div "Document name help 924667452 Invoice number (optional) help 924667452 Invoice d…" at bounding box center [363, 283] width 678 height 522
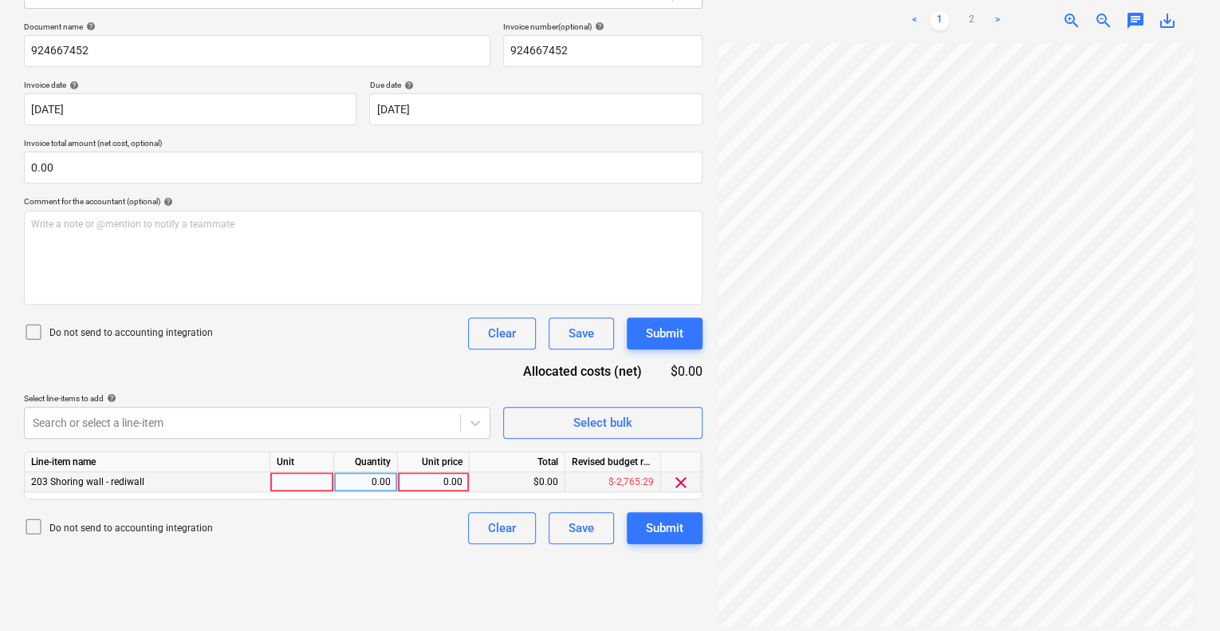
click at [287, 486] on div at bounding box center [302, 482] width 64 height 20
type input "1"
click at [358, 478] on div "0.00" at bounding box center [365, 482] width 50 height 20
click at [425, 476] on div "0.00" at bounding box center [433, 482] width 58 height 20
type input "3599"
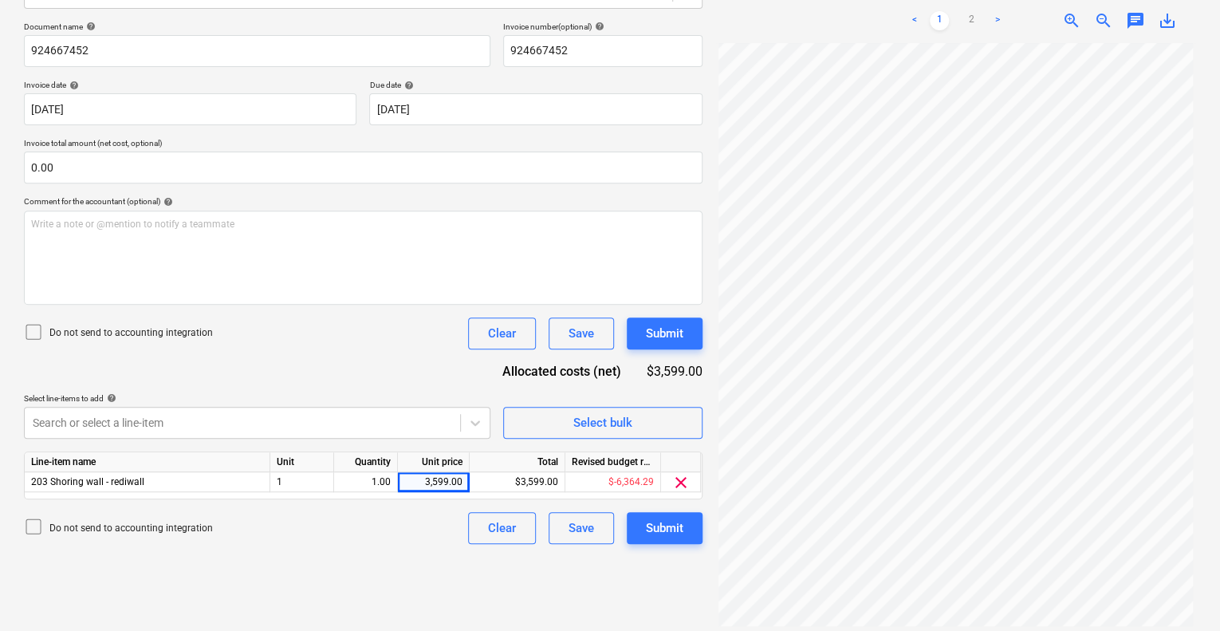
click at [381, 556] on div "Create new document Select company AFS Add new company Select document type hel…" at bounding box center [363, 239] width 691 height 772
click at [655, 527] on div "Submit" at bounding box center [664, 527] width 37 height 21
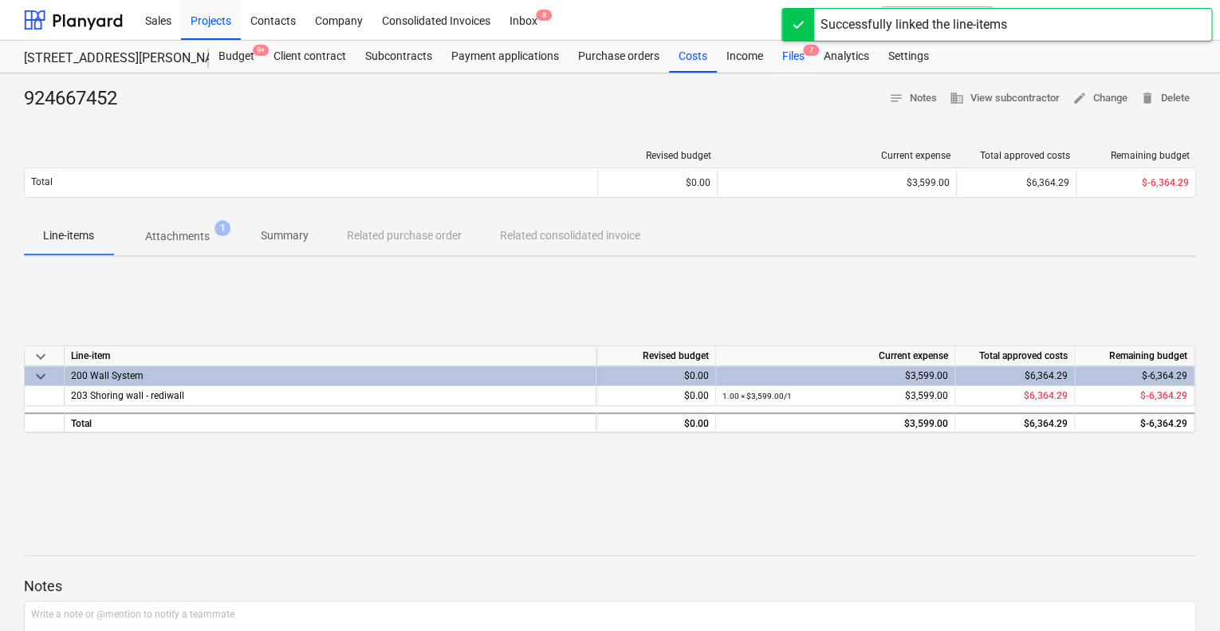
click at [785, 56] on div "Files 7" at bounding box center [793, 57] width 41 height 32
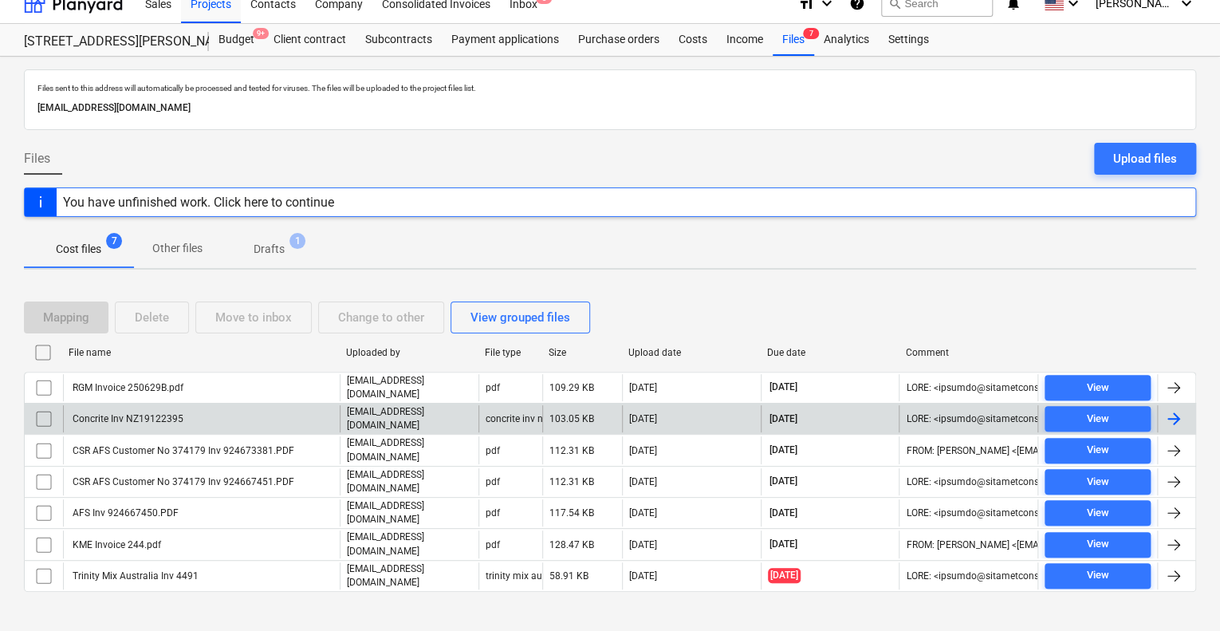
scroll to position [19, 0]
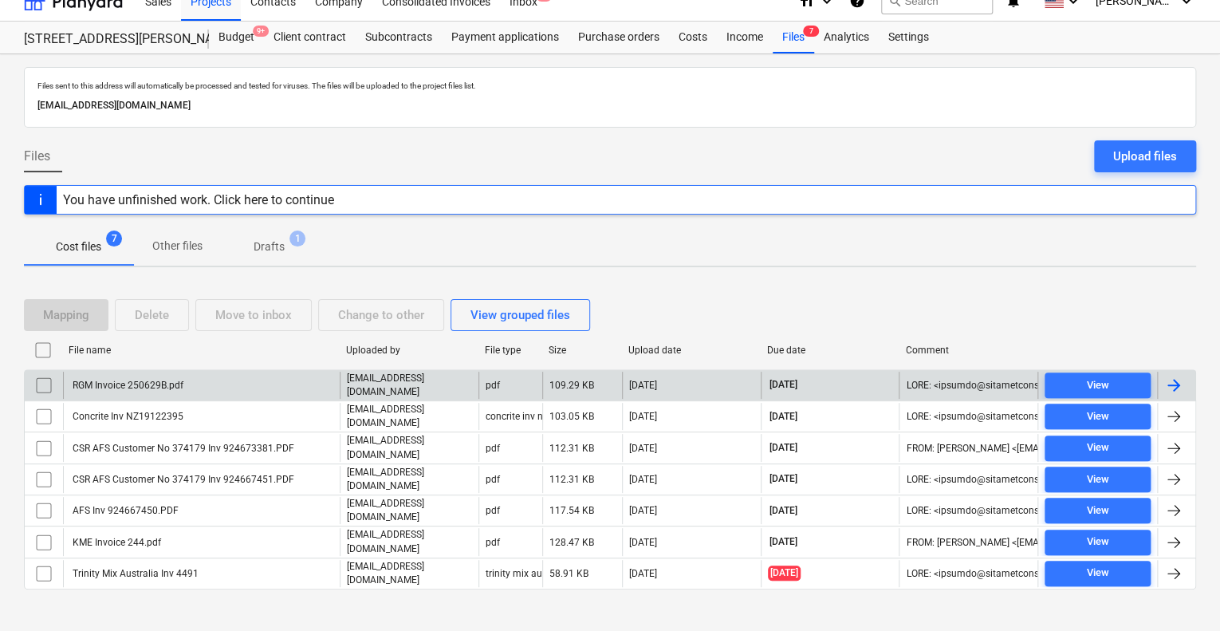
click at [166, 382] on div "RGM Invoice 250629B.pdf" at bounding box center [126, 384] width 113 height 11
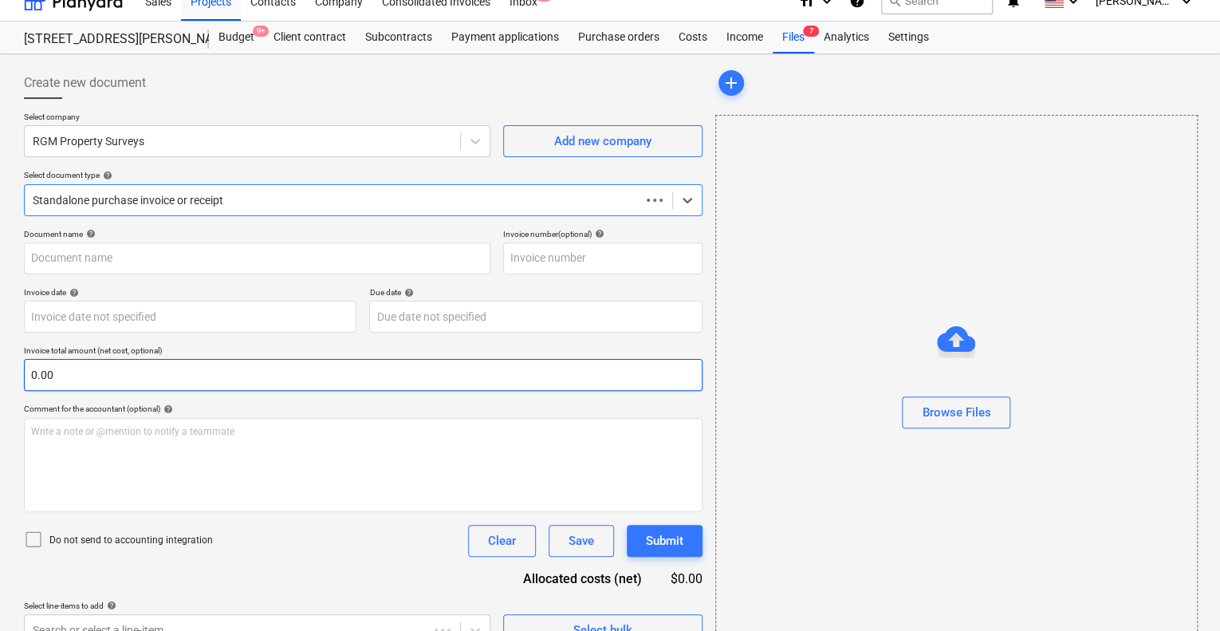
type input "250629B"
type input "[DATE]"
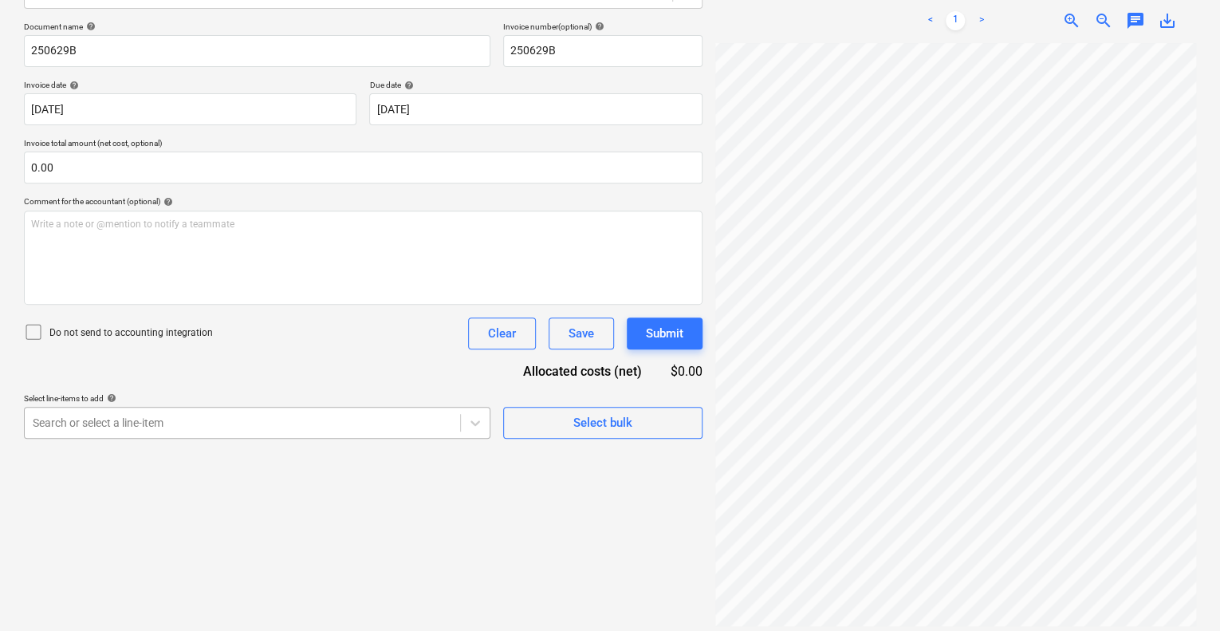
scroll to position [282, 0]
click at [156, 403] on body "Sales Projects Contacts Company Consolidated Invoices Inbox 8 format_size keybo…" at bounding box center [610, 88] width 1220 height 631
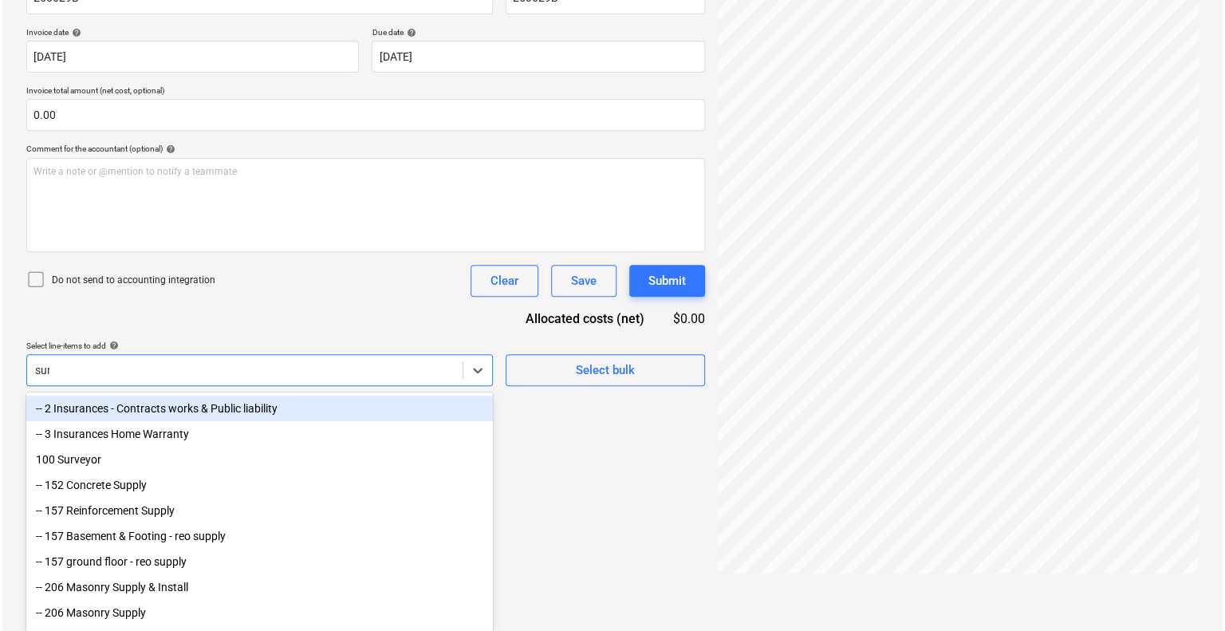
scroll to position [226, 0]
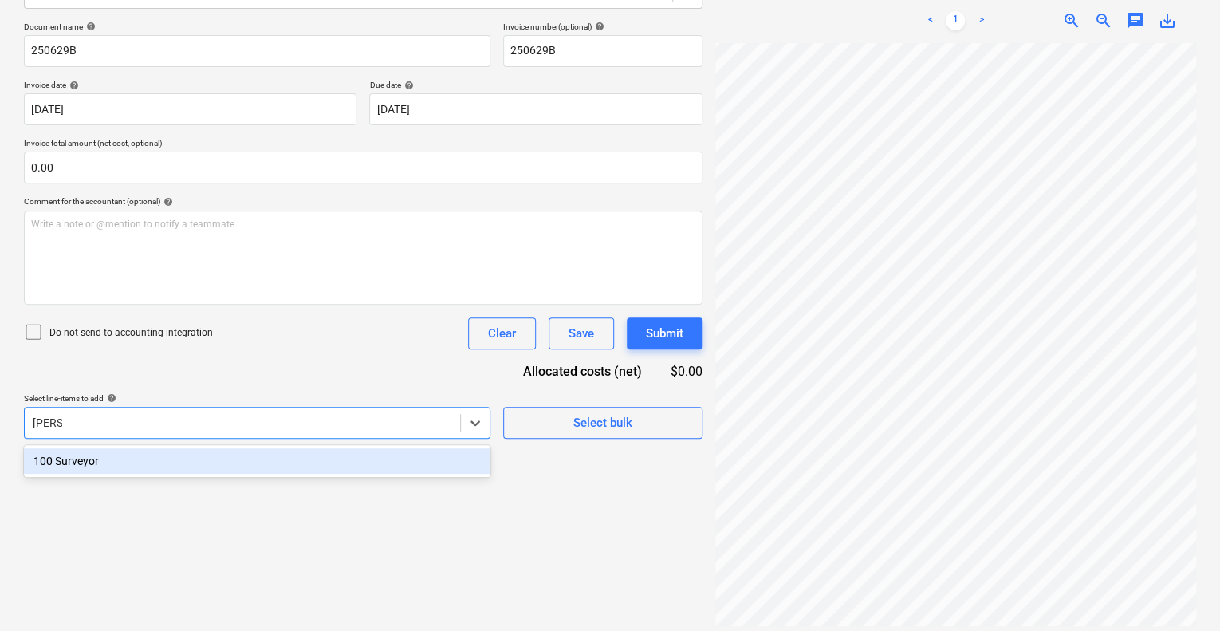
type input "survey"
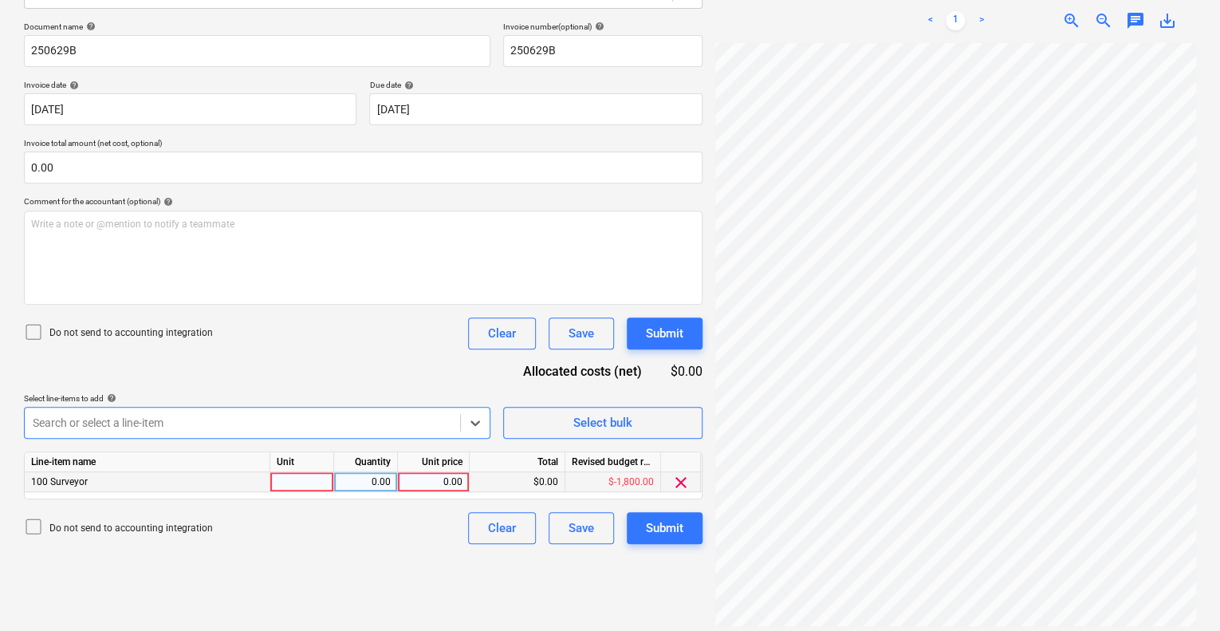
click at [304, 486] on div at bounding box center [302, 482] width 64 height 20
type input "1"
click at [395, 474] on div "0.00" at bounding box center [366, 482] width 64 height 20
type input "1"
click at [427, 474] on div "0.00" at bounding box center [433, 482] width 58 height 20
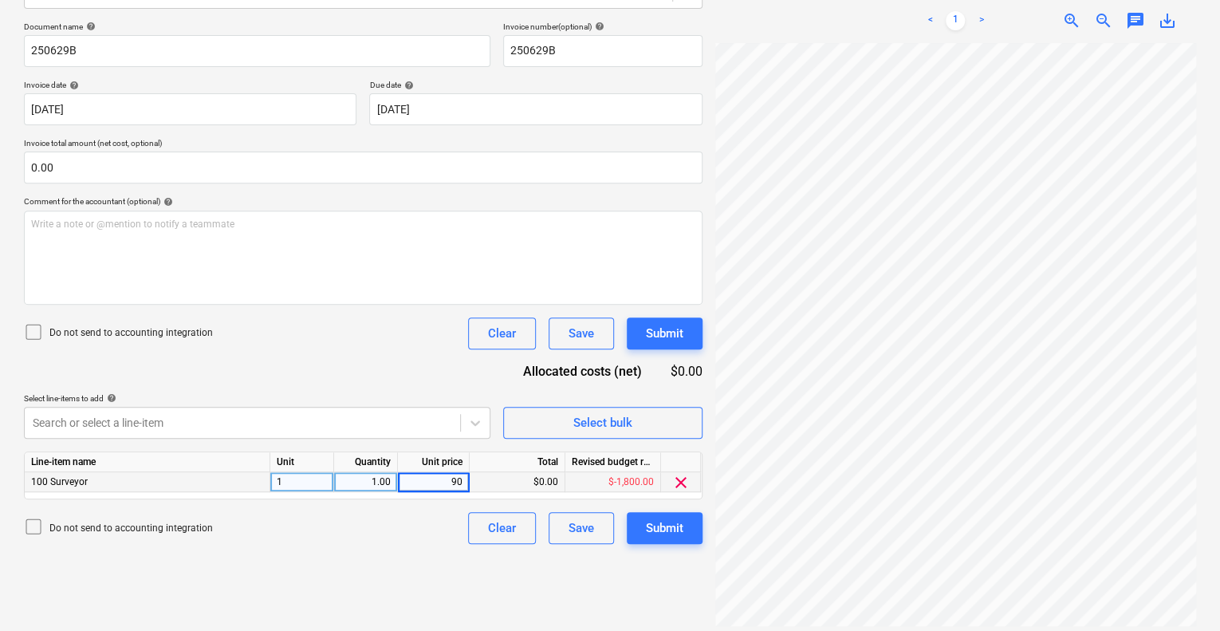
type input "900"
drag, startPoint x: 421, startPoint y: 556, endPoint x: 603, endPoint y: 551, distance: 181.8
click at [420, 556] on div "Create new document Select company RGM Property Surveys Add new company Select …" at bounding box center [363, 239] width 691 height 772
click at [655, 532] on div "Submit" at bounding box center [664, 527] width 37 height 21
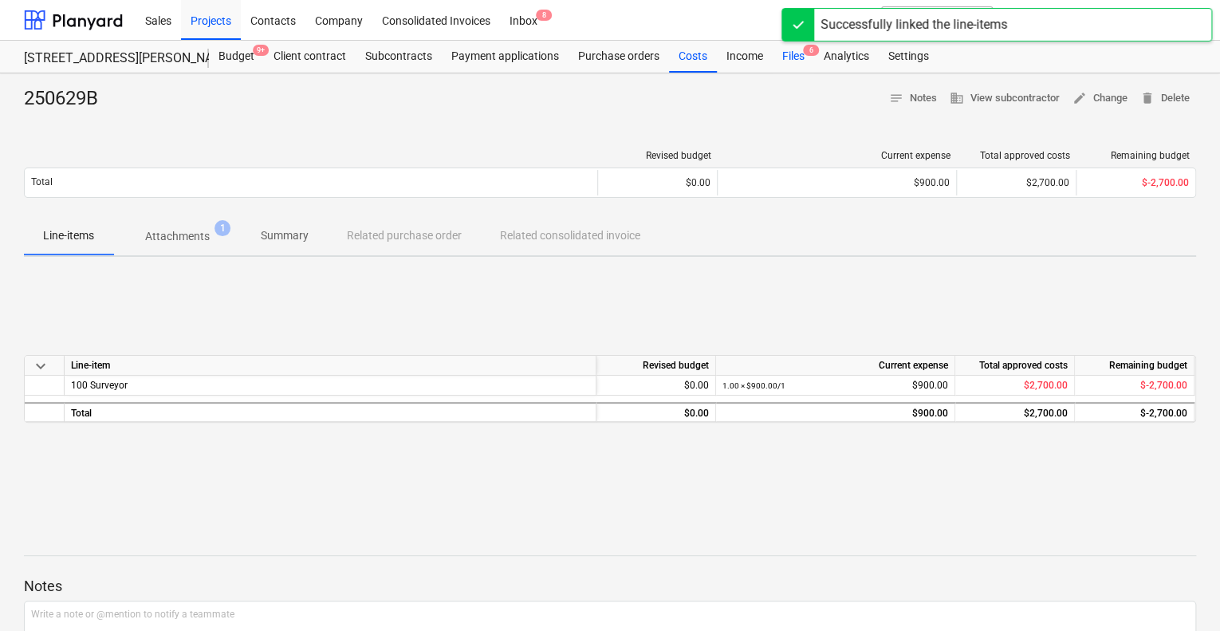
click at [785, 61] on div "Files 6" at bounding box center [793, 57] width 41 height 32
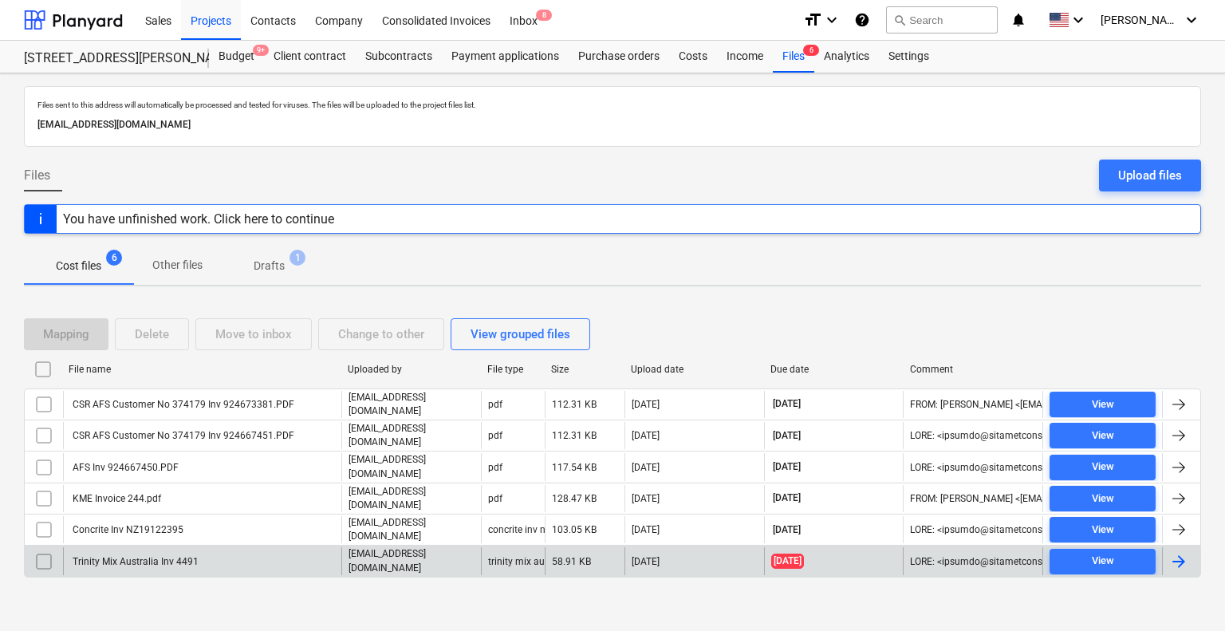
click at [179, 556] on div "Trinity Mix Australia Inv 4491" at bounding box center [134, 561] width 128 height 11
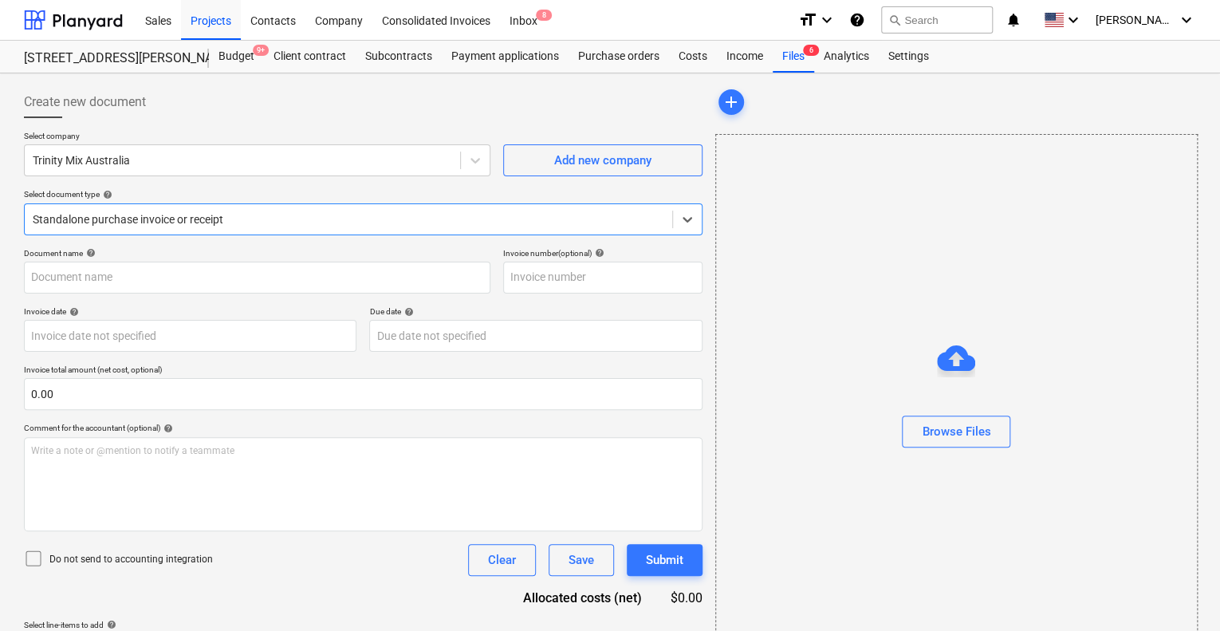
type input "4491"
type input "[DATE]"
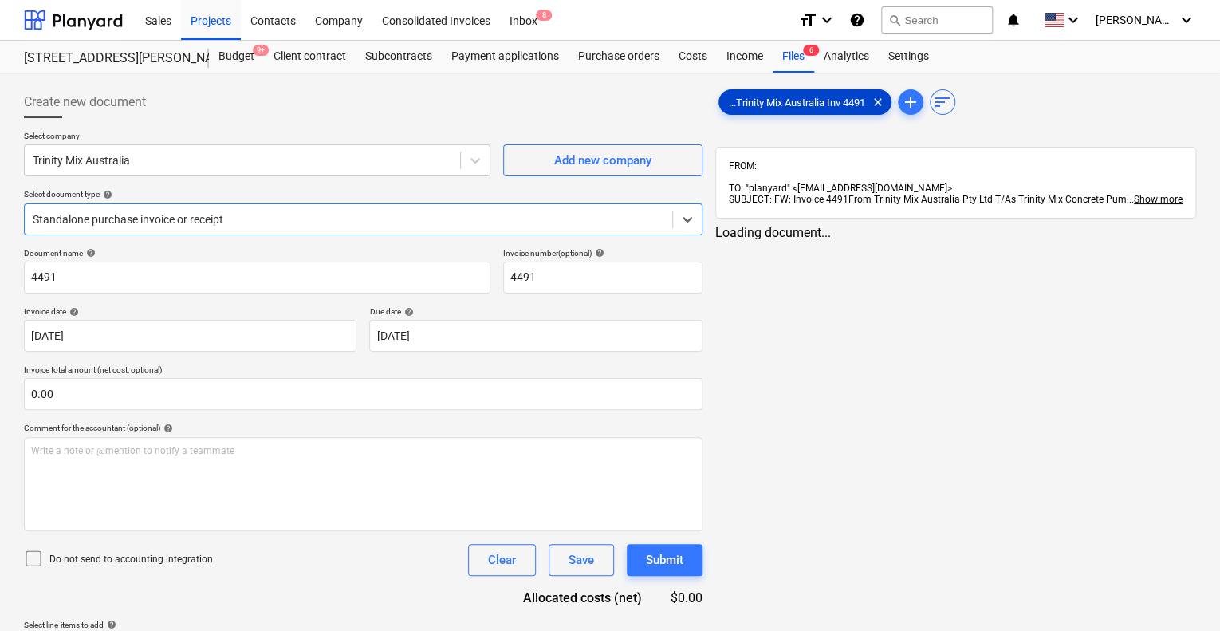
click at [744, 108] on span "...Trinity Mix Australia Inv 4491" at bounding box center [796, 102] width 155 height 12
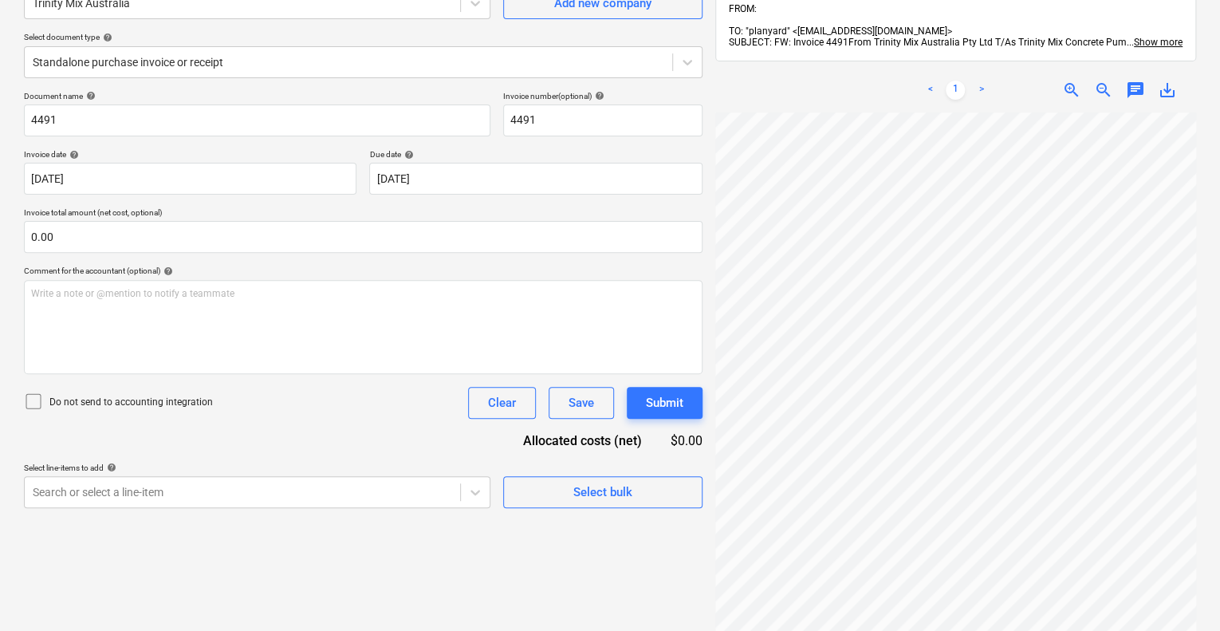
scroll to position [226, 0]
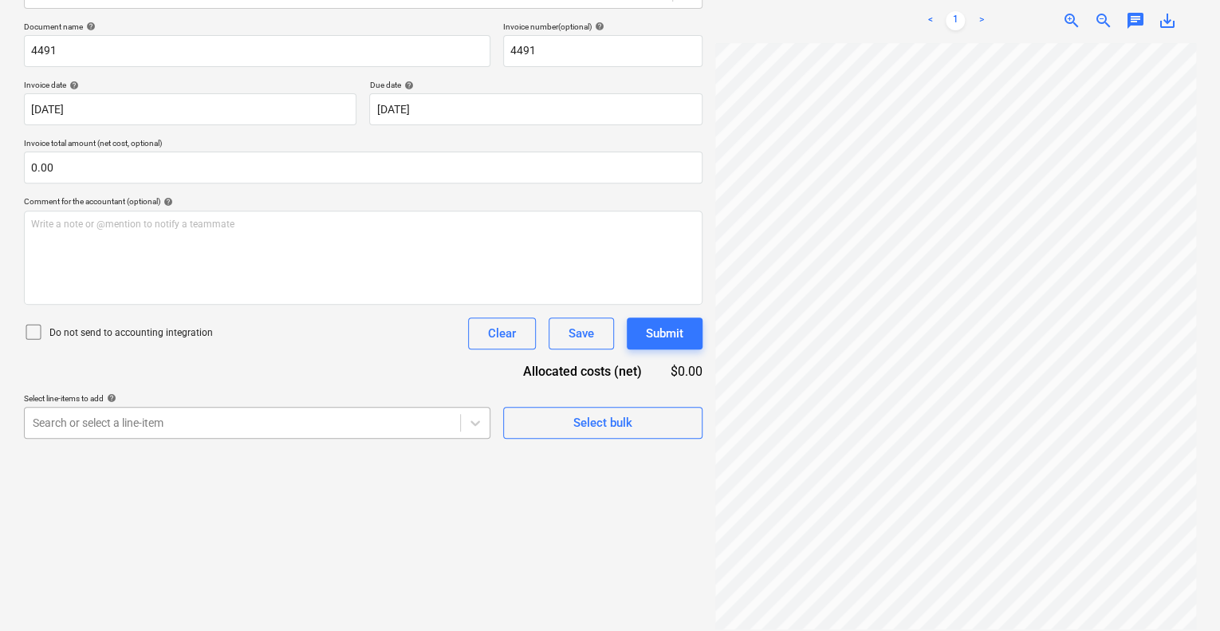
click at [261, 404] on body "Sales Projects Contacts Company Consolidated Invoices Inbox 8 format_size keybo…" at bounding box center [610, 89] width 1220 height 631
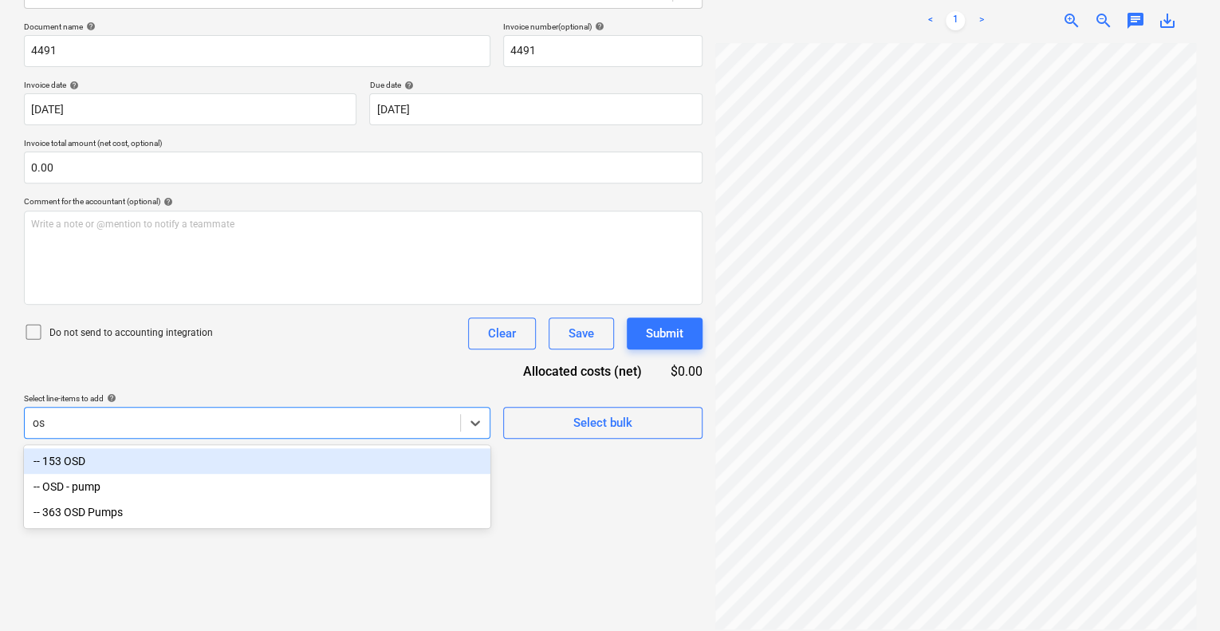
type input "o"
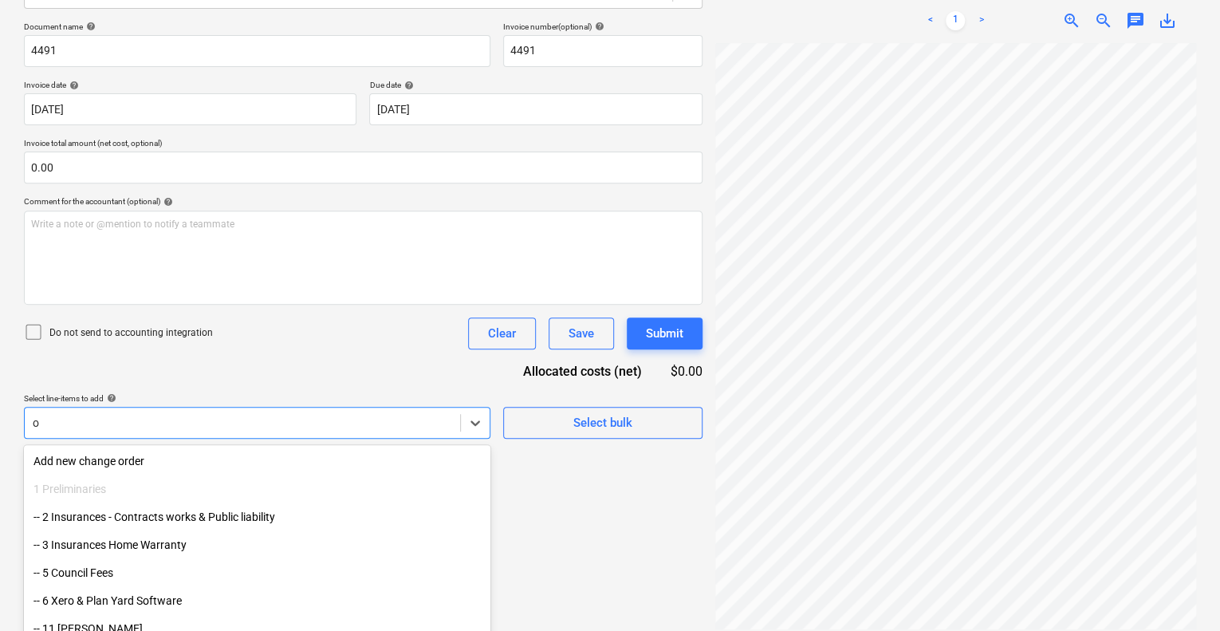
scroll to position [282, 0]
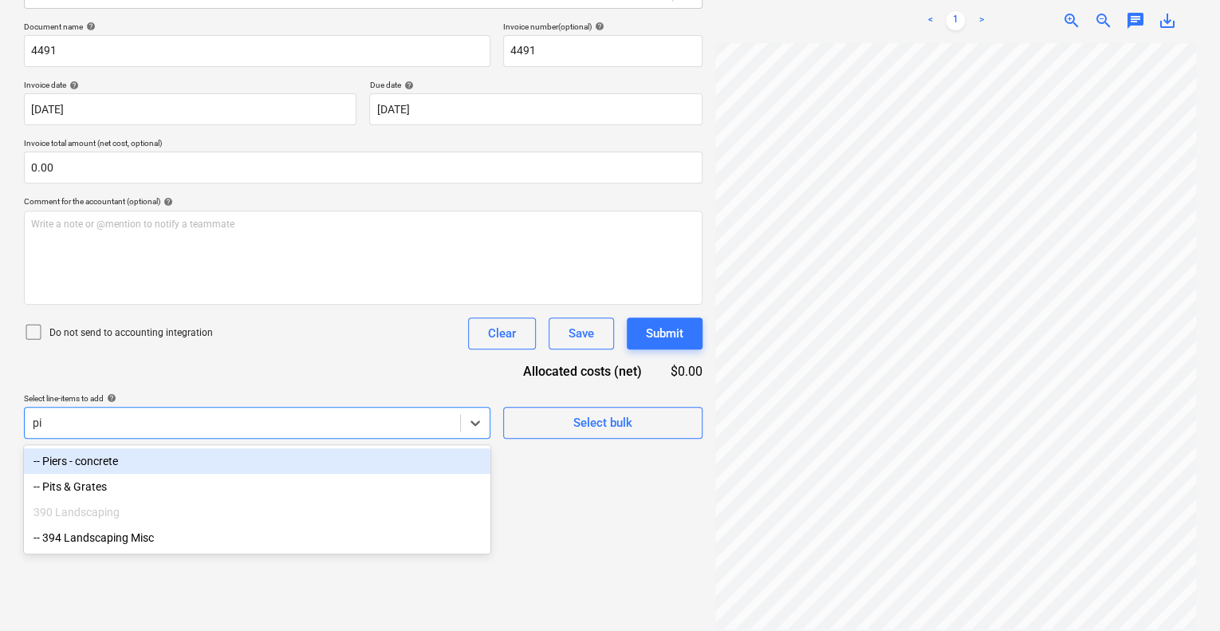
type input "p"
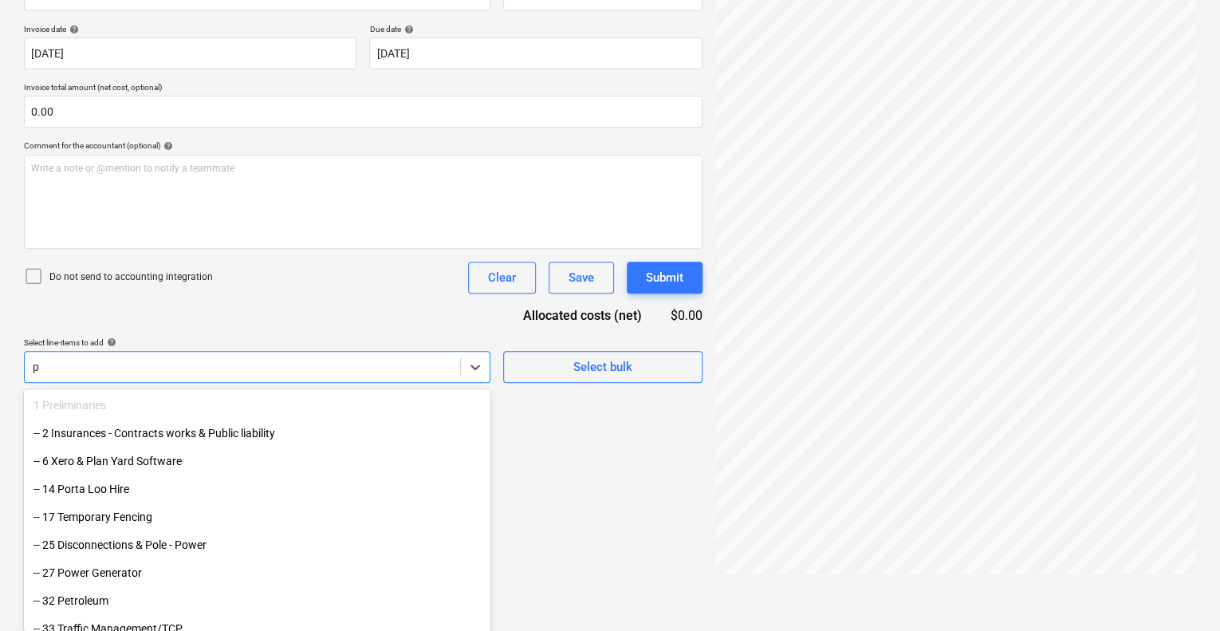
scroll to position [279, 0]
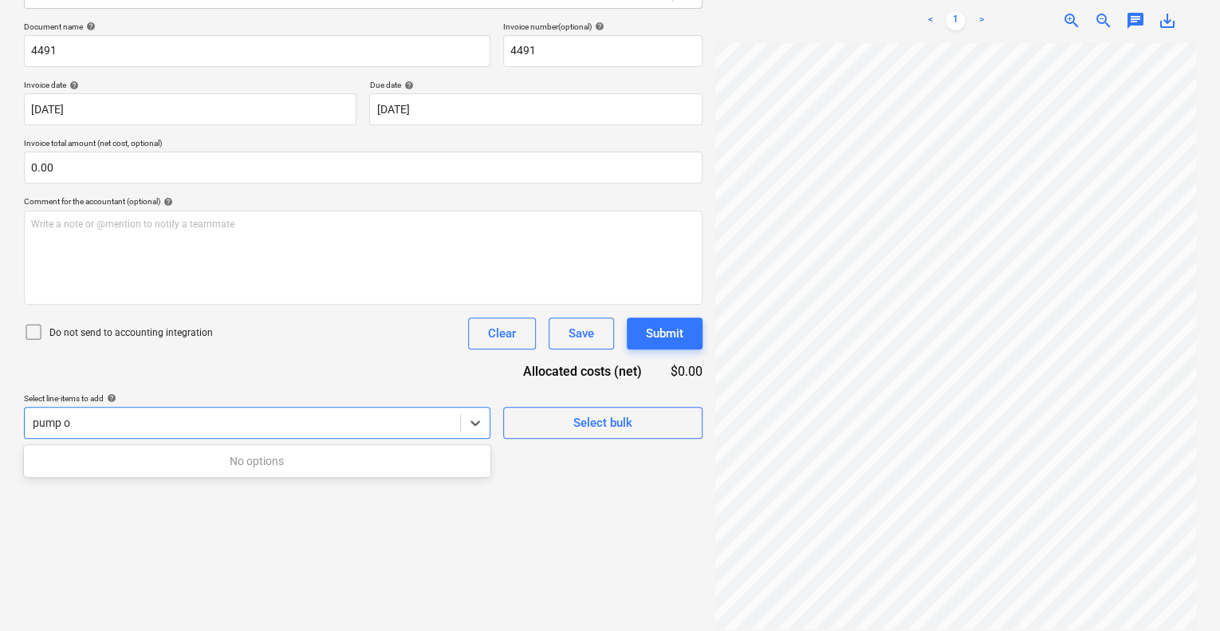
type input "pump"
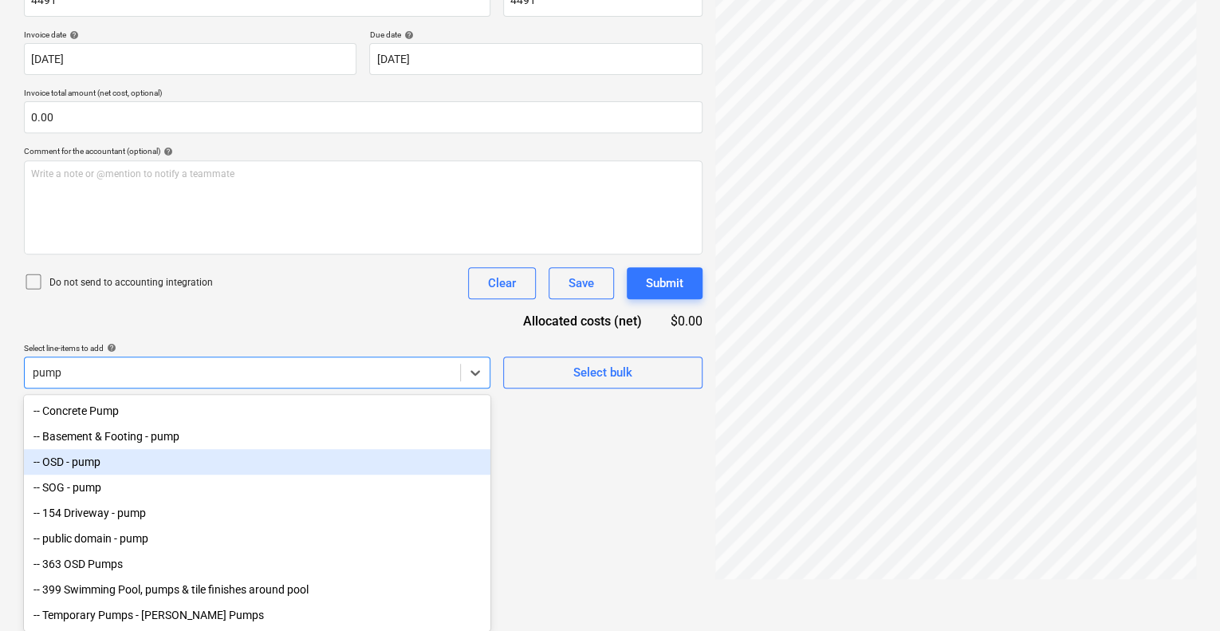
click at [214, 450] on div "-- OSD - pump" at bounding box center [257, 462] width 466 height 26
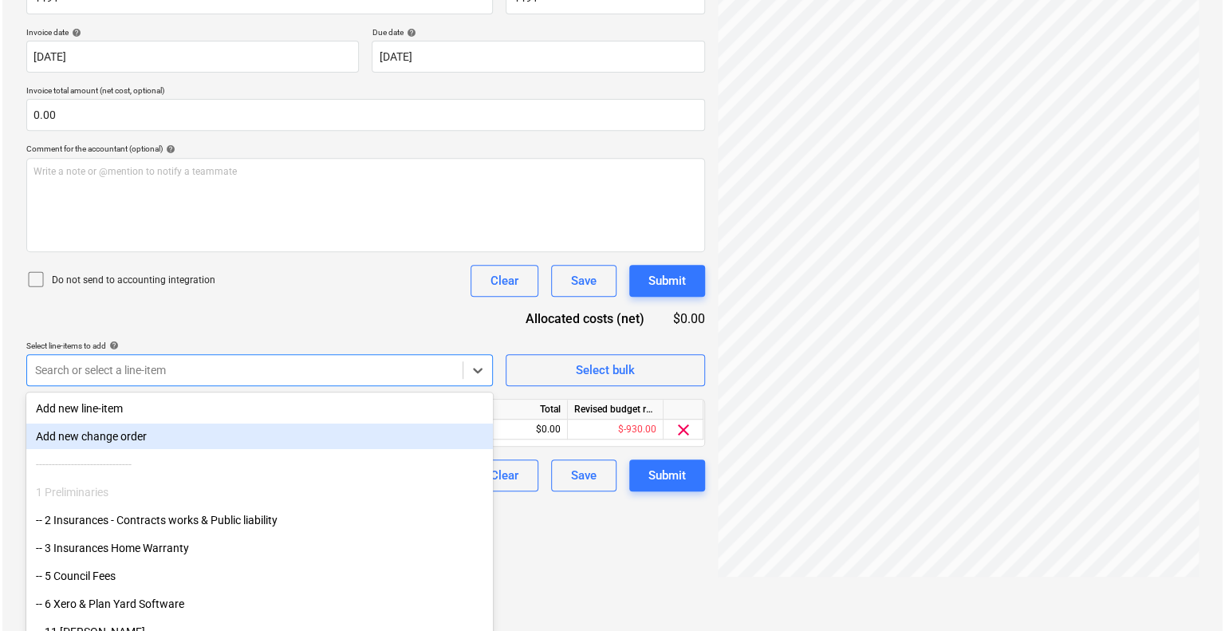
scroll to position [226, 0]
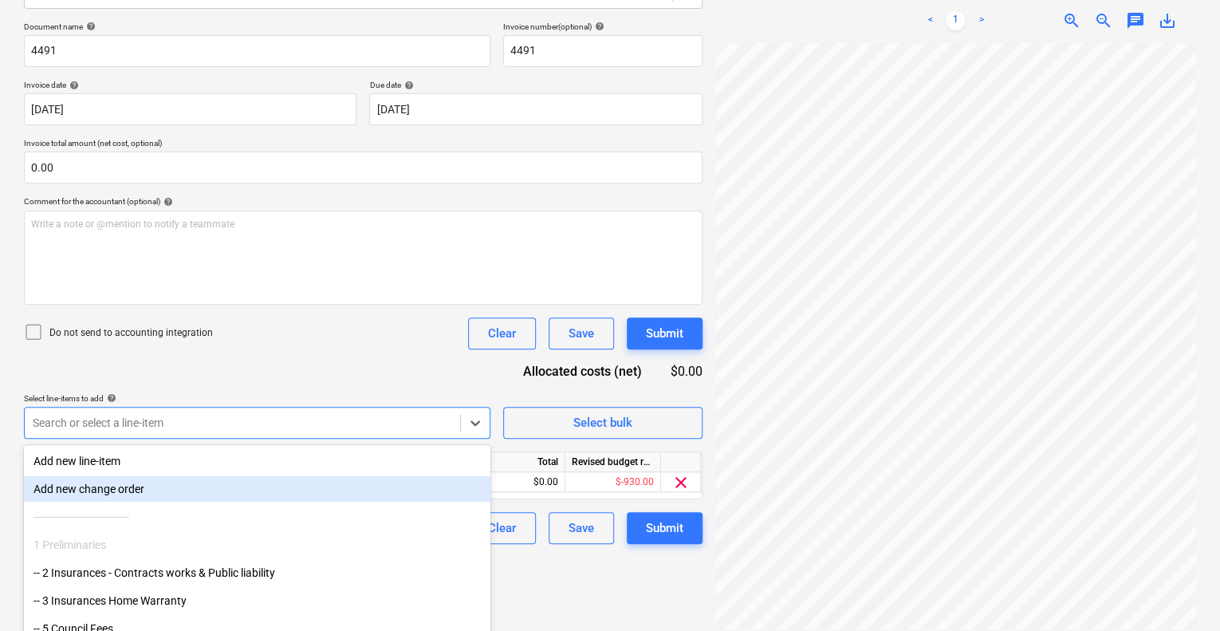
click at [564, 548] on div "Create new document Select company Trinity Mix Australia Add new company Select…" at bounding box center [363, 244] width 691 height 782
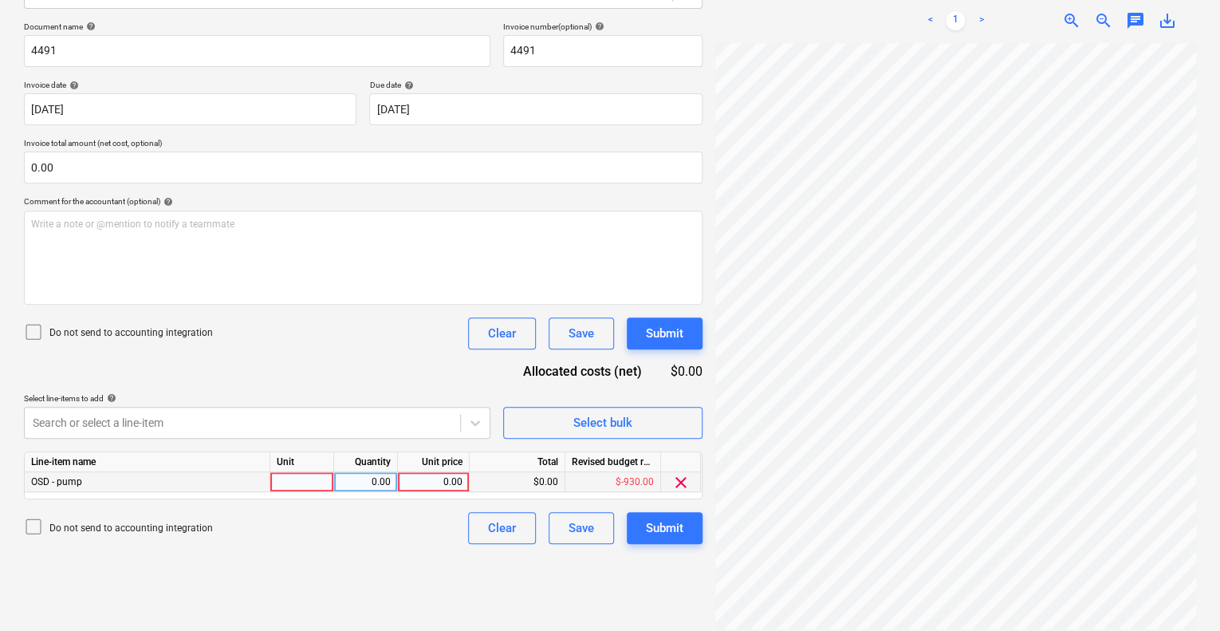
click at [313, 473] on div at bounding box center [302, 482] width 64 height 20
click at [360, 480] on div "0.00" at bounding box center [365, 482] width 50 height 20
click at [445, 486] on div "0.00" at bounding box center [433, 482] width 58 height 20
click at [462, 484] on input at bounding box center [433, 481] width 71 height 19
type input "930"
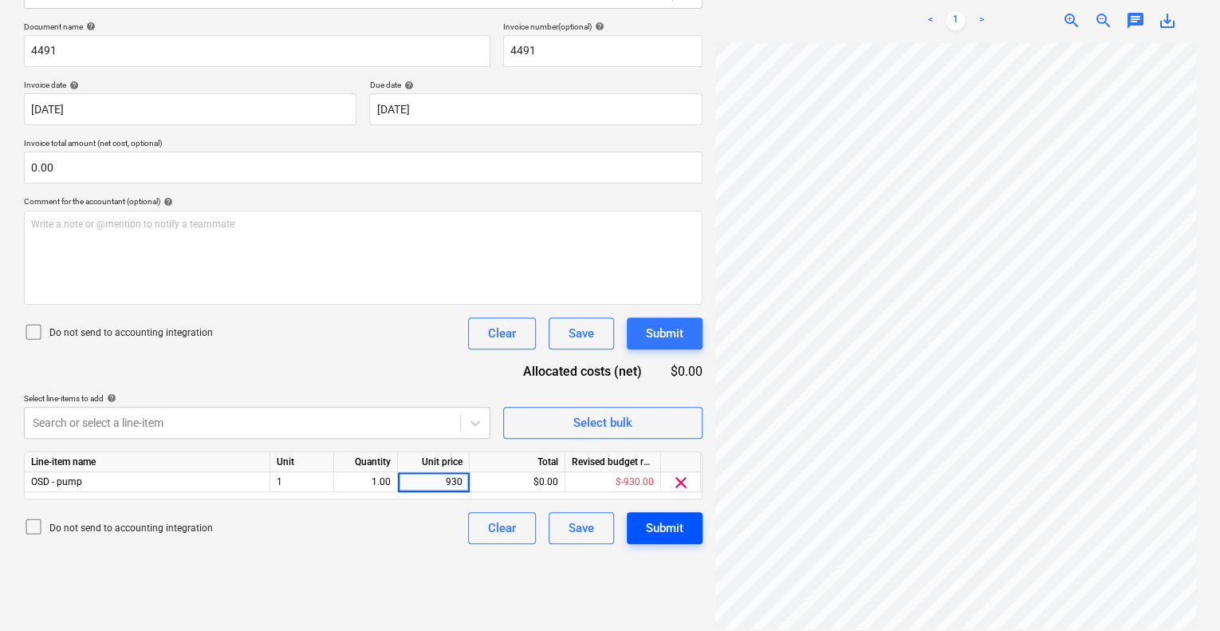
click at [675, 517] on div "Submit" at bounding box center [664, 527] width 37 height 21
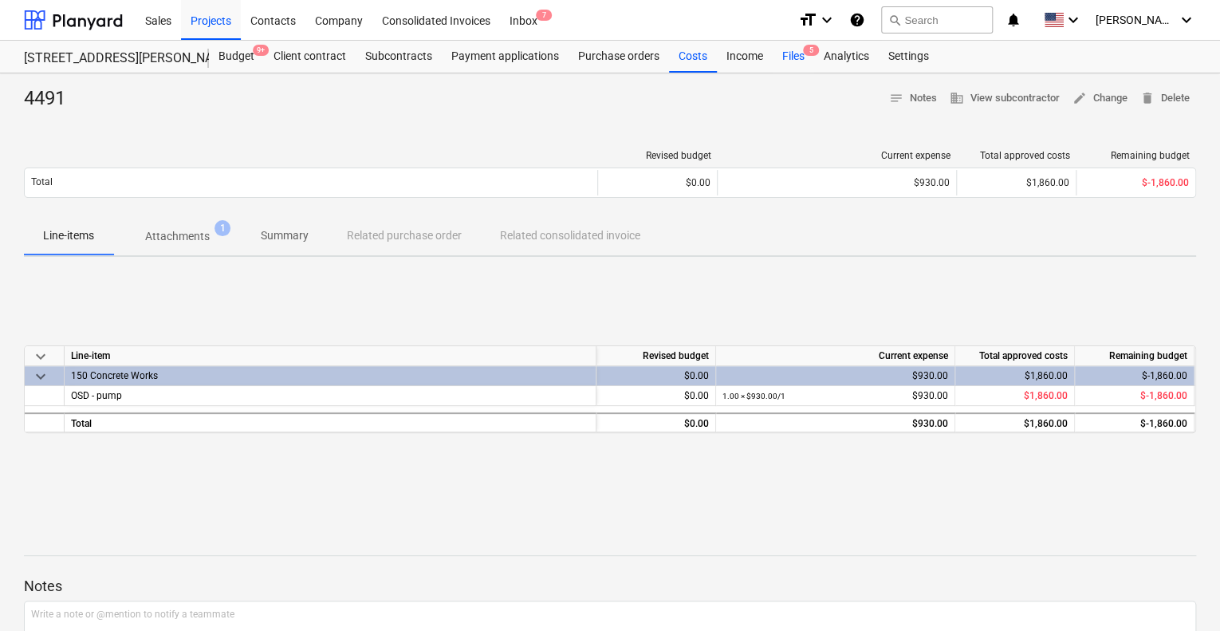
click at [785, 53] on div "Files 5" at bounding box center [793, 57] width 41 height 32
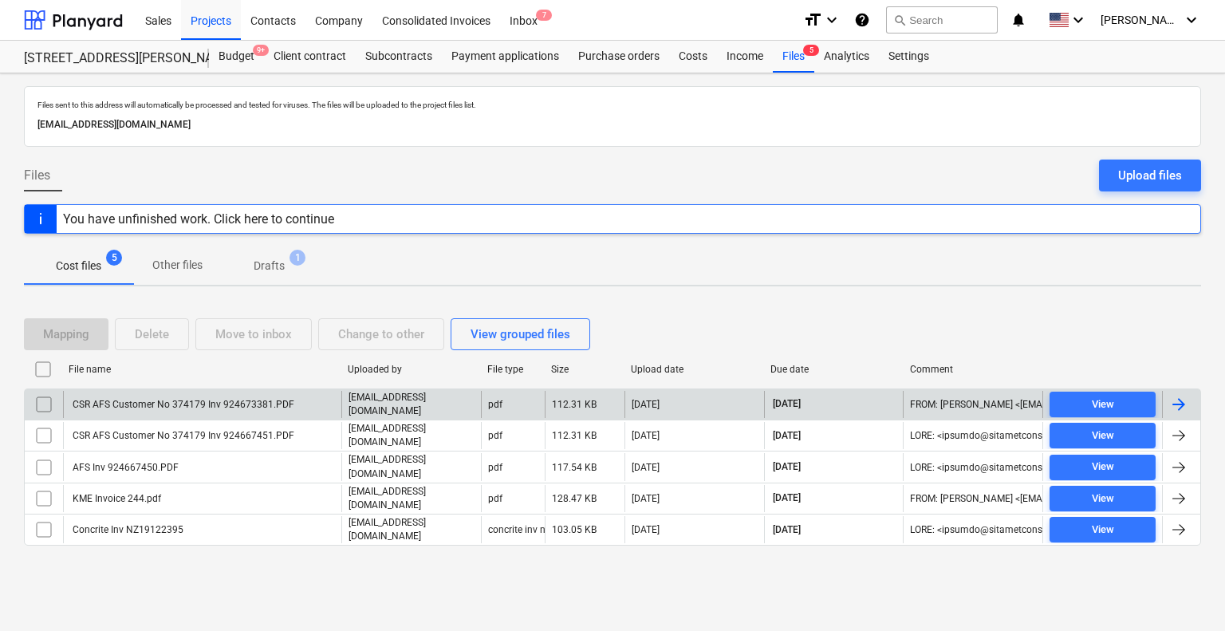
click at [235, 404] on div "CSR AFS Customer No 374179 Inv 924673381.PDF" at bounding box center [182, 404] width 224 height 11
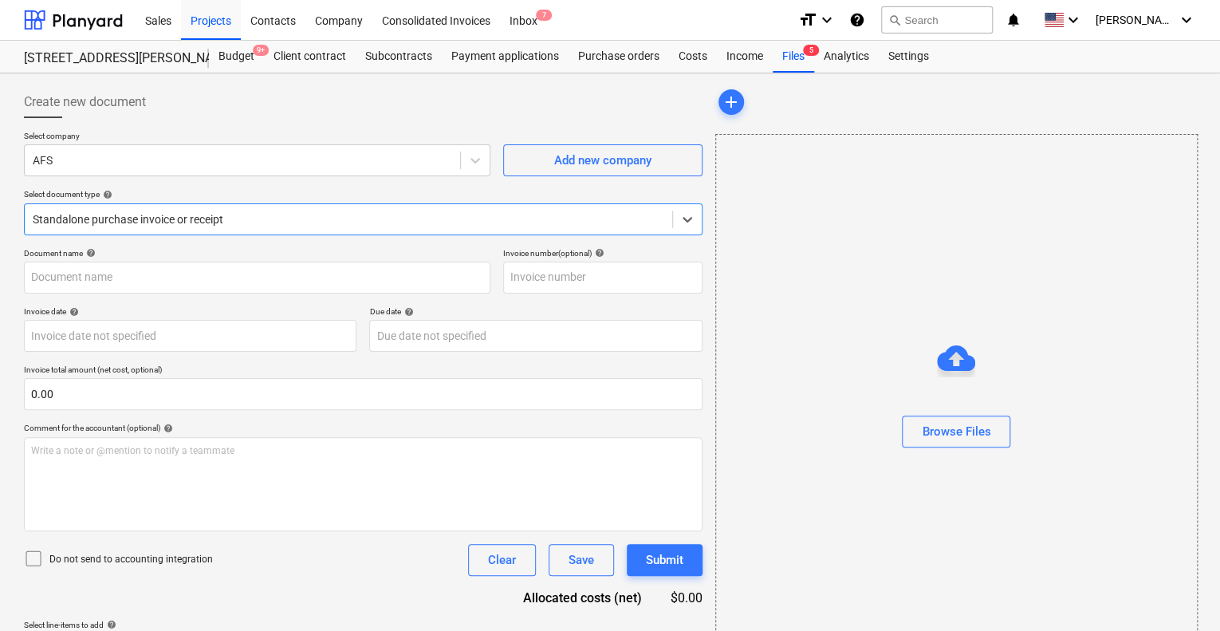
type input "924673381"
type input "[DATE]"
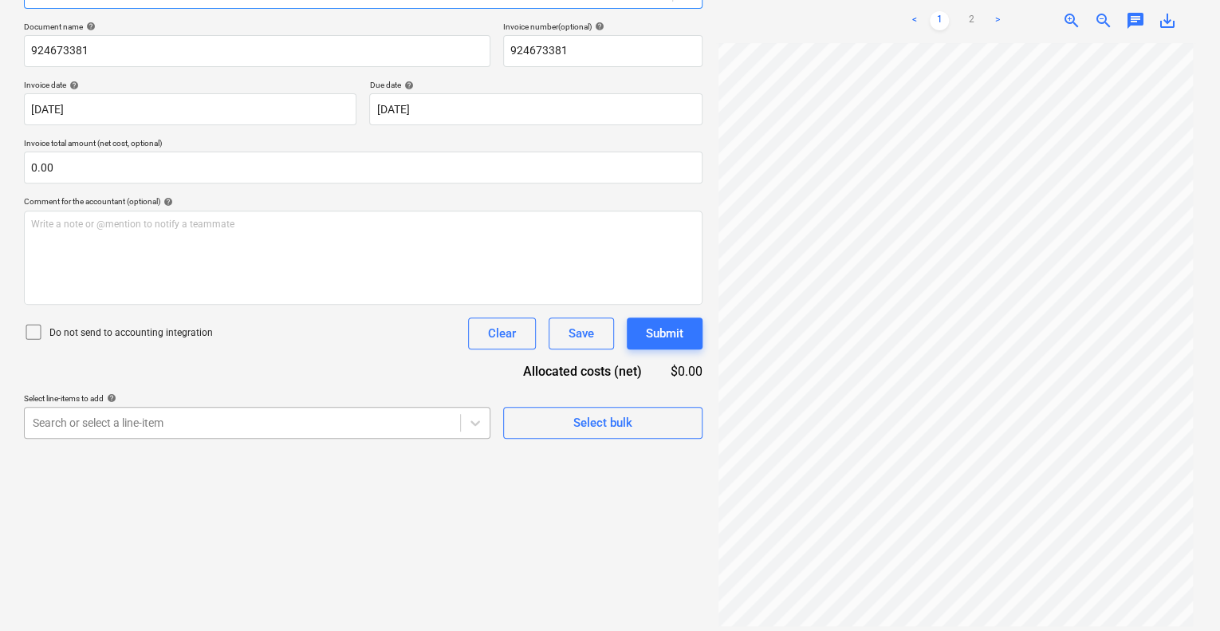
scroll to position [282, 0]
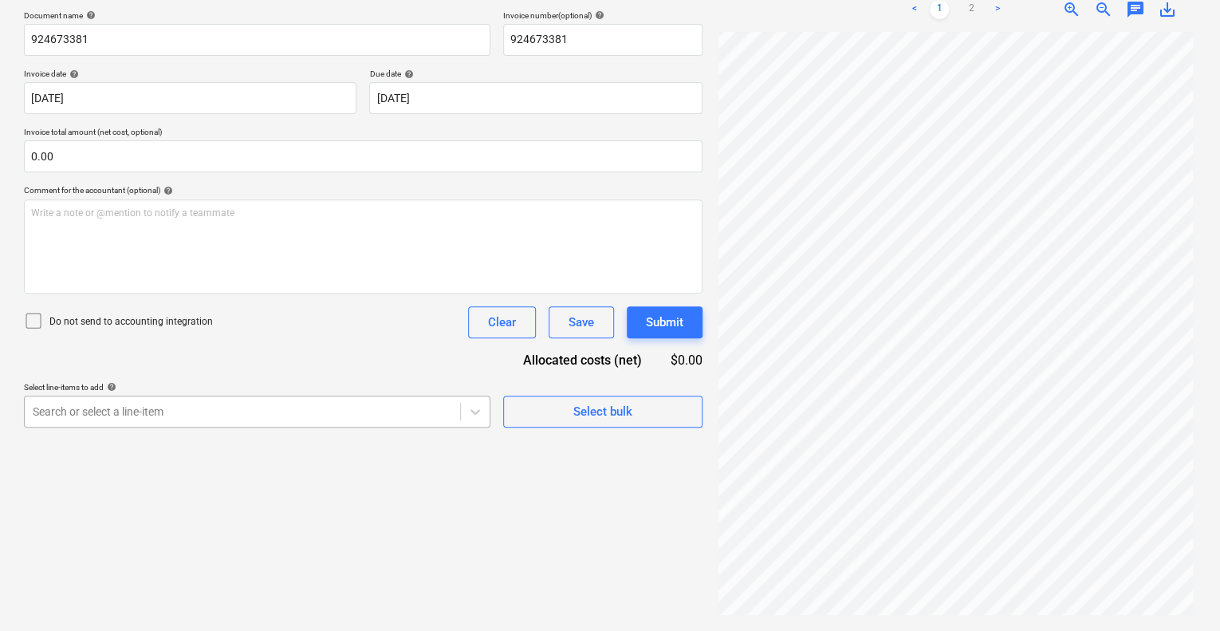
click at [348, 393] on body "Sales Projects Contacts Company Consolidated Invoices Inbox 7 format_size keybo…" at bounding box center [610, 77] width 1220 height 631
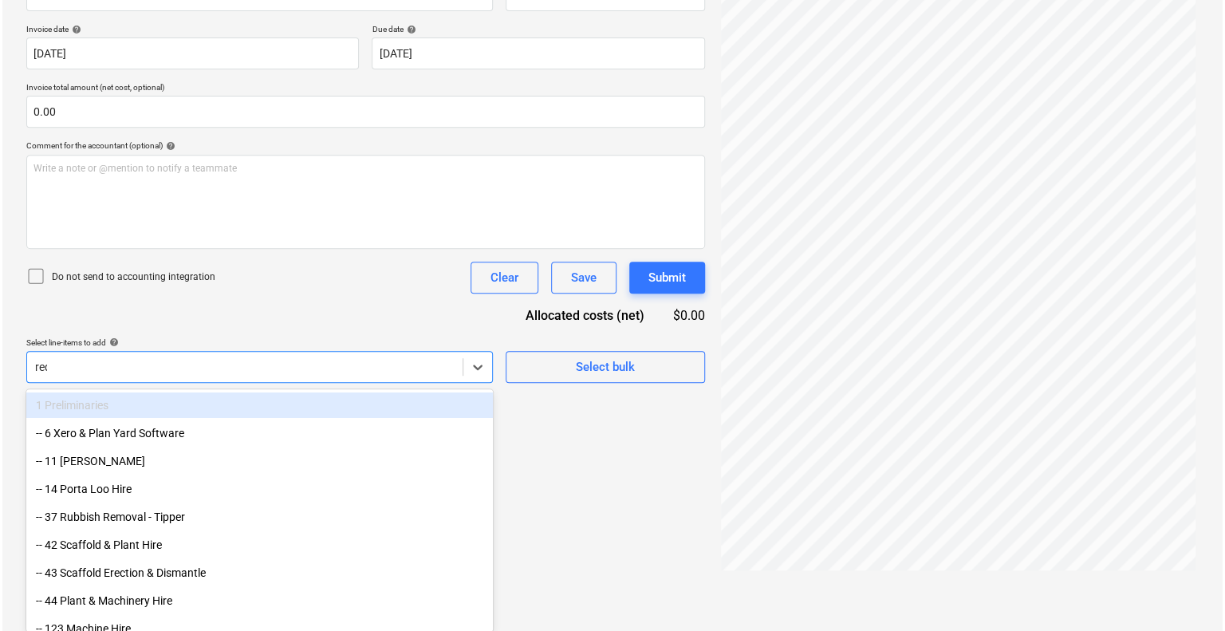
scroll to position [226, 0]
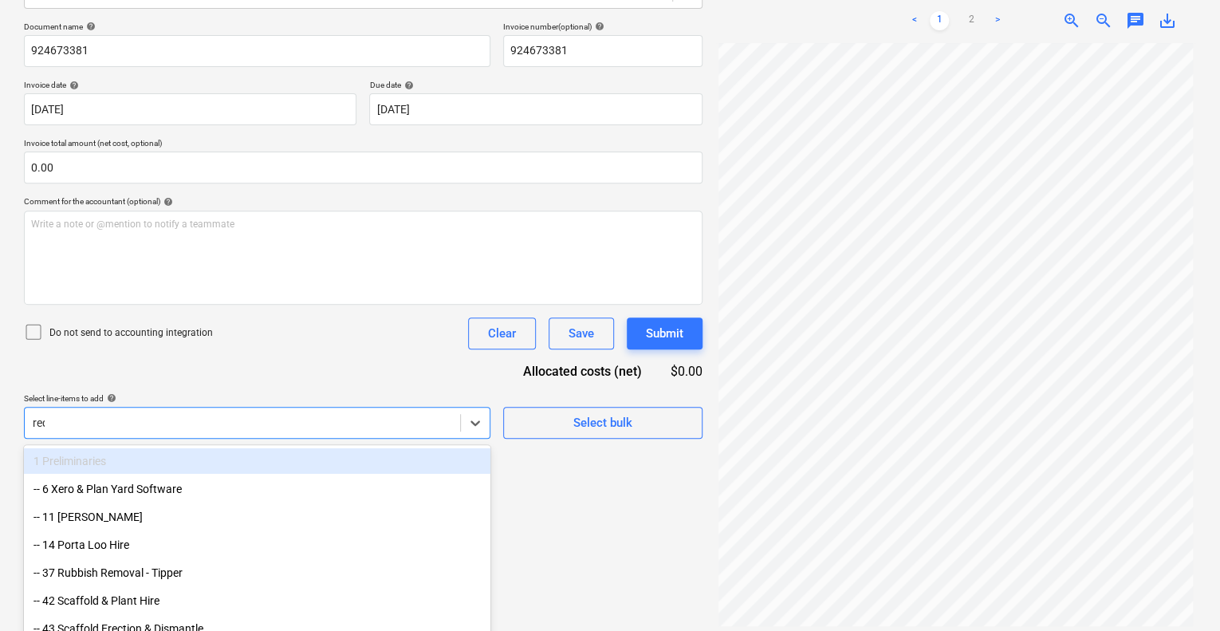
type input "redi"
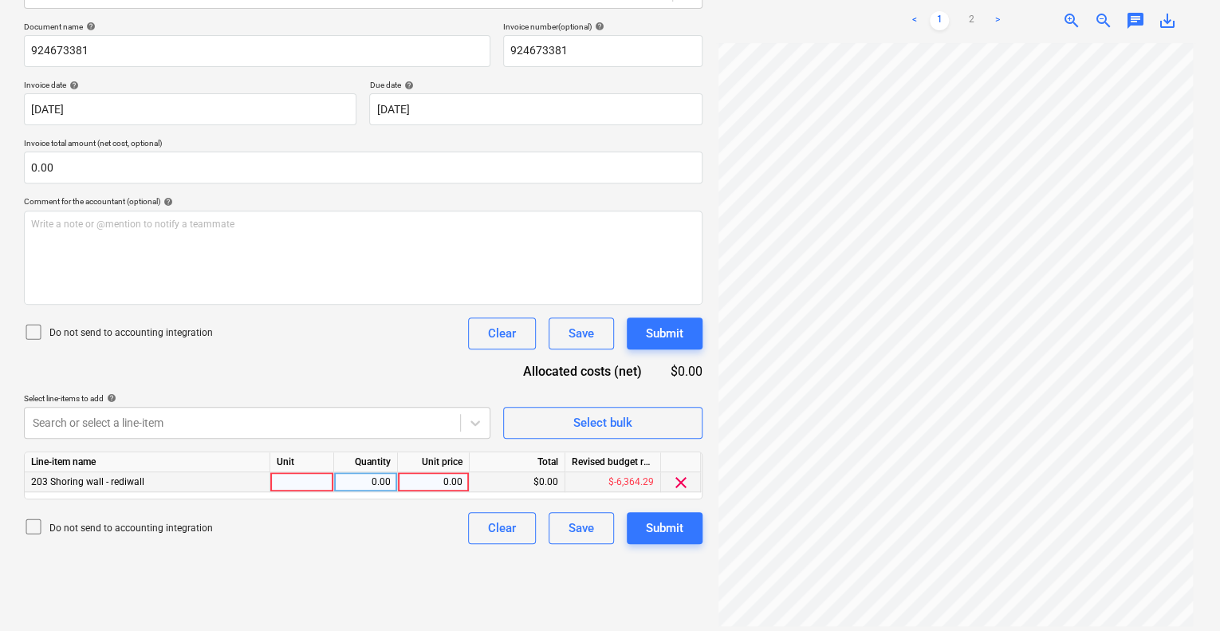
click at [308, 480] on div at bounding box center [302, 482] width 64 height 20
type input "1"
click at [383, 482] on div "0.00" at bounding box center [365, 482] width 50 height 20
click at [437, 474] on div "0.00" at bounding box center [433, 482] width 58 height 20
type input "10281"
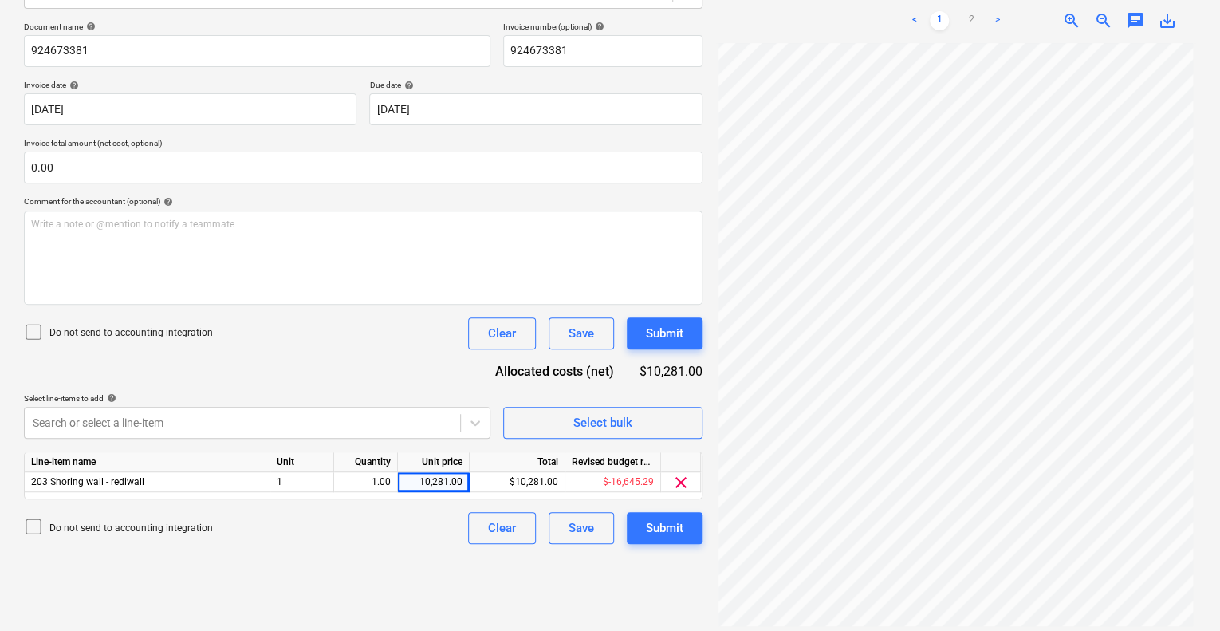
click at [395, 562] on div "Create new document Select company AFS Add new company Select document type hel…" at bounding box center [363, 239] width 691 height 772
click at [663, 533] on div "Submit" at bounding box center [664, 527] width 37 height 21
